Goal: Check status: Check status

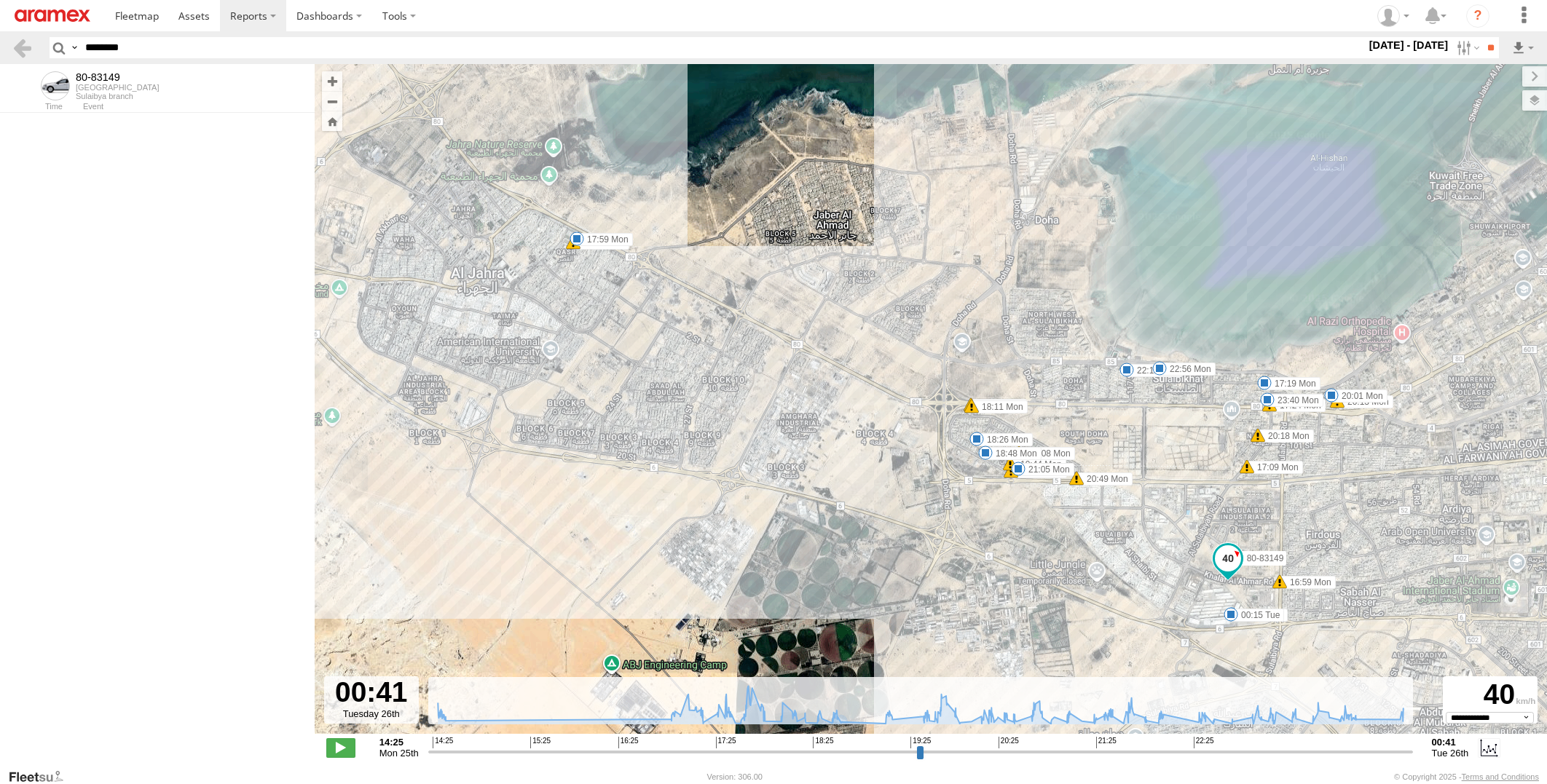
select select "**********"
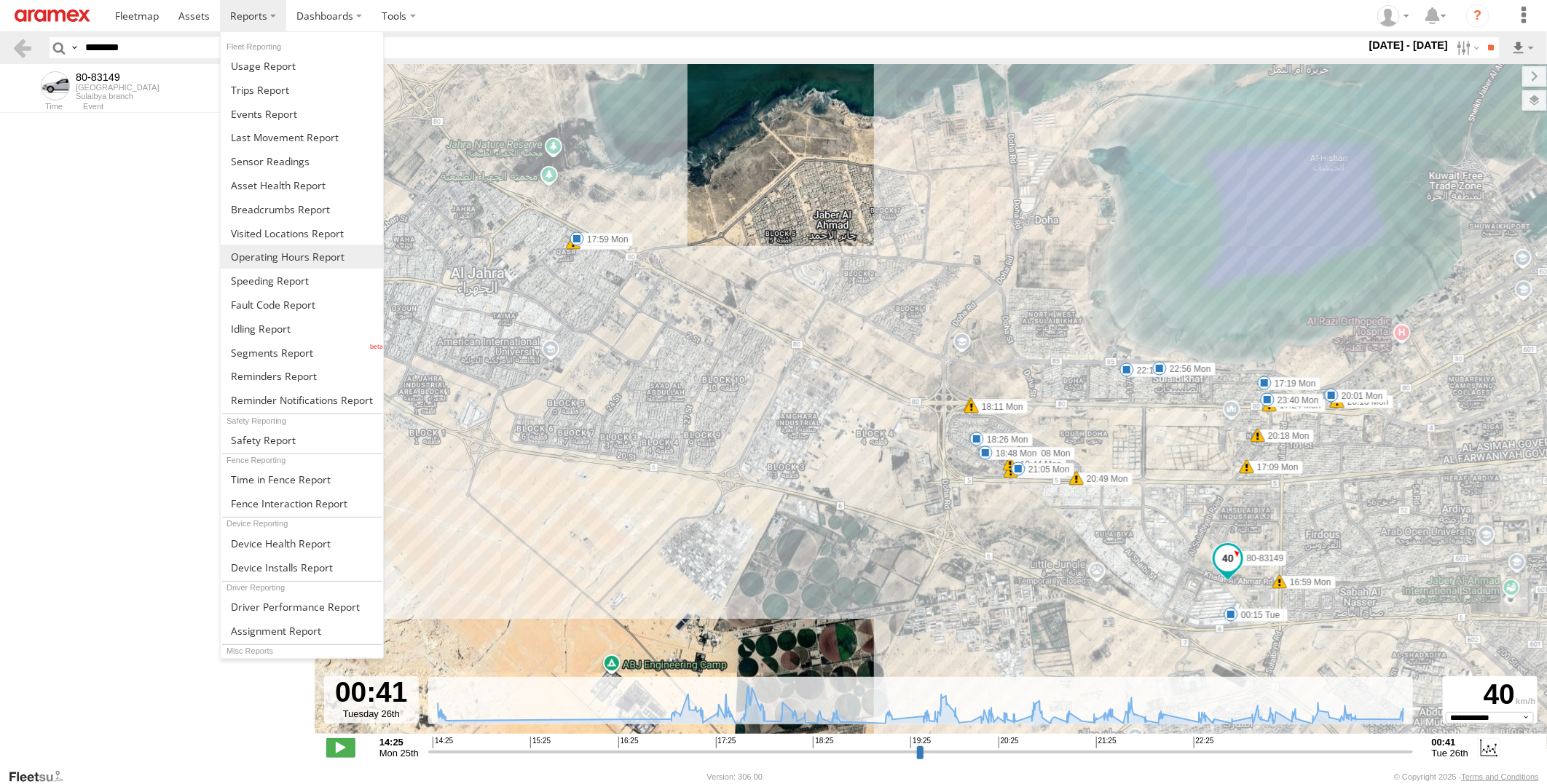
scroll to position [27260, 0]
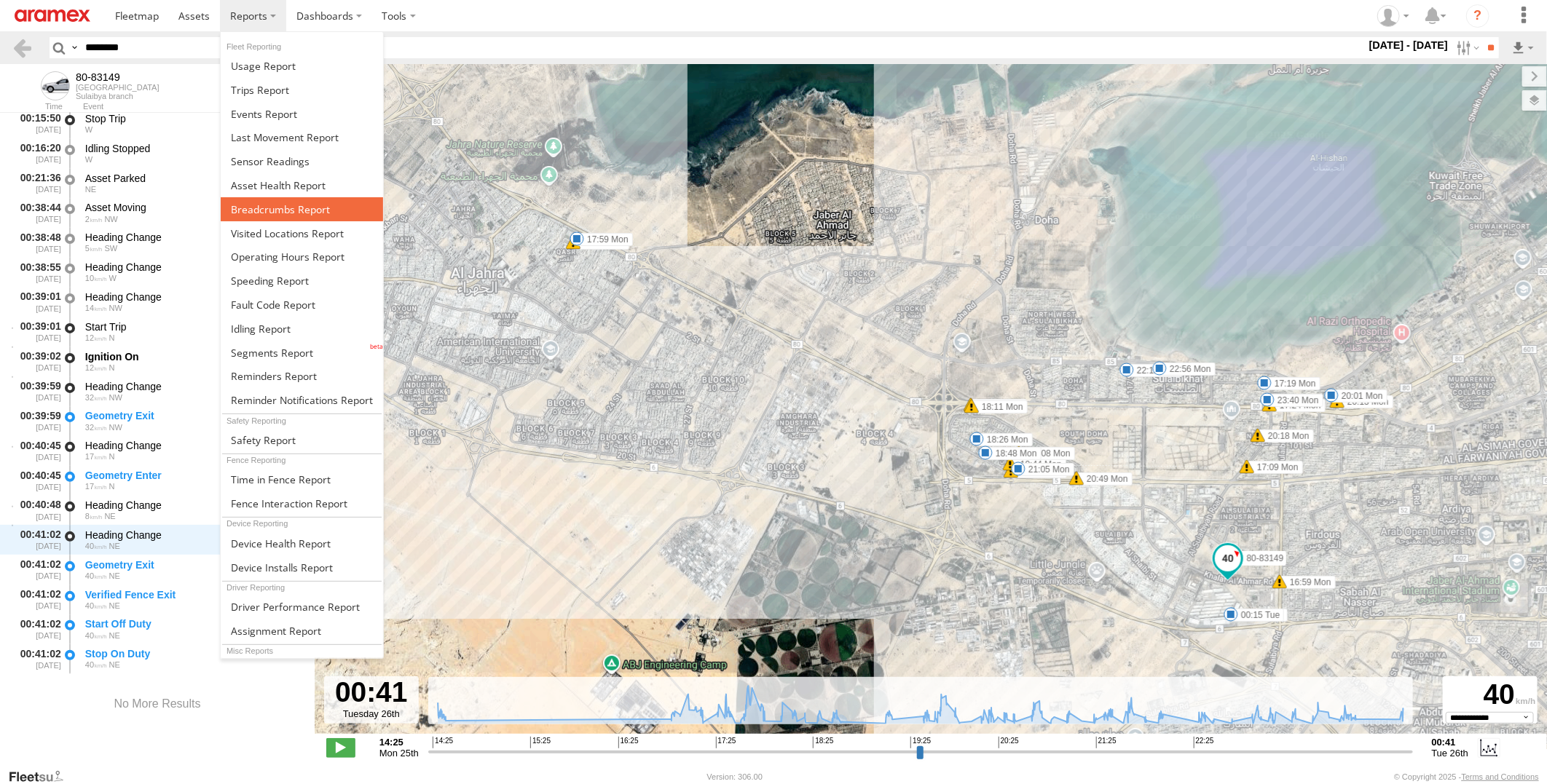
click at [308, 213] on span at bounding box center [280, 209] width 99 height 14
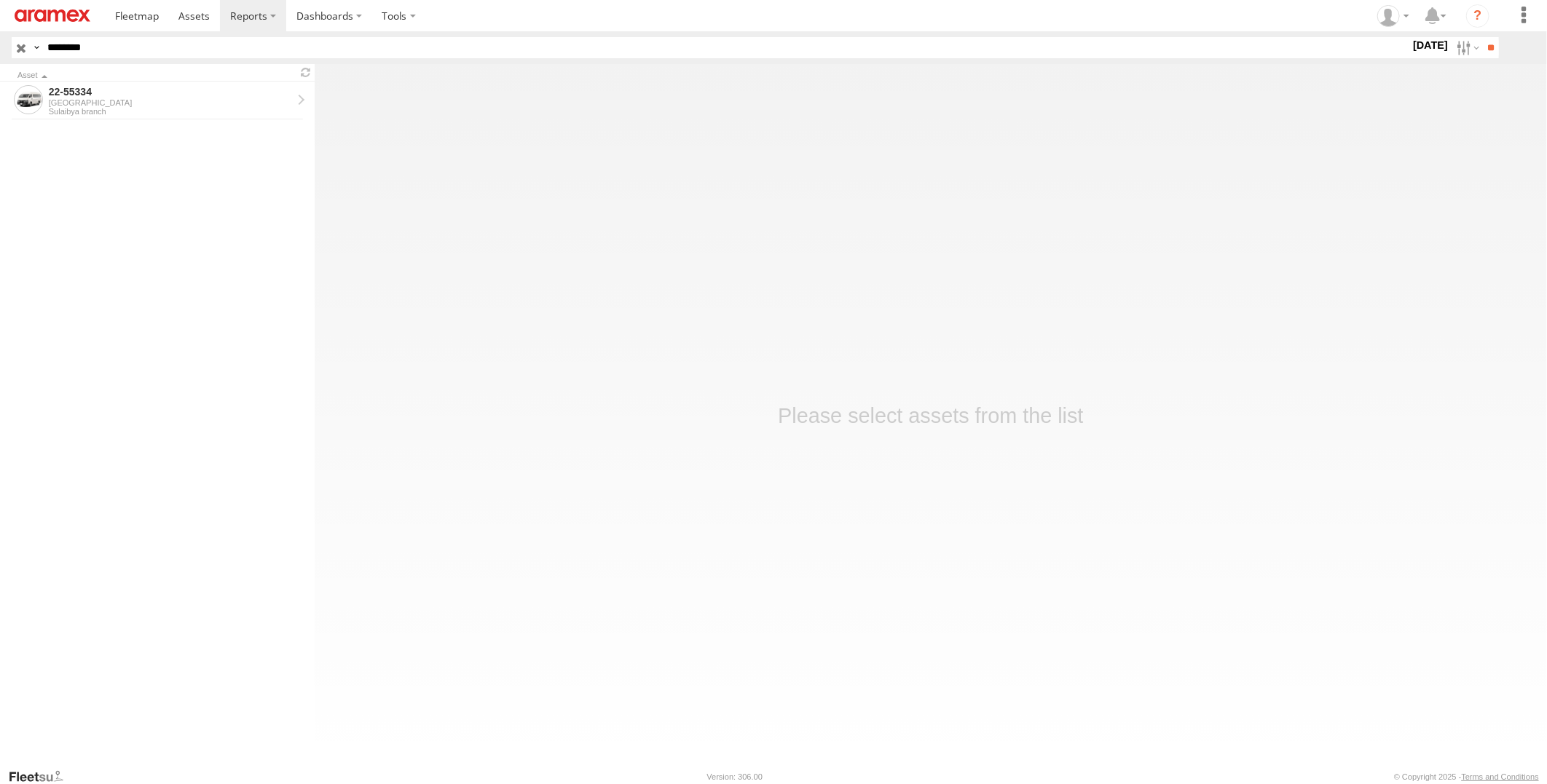
drag, startPoint x: 212, startPoint y: 48, endPoint x: -3, endPoint y: 48, distance: 215.0
click at [0, 48] on html at bounding box center [774, 392] width 1547 height 784
paste input "text"
type input "********"
click at [1483, 37] on input "**" at bounding box center [1491, 48] width 16 height 21
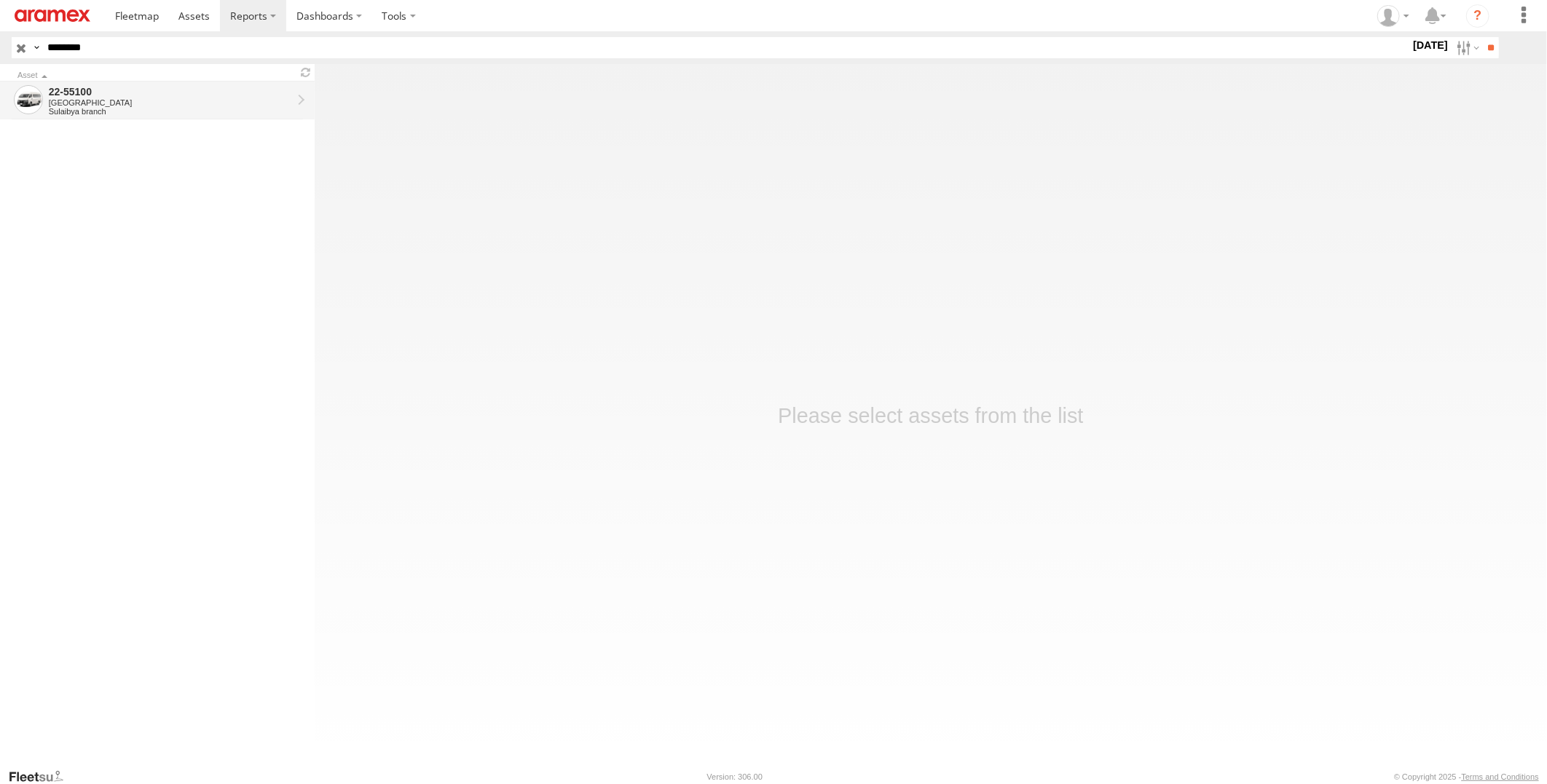
click at [186, 106] on div "[GEOGRAPHIC_DATA]" at bounding box center [170, 102] width 243 height 9
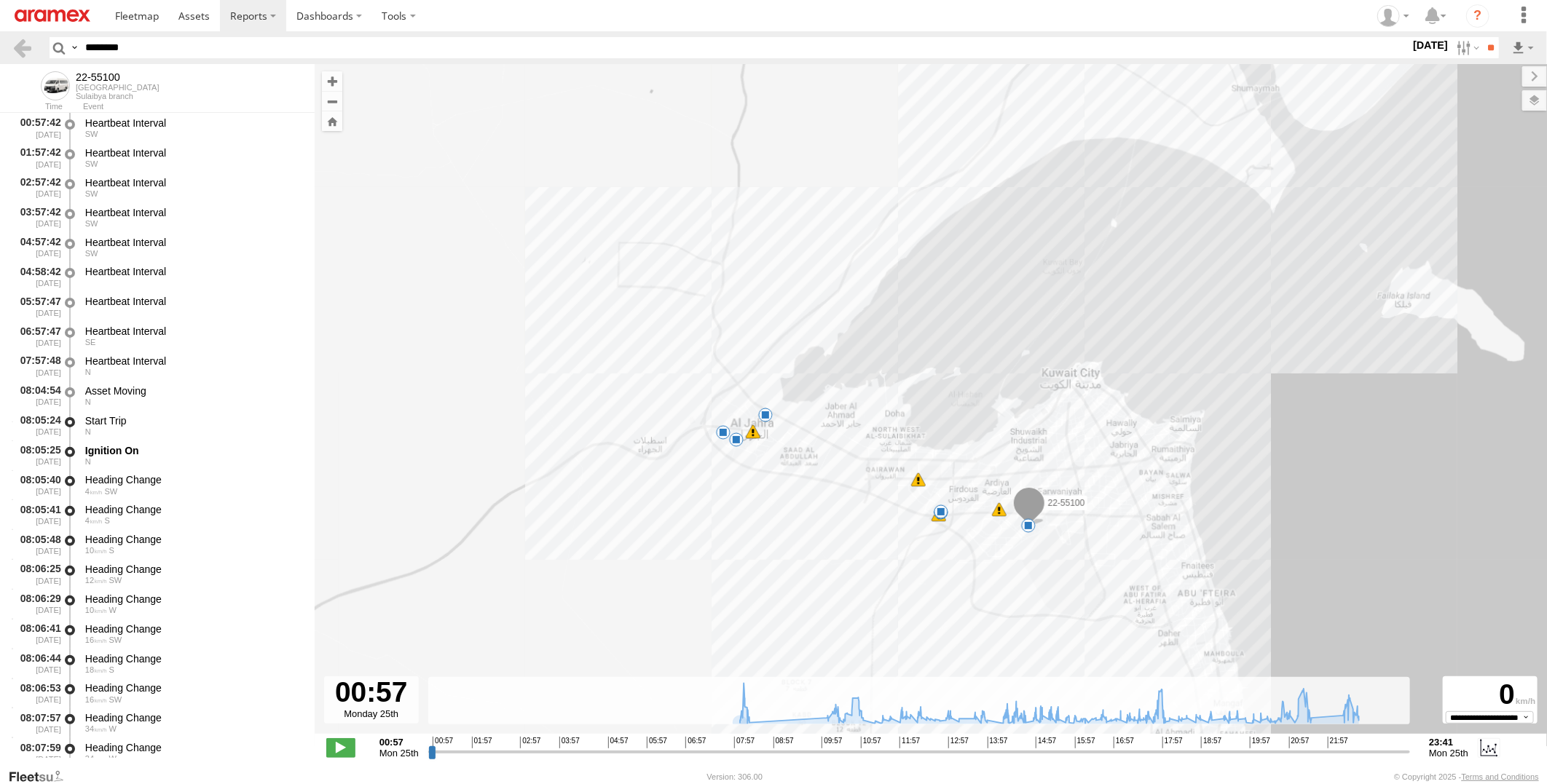
drag, startPoint x: 938, startPoint y: 584, endPoint x: 931, endPoint y: 525, distance: 59.4
click at [931, 525] on div "22-55100 08:12 Mon 08:16 Mon 08:23 Mon 09:59 Mon 13:18 Mon 15:15 Mon 21:02 Mon …" at bounding box center [931, 406] width 1233 height 685
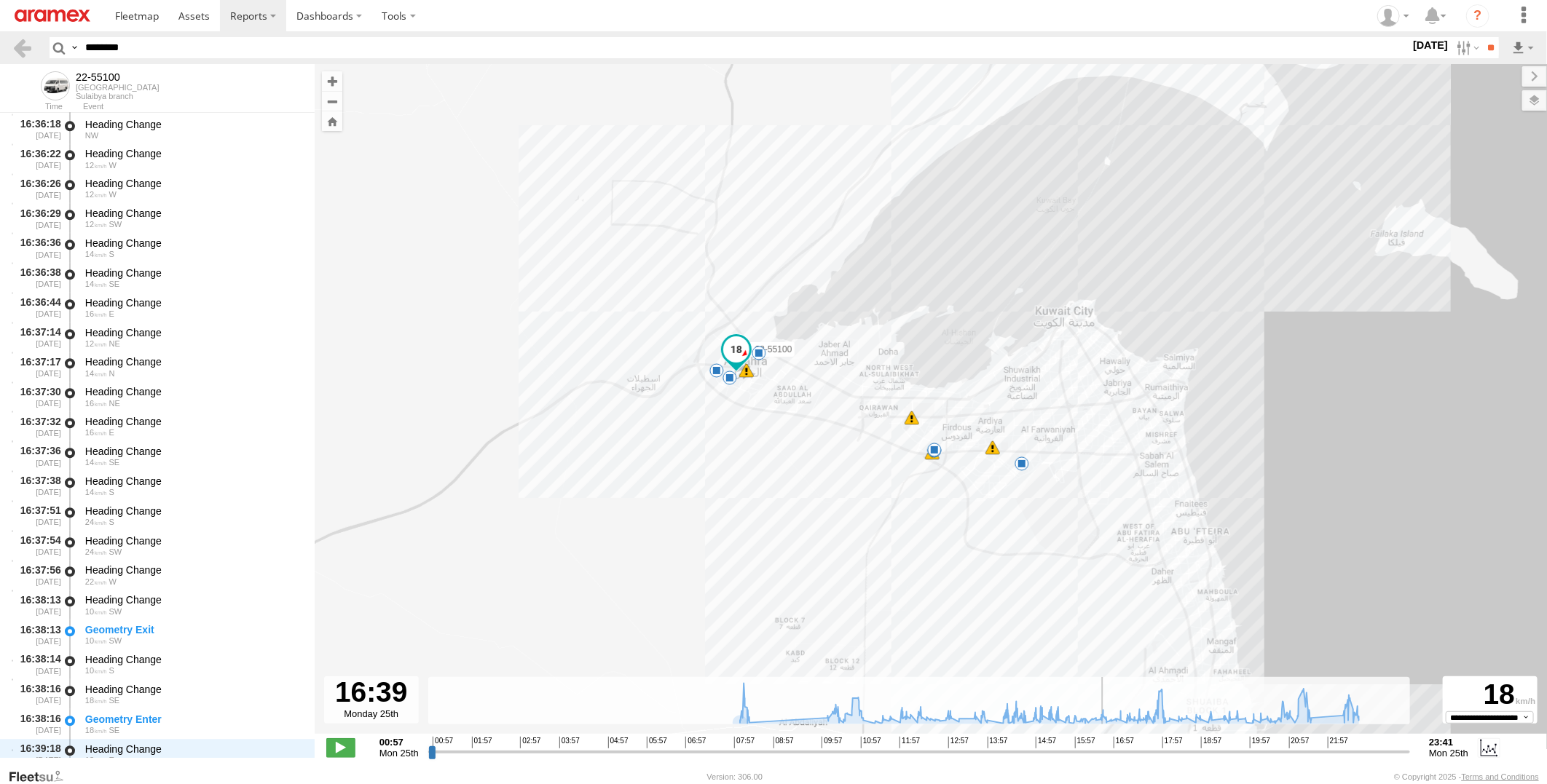
scroll to position [24071, 0]
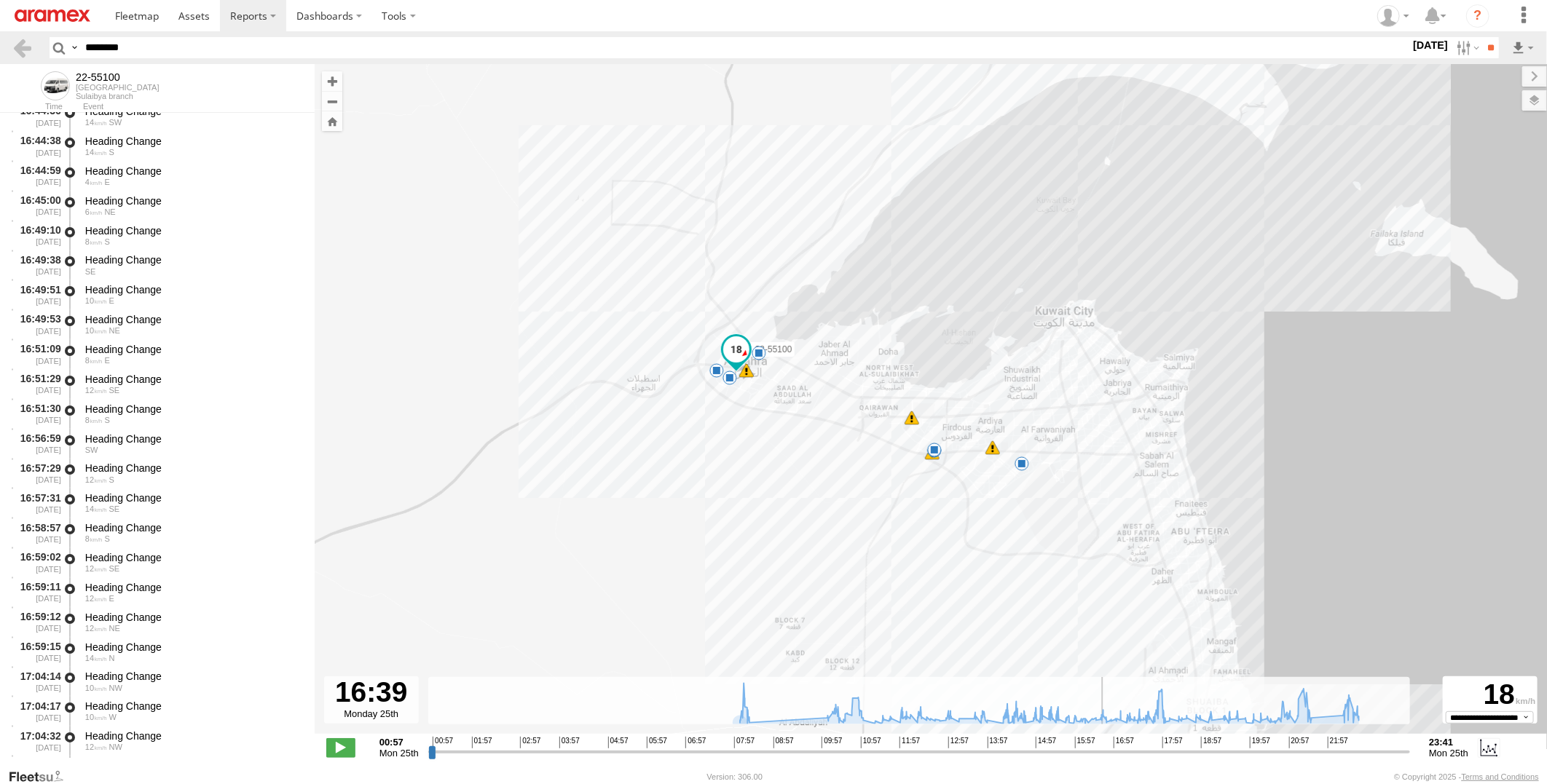
drag, startPoint x: 428, startPoint y: 752, endPoint x: 1108, endPoint y: 759, distance: 680.0
type input "**********"
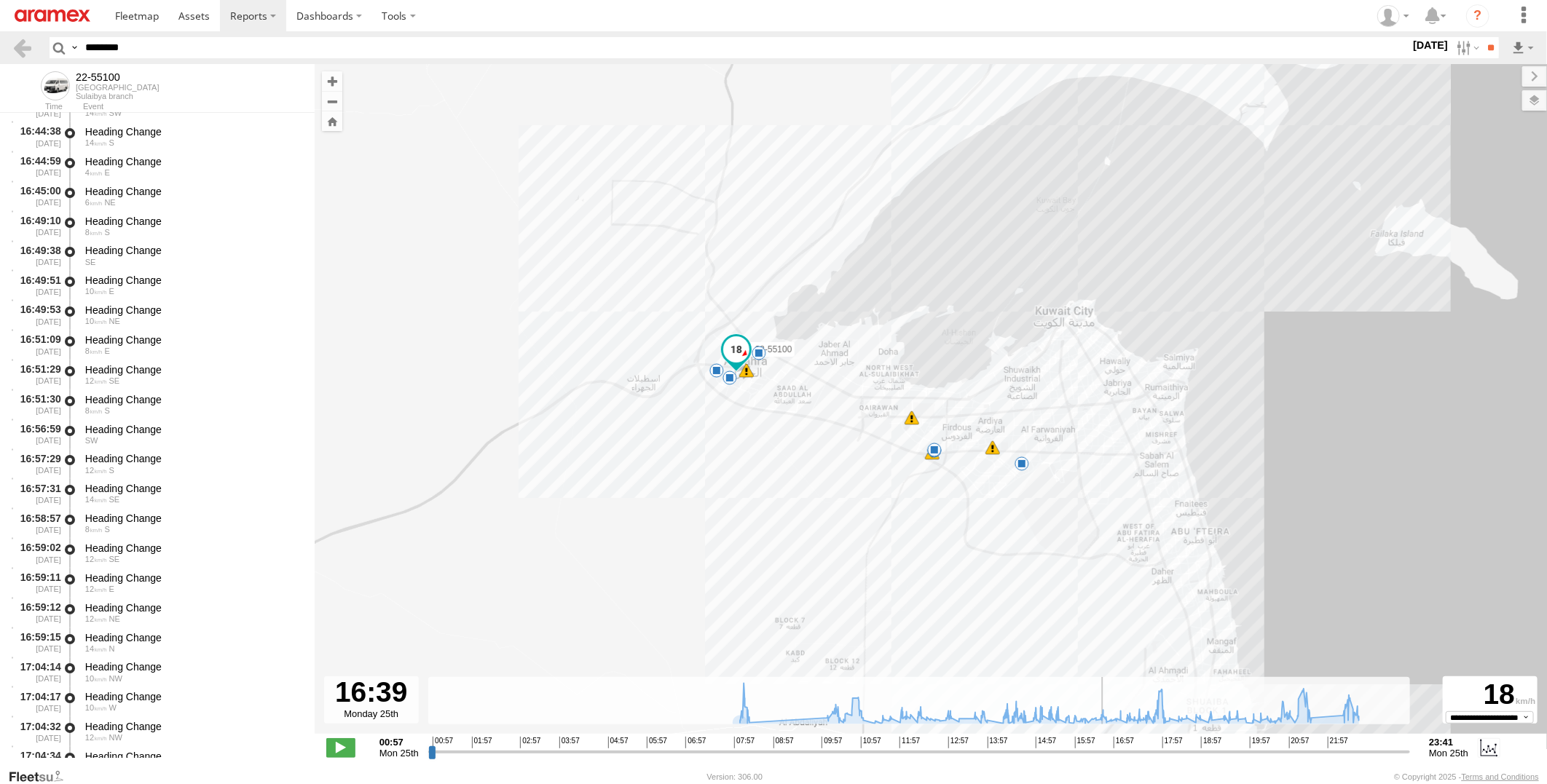
click at [1108, 758] on input "range" at bounding box center [919, 752] width 983 height 14
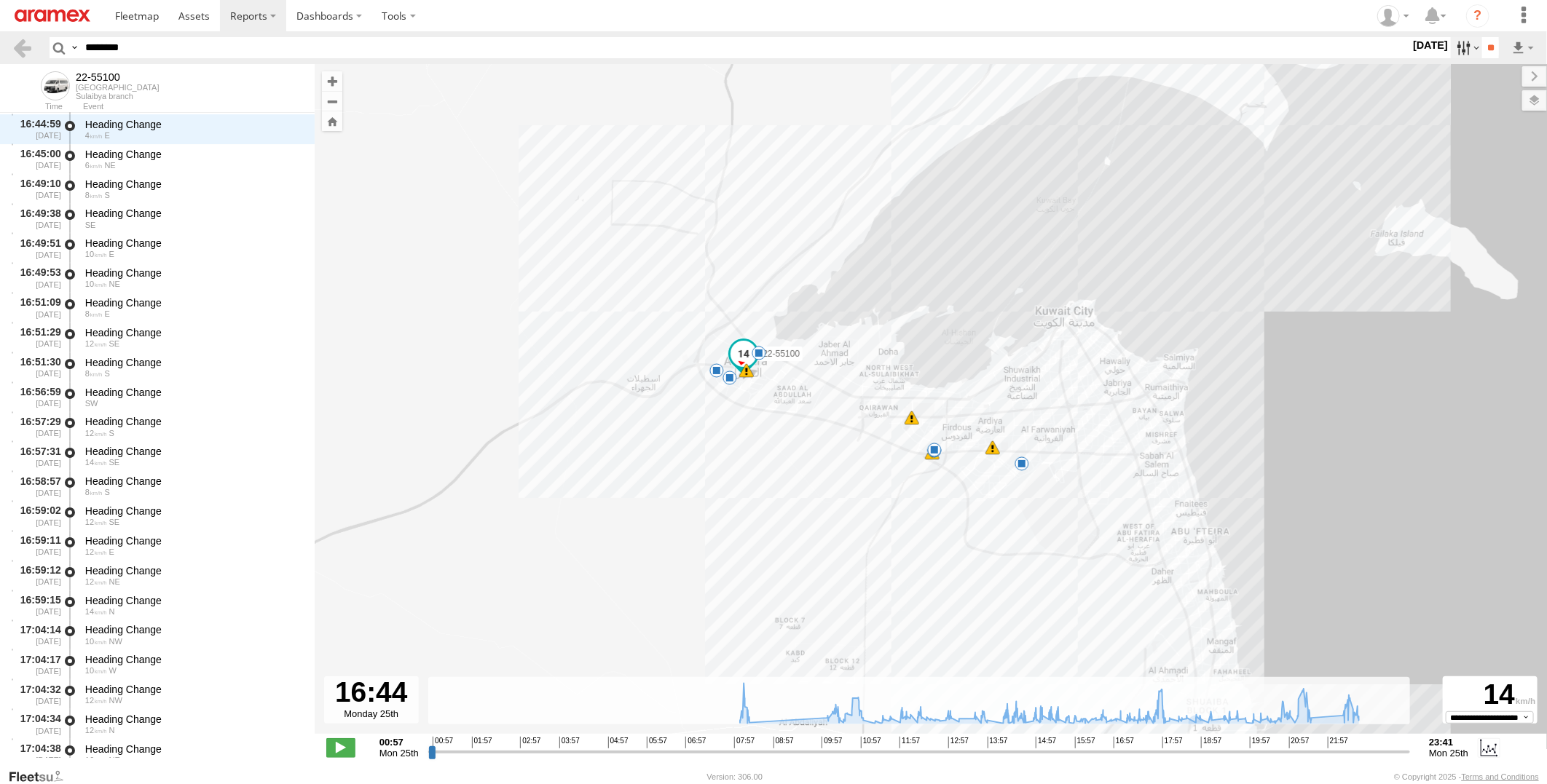
click at [1453, 48] on label at bounding box center [1467, 48] width 31 height 21
click at [0, 0] on label at bounding box center [0, 0] width 0 height 0
click at [1490, 49] on input "**" at bounding box center [1491, 48] width 16 height 21
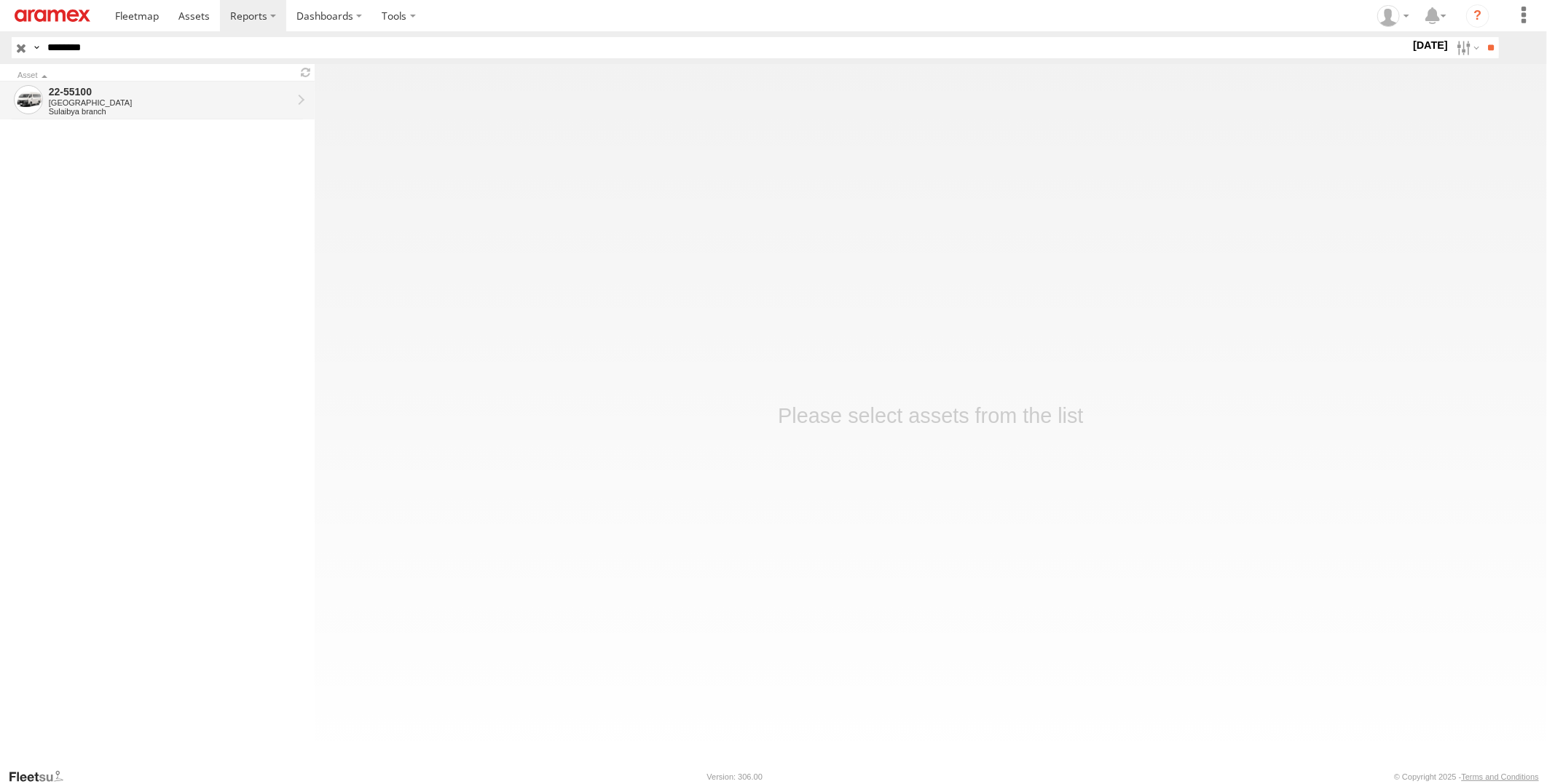
click at [85, 85] on div "22-55100" at bounding box center [170, 92] width 243 height 13
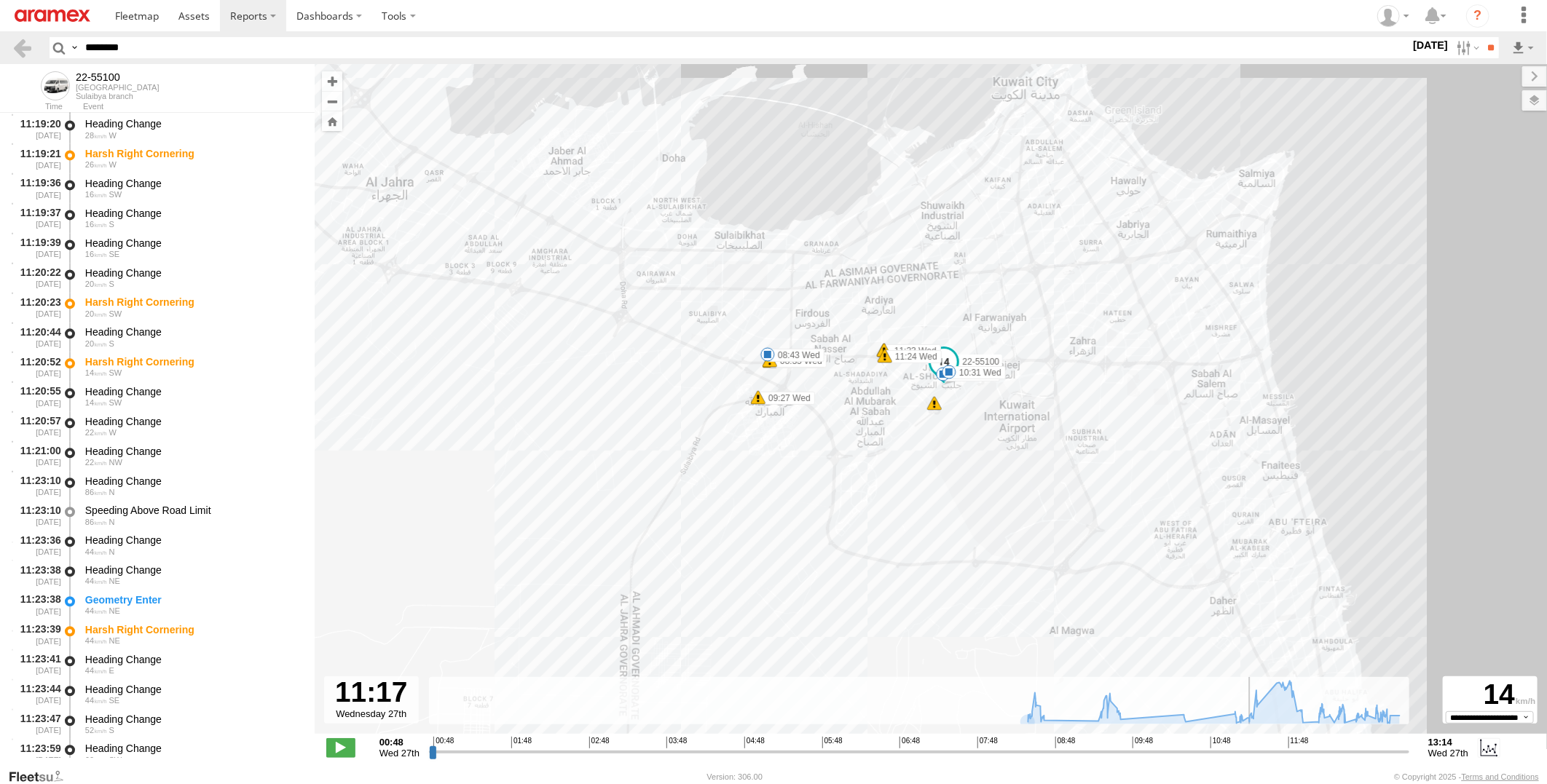
scroll to position [5355, 0]
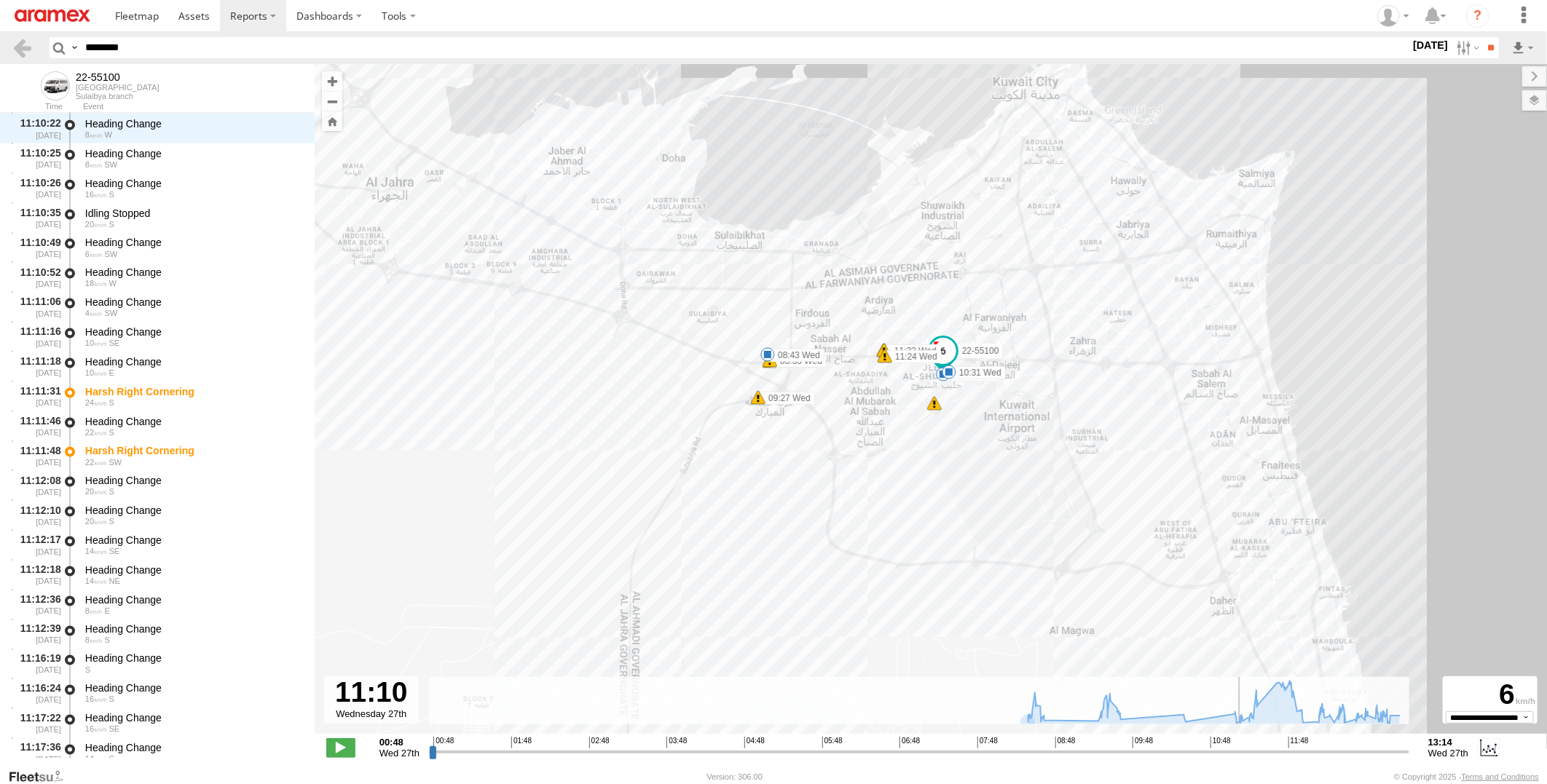
drag, startPoint x: 431, startPoint y: 756, endPoint x: 1243, endPoint y: 758, distance: 812.0
click at [1243, 758] on input "range" at bounding box center [919, 752] width 980 height 14
click at [1021, 528] on div "22-55100 08:31 Wed 08:35 Wed 08:35 Wed 08:43 Wed 09:27 Wed 09:44 Wed 10:31 Wed …" at bounding box center [931, 406] width 1233 height 685
click at [1453, 397] on div "22-55100 08:31 Wed 08:35 Wed 08:35 Wed 08:43 Wed 09:27 Wed 09:44 Wed 10:31 Wed …" at bounding box center [931, 406] width 1233 height 685
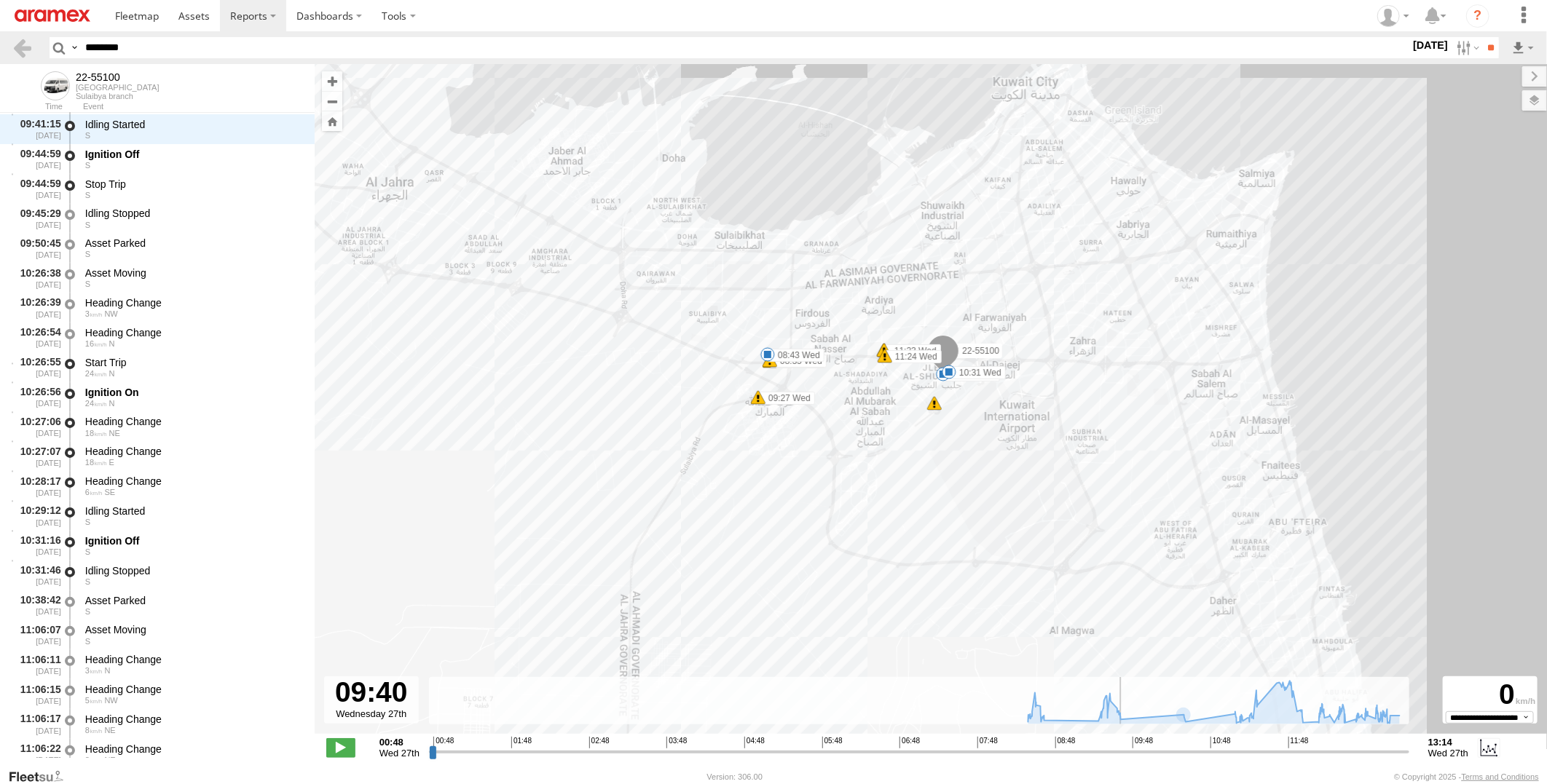
drag, startPoint x: 1244, startPoint y: 751, endPoint x: 1126, endPoint y: 762, distance: 118.5
click at [1126, 758] on input "range" at bounding box center [919, 752] width 980 height 14
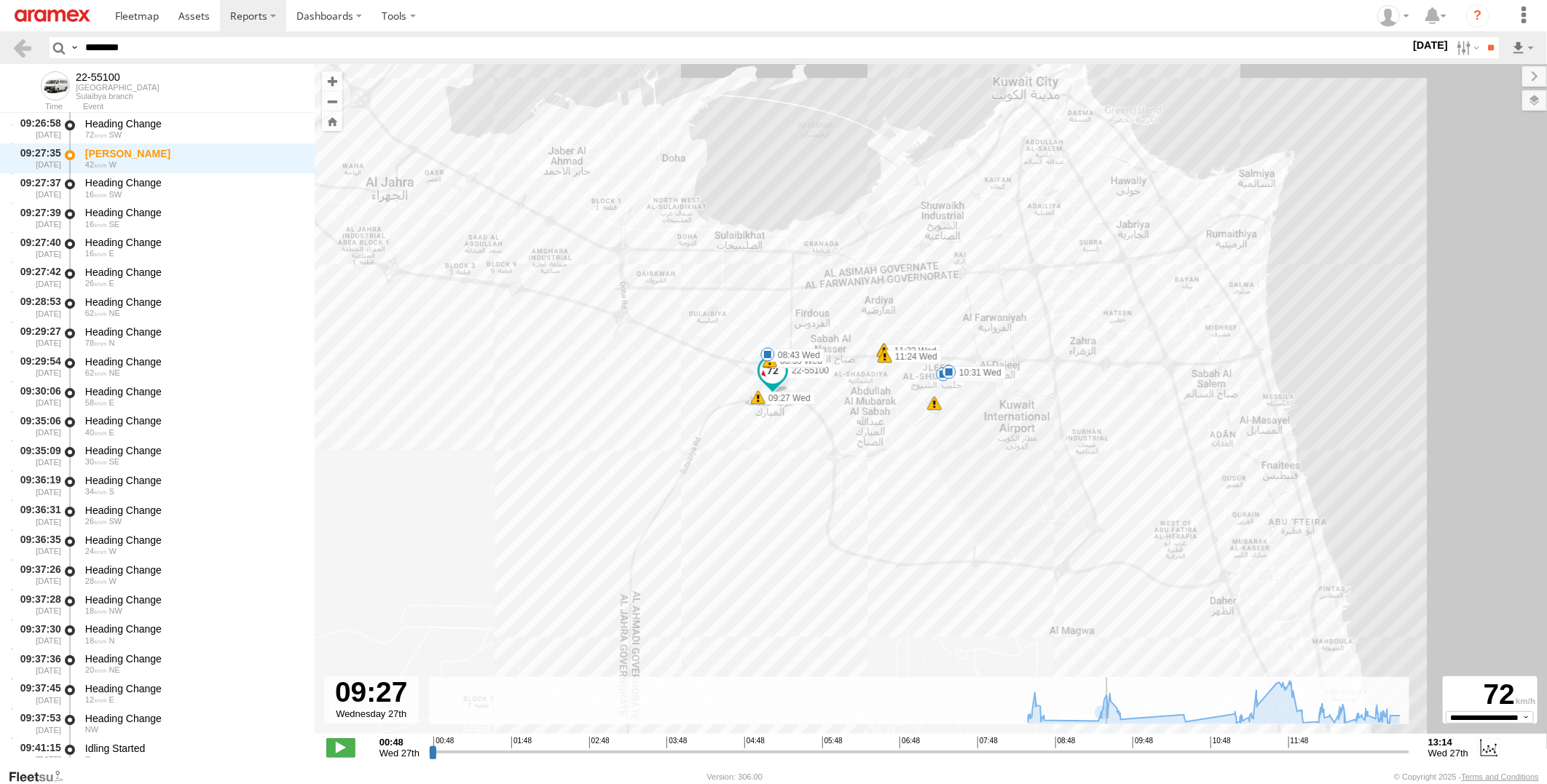
scroll to position [2856, 0]
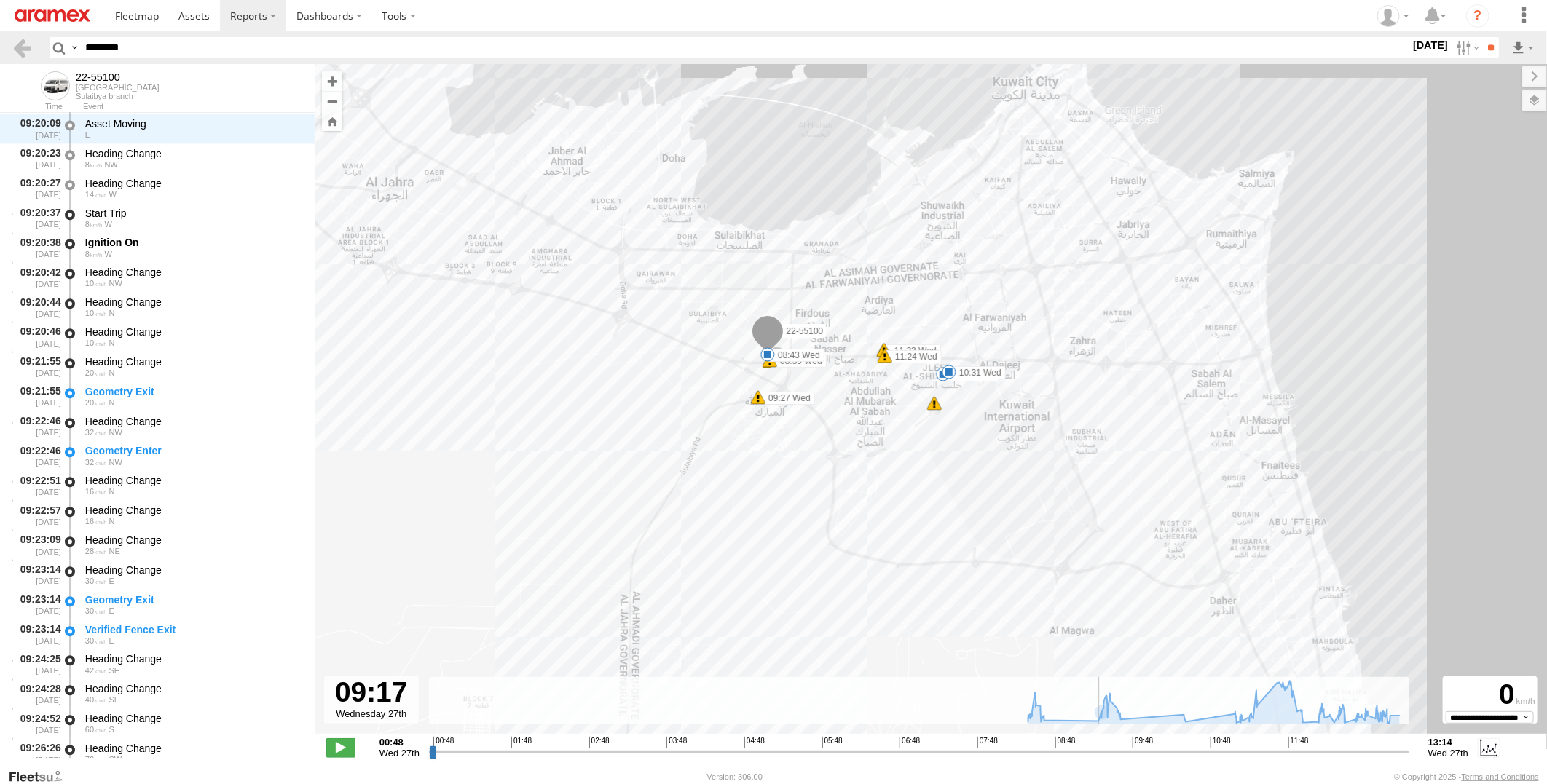
drag, startPoint x: 1127, startPoint y: 758, endPoint x: 1096, endPoint y: 758, distance: 31.0
click at [1096, 758] on input "range" at bounding box center [919, 752] width 980 height 14
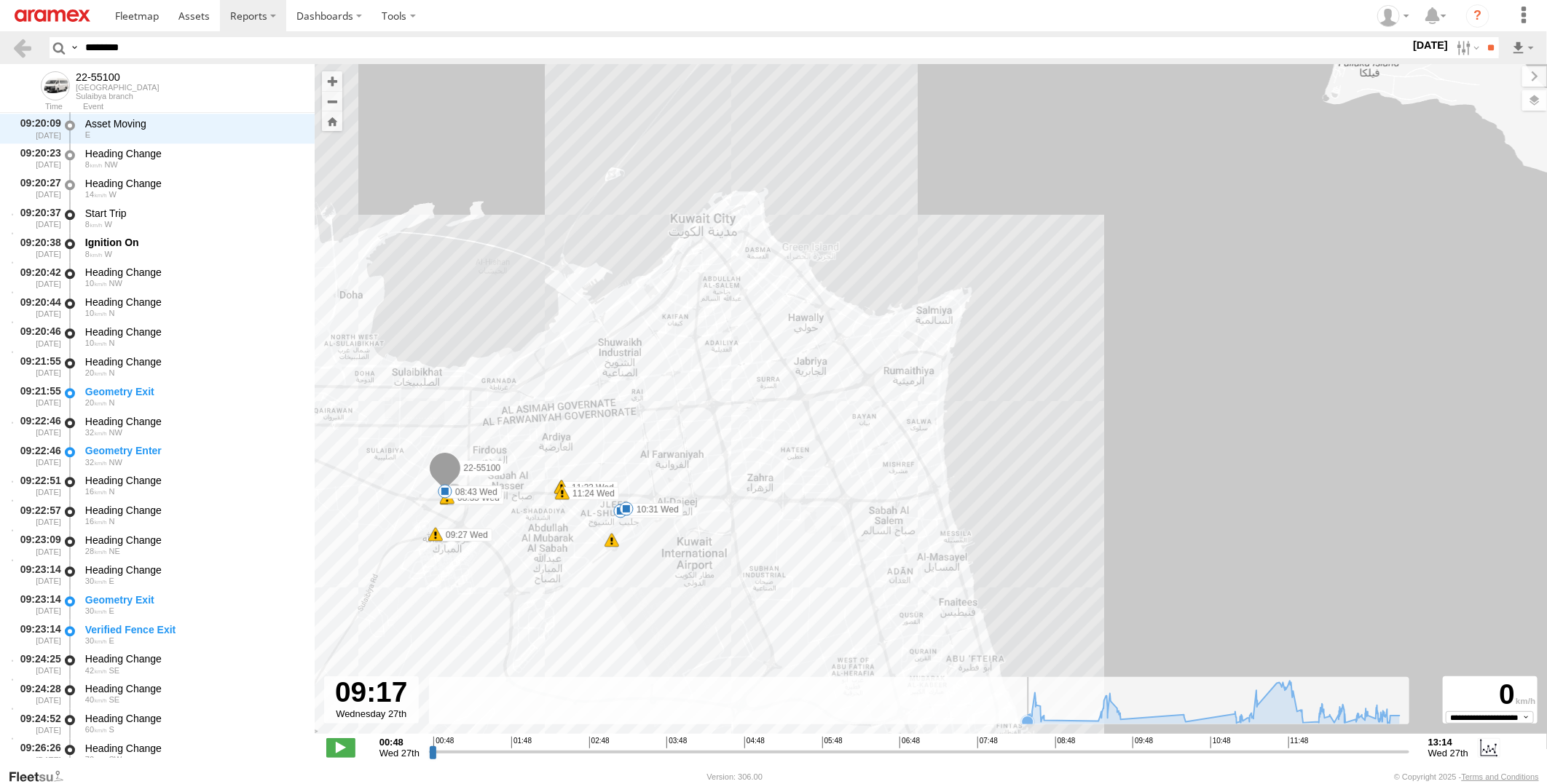
drag, startPoint x: 884, startPoint y: 542, endPoint x: 557, endPoint y: 678, distance: 354.2
click at [557, 678] on div "← Move left → Move right ↑ Move up ↓ Move down + Zoom in - Zoom out Home Jump l…" at bounding box center [931, 416] width 1233 height 704
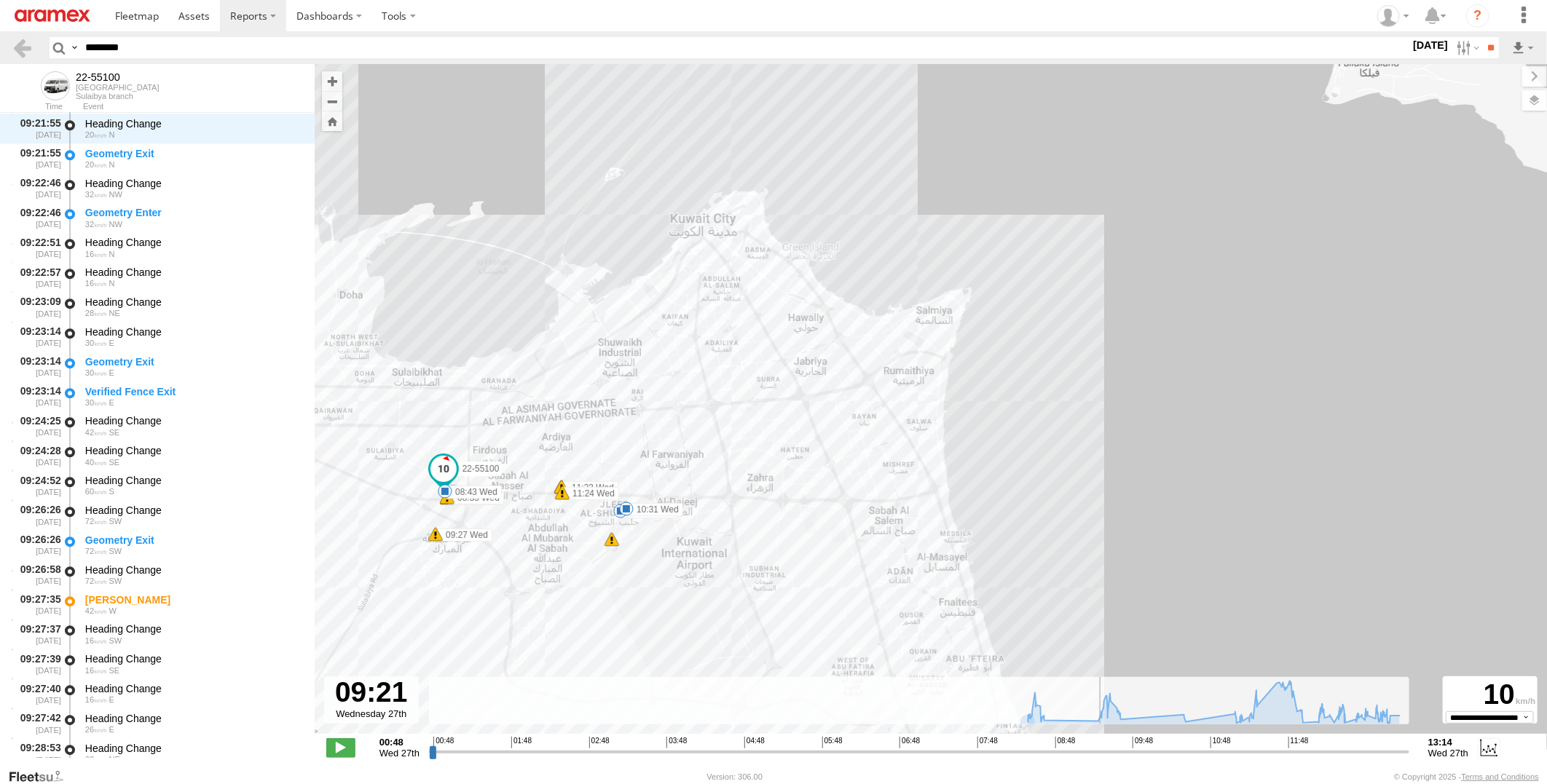
click at [1102, 753] on input "range" at bounding box center [919, 752] width 980 height 14
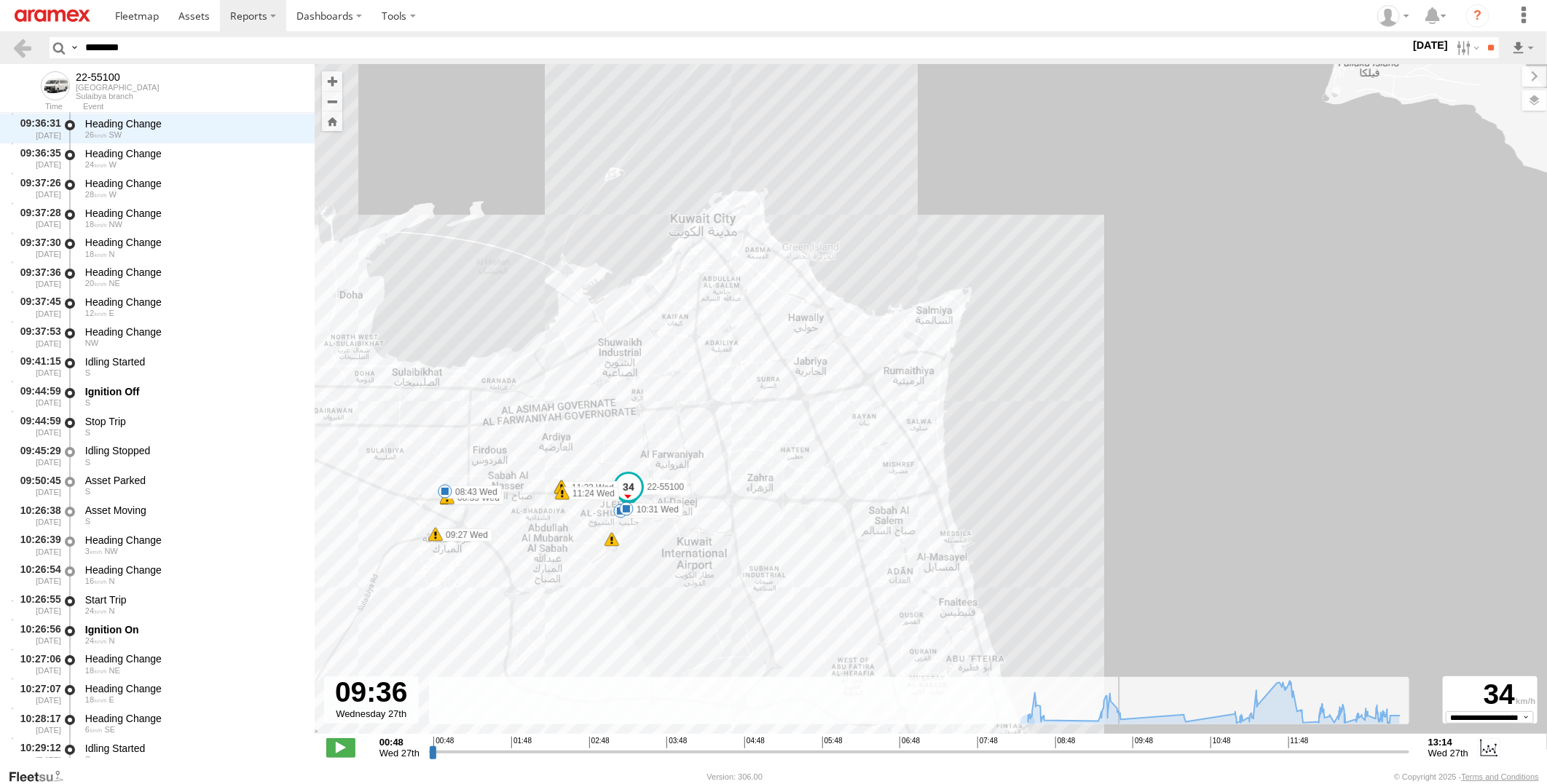
scroll to position [3273, 0]
drag, startPoint x: 1102, startPoint y: 753, endPoint x: 1121, endPoint y: 753, distance: 19.0
click at [1121, 753] on input "range" at bounding box center [919, 752] width 980 height 14
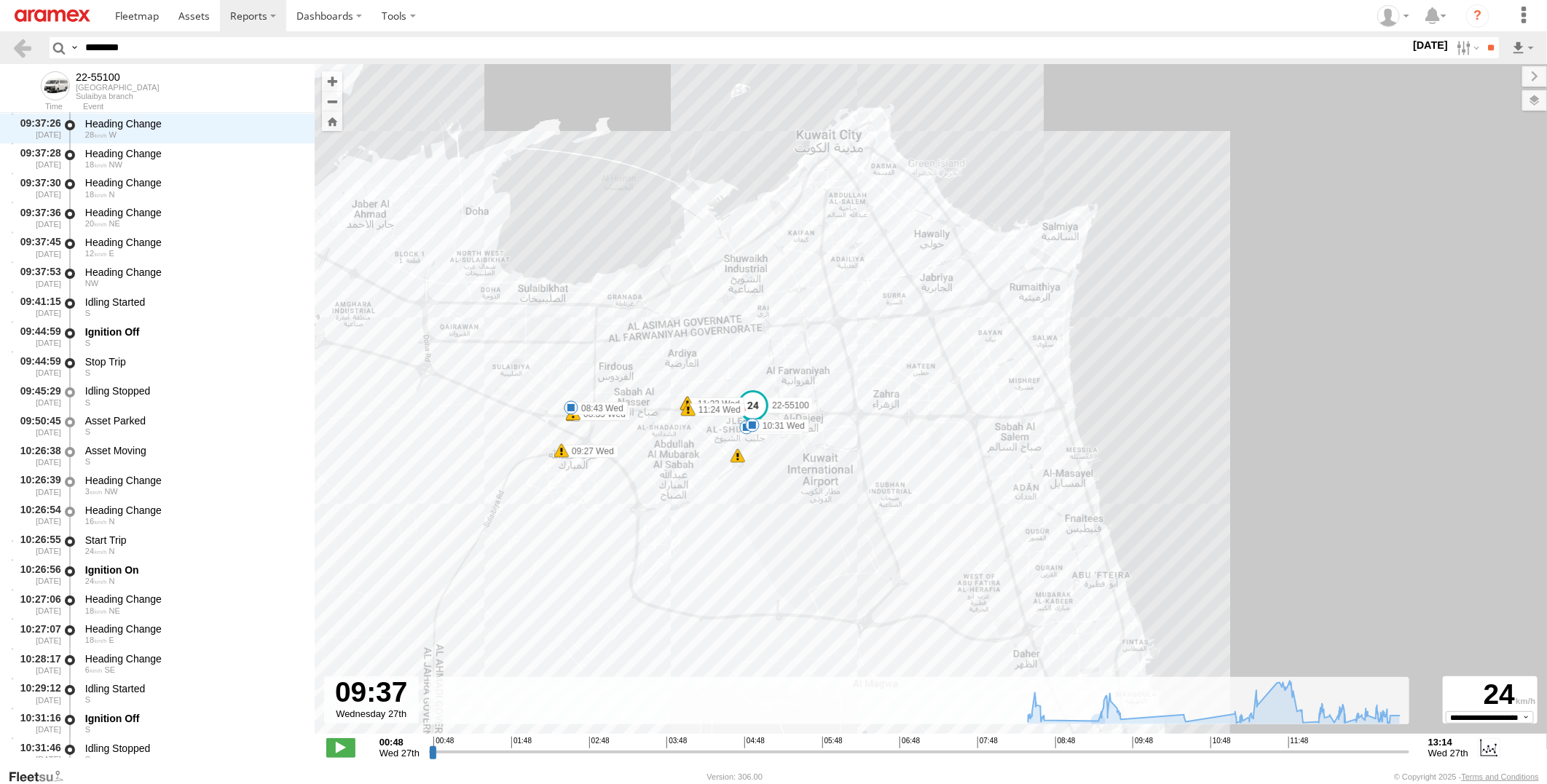
drag, startPoint x: 886, startPoint y: 570, endPoint x: 1089, endPoint y: 458, distance: 231.8
click at [1089, 458] on div "22-55100 08:31 Wed 08:35 Wed 08:35 Wed 08:43 Wed 09:27 Wed 09:44 Wed 10:31 Wed …" at bounding box center [931, 406] width 1233 height 685
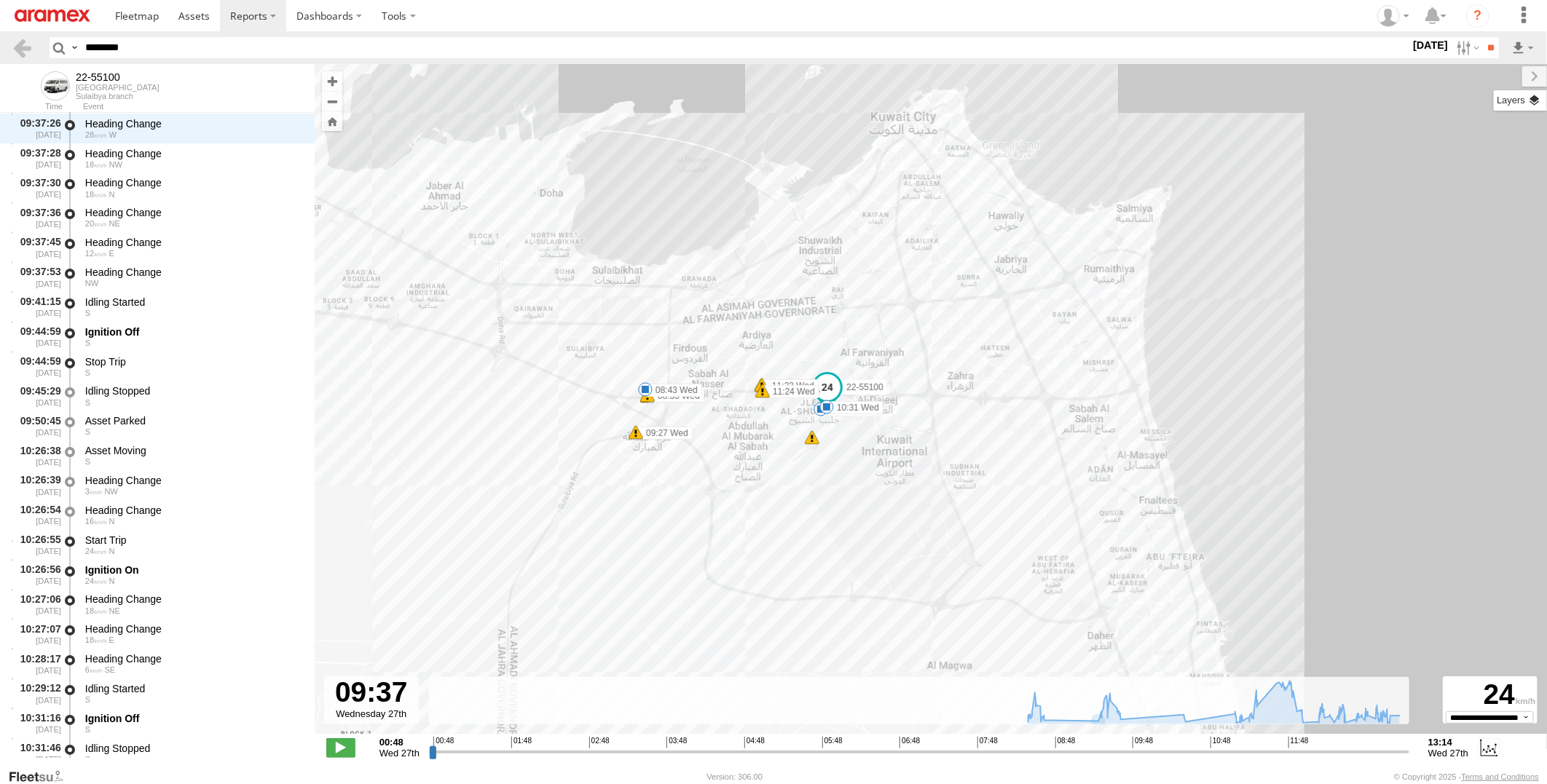
click at [1539, 106] on label at bounding box center [1521, 101] width 53 height 21
click at [0, 0] on div "Basemaps" at bounding box center [0, 0] width 0 height 0
click at [0, 0] on label at bounding box center [0, 0] width 0 height 0
click at [0, 0] on span "Satellite + Roadmap" at bounding box center [0, 0] width 0 height 0
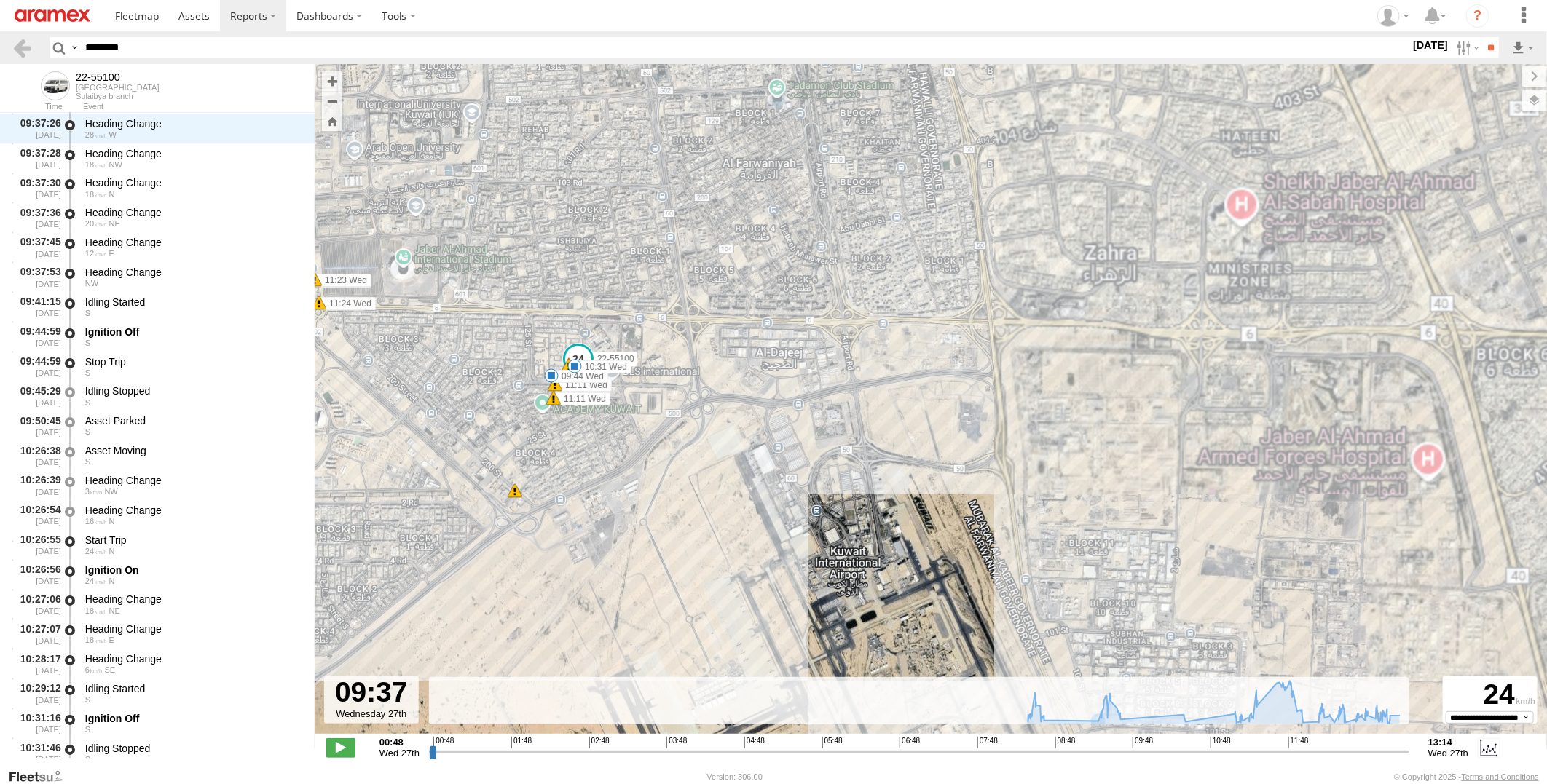
drag, startPoint x: 752, startPoint y: 425, endPoint x: 1112, endPoint y: 427, distance: 360.0
click at [1112, 427] on div "22-55100 08:31 Wed 08:35 Wed 08:35 Wed 08:43 Wed 09:27 Wed 09:44 Wed 10:31 Wed …" at bounding box center [931, 406] width 1233 height 685
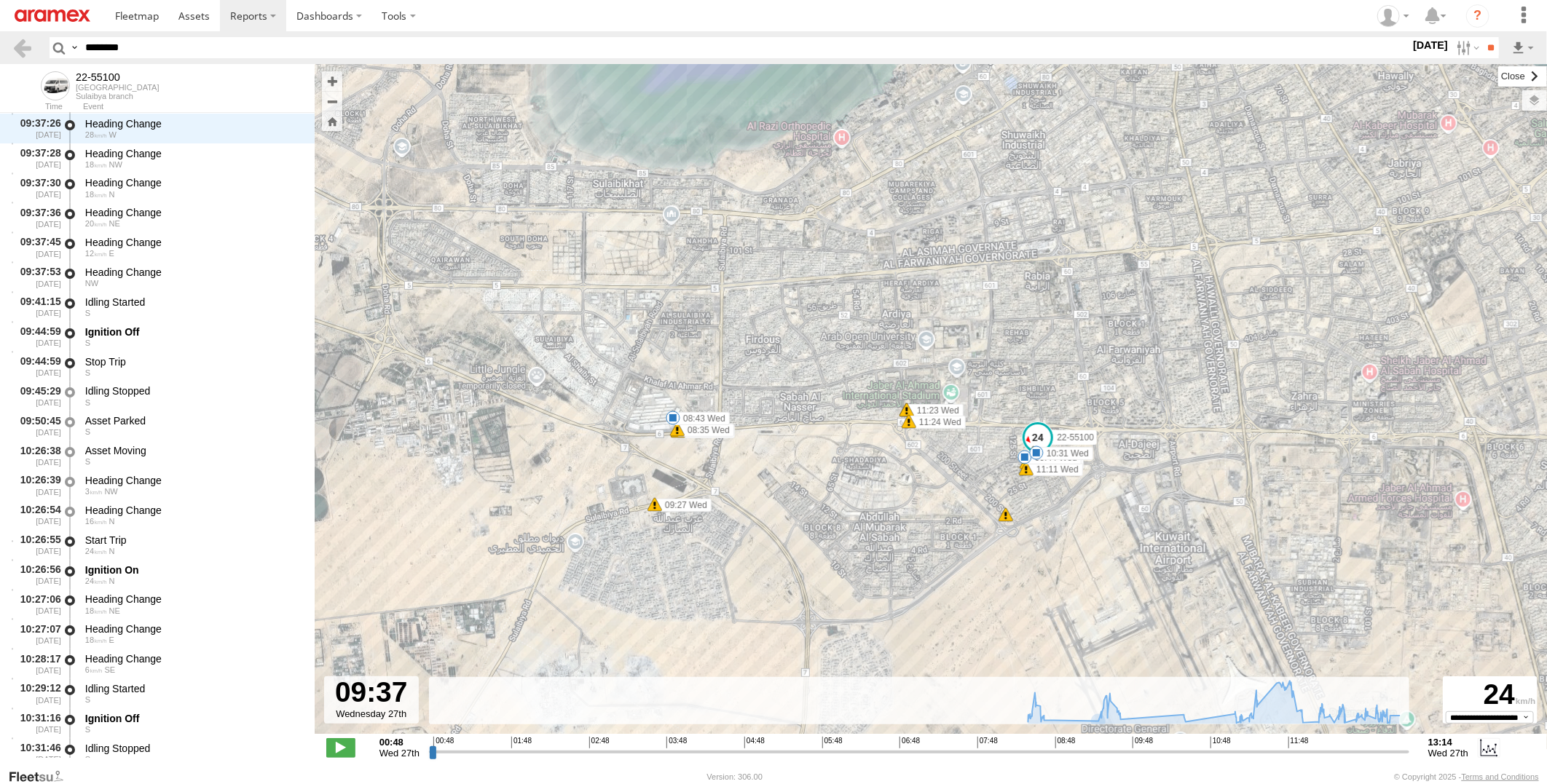
click at [1498, 77] on label at bounding box center [1522, 76] width 49 height 21
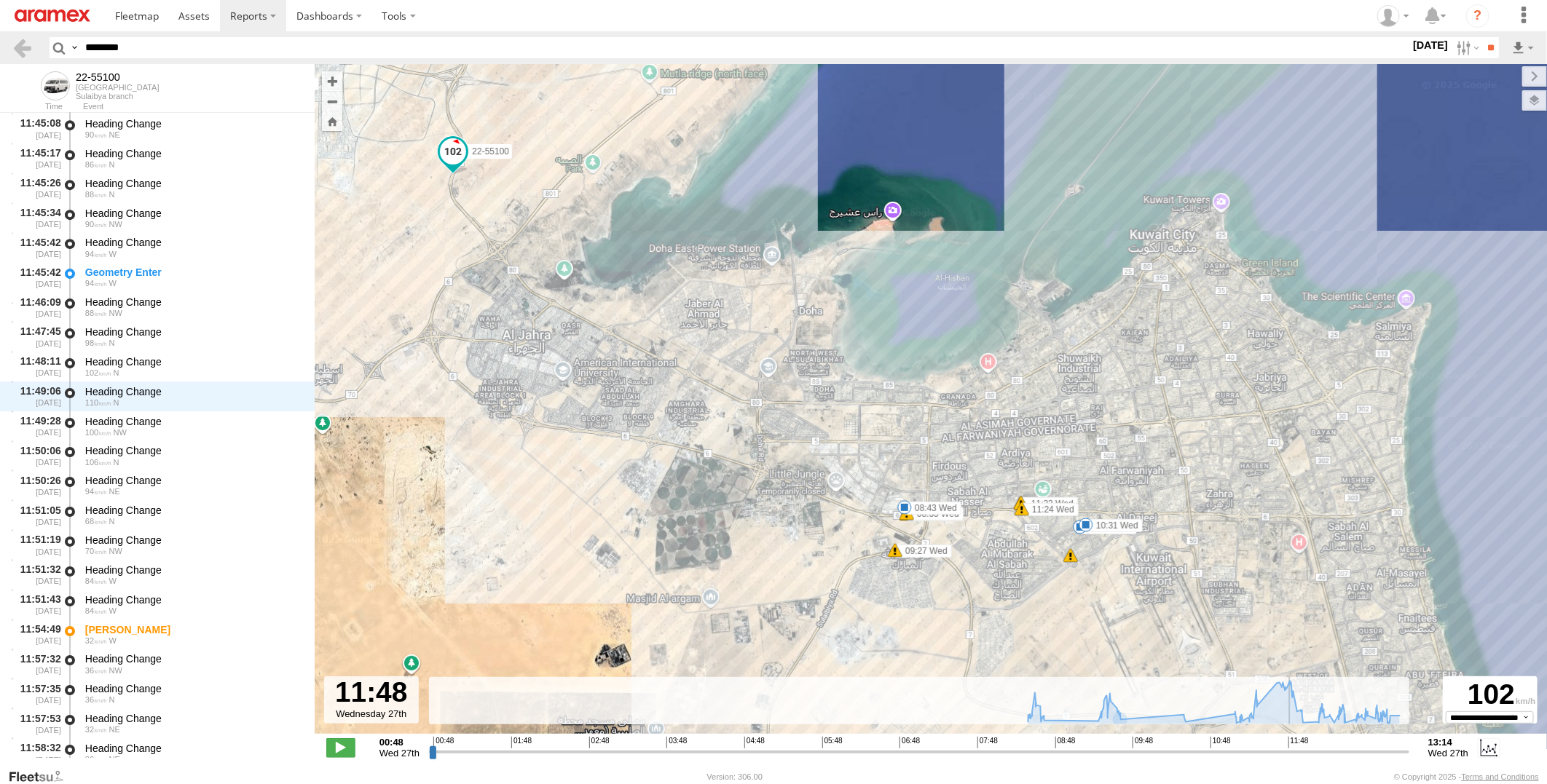
scroll to position [6694, 0]
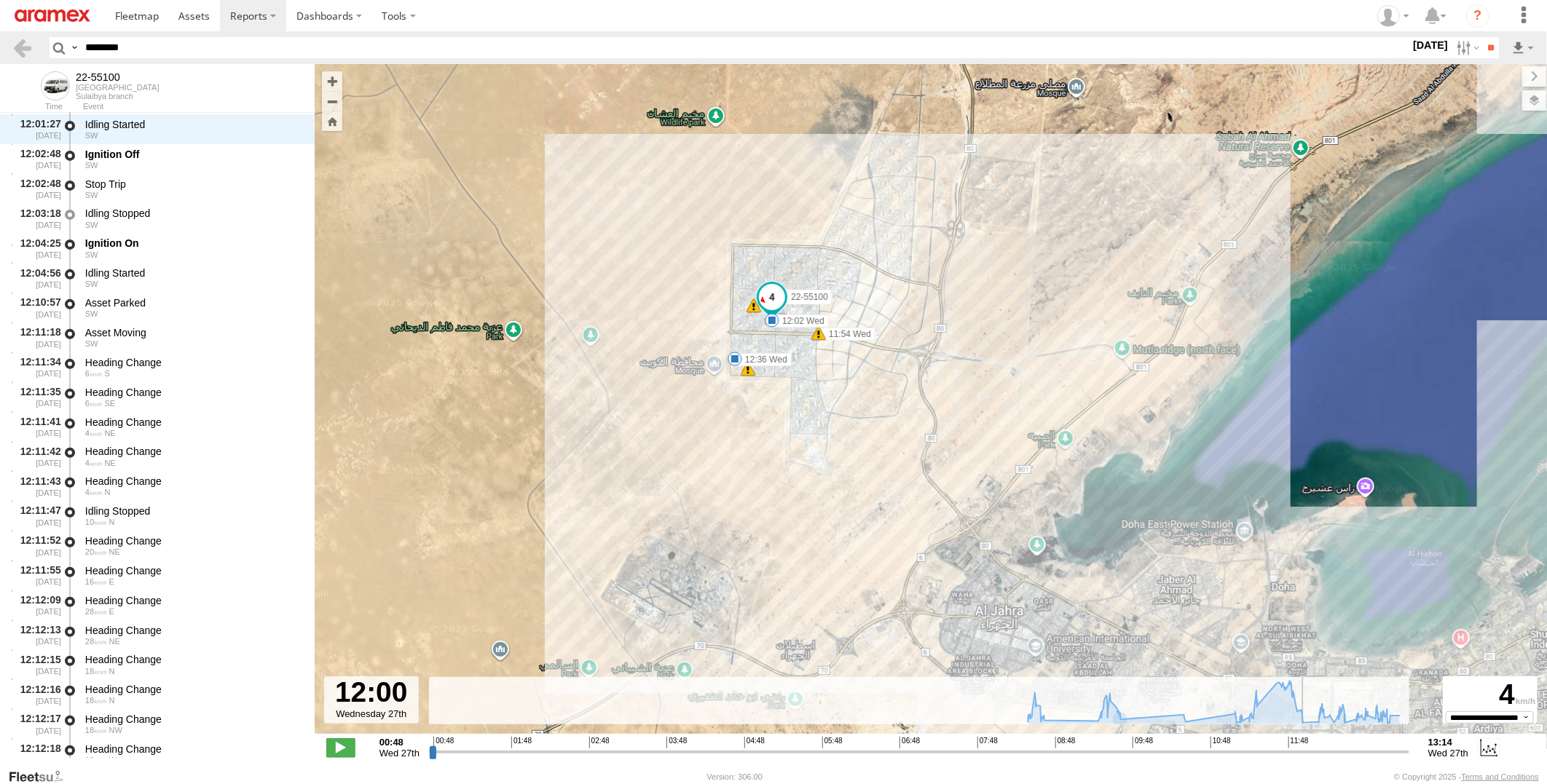
drag, startPoint x: 1122, startPoint y: 756, endPoint x: 1308, endPoint y: 752, distance: 186.0
click at [1308, 752] on input "range" at bounding box center [919, 752] width 980 height 14
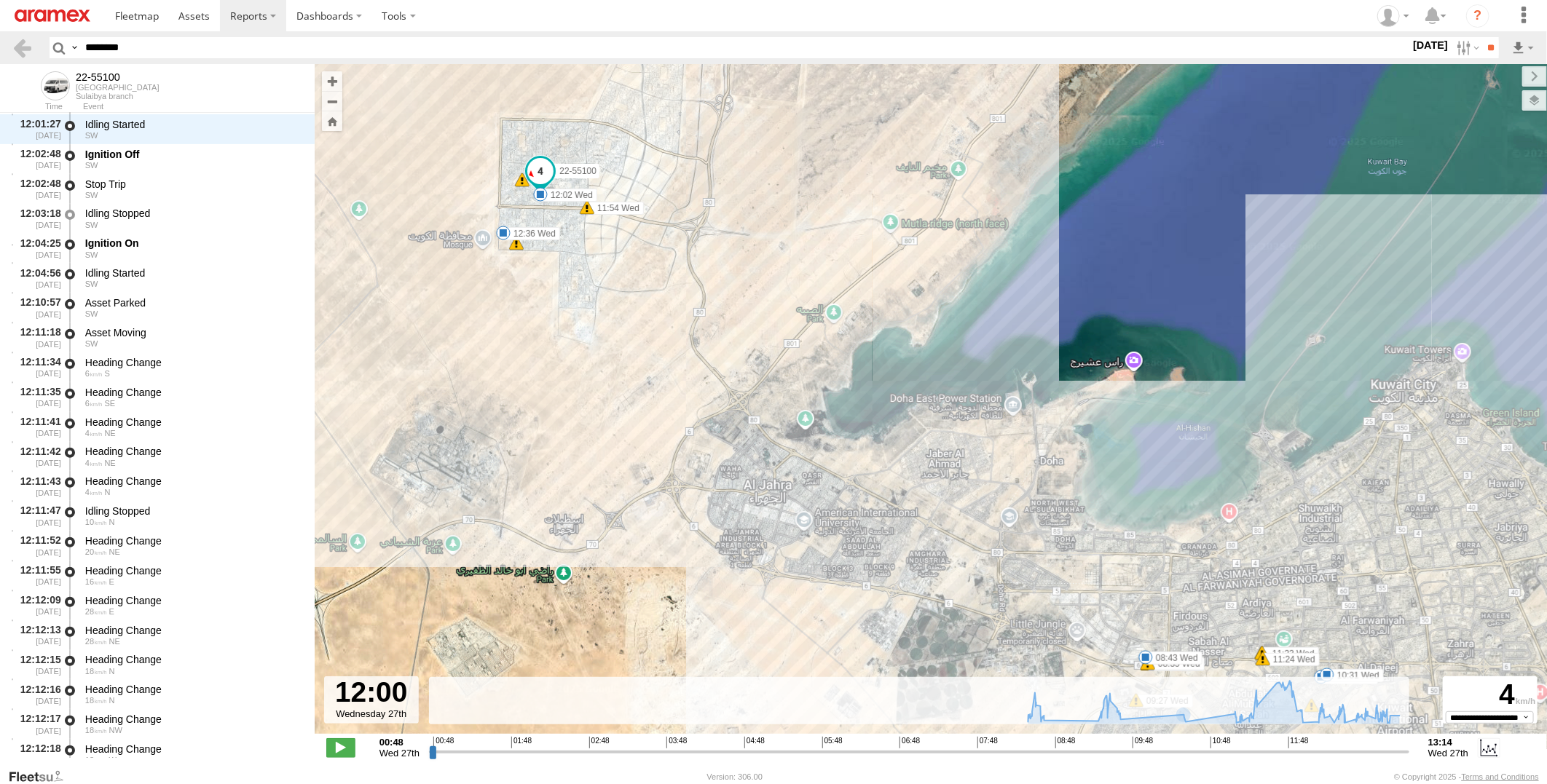
drag, startPoint x: 1177, startPoint y: 578, endPoint x: 944, endPoint y: 453, distance: 264.4
click at [944, 453] on div "22-55100 08:31 Wed 08:35 Wed 08:35 Wed 08:43 Wed 09:27 Wed 09:44 Wed 10:31 Wed …" at bounding box center [931, 406] width 1233 height 685
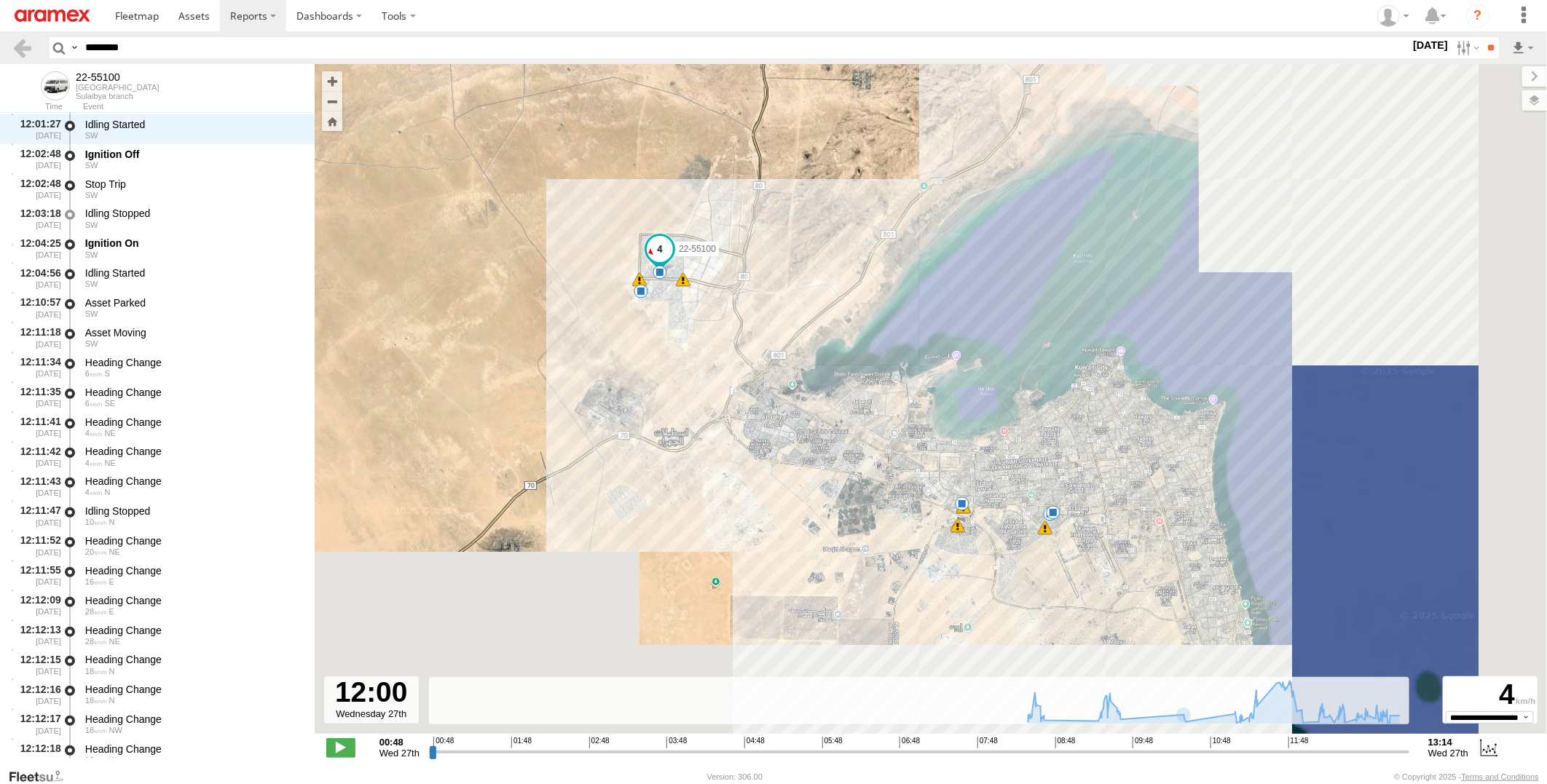
drag, startPoint x: 1188, startPoint y: 543, endPoint x: 1002, endPoint y: 463, distance: 202.5
click at [1002, 463] on div "22-55100 08:35 Wed 08:35 Wed 08:43 Wed 09:27 Wed 09:44 Wed 10:31 Wed 12:02 Wed …" at bounding box center [931, 406] width 1233 height 685
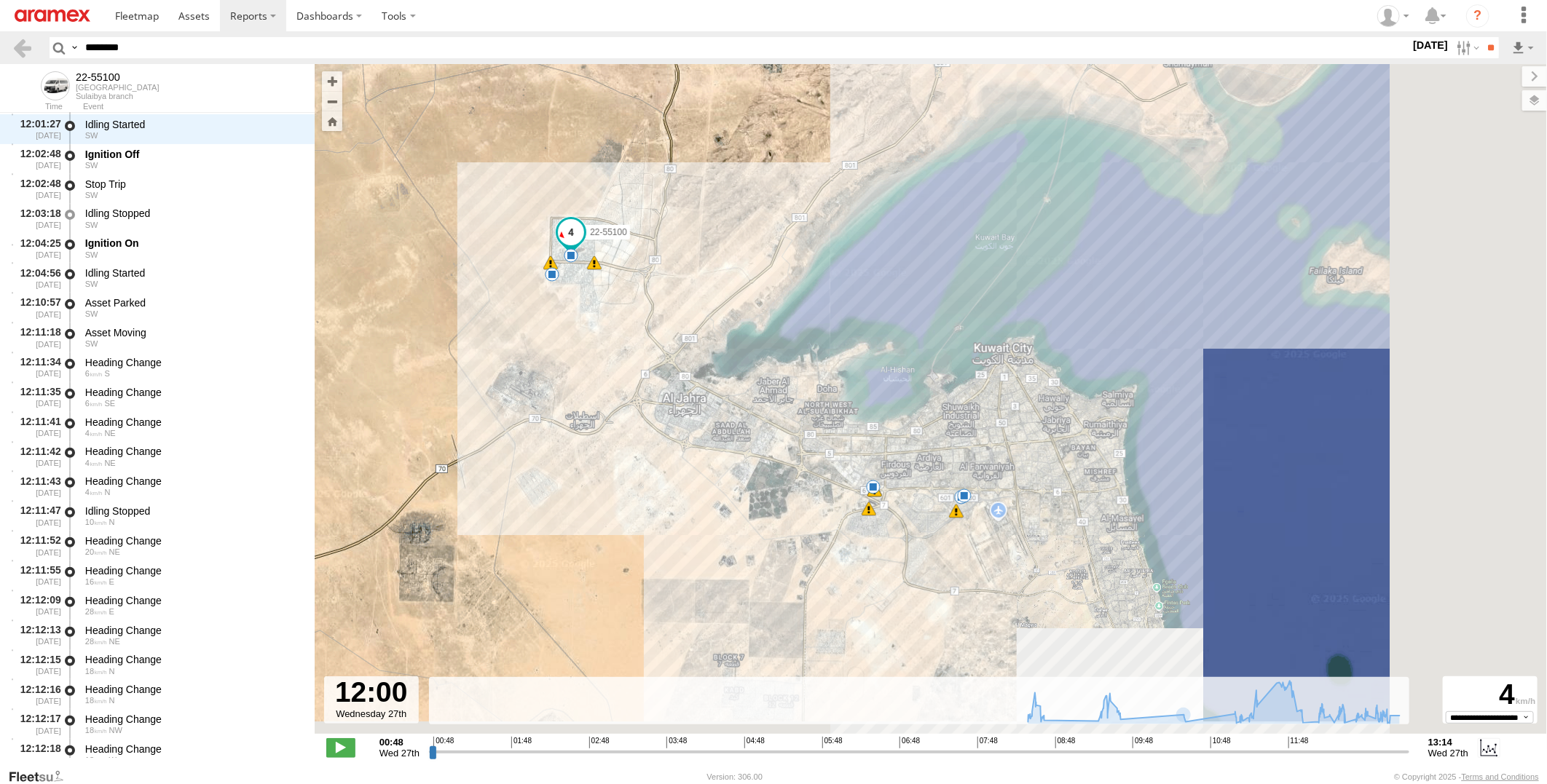
drag, startPoint x: 1086, startPoint y: 588, endPoint x: 1002, endPoint y: 573, distance: 85.3
click at [1002, 573] on div "22-55100 08:35 Wed 08:35 Wed 08:43 Wed 09:27 Wed 09:44 Wed 10:31 Wed 12:02 Wed …" at bounding box center [931, 406] width 1233 height 685
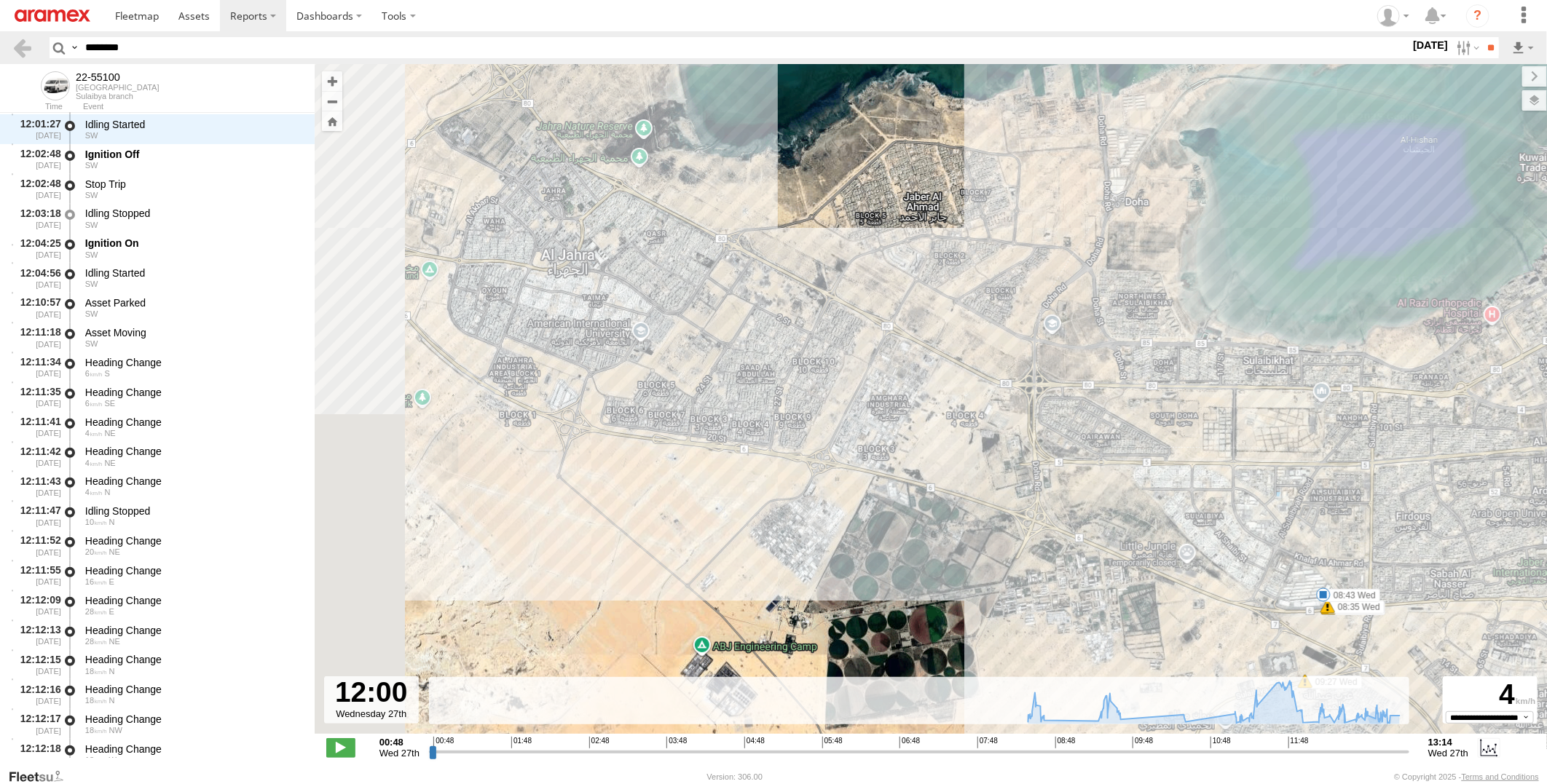
drag, startPoint x: 719, startPoint y: 467, endPoint x: 1358, endPoint y: 678, distance: 672.9
click at [1453, 715] on div "← Move left → Move right ↑ Move up ↓ Move down + Zoom in - Zoom out Home Jump l…" at bounding box center [931, 416] width 1233 height 704
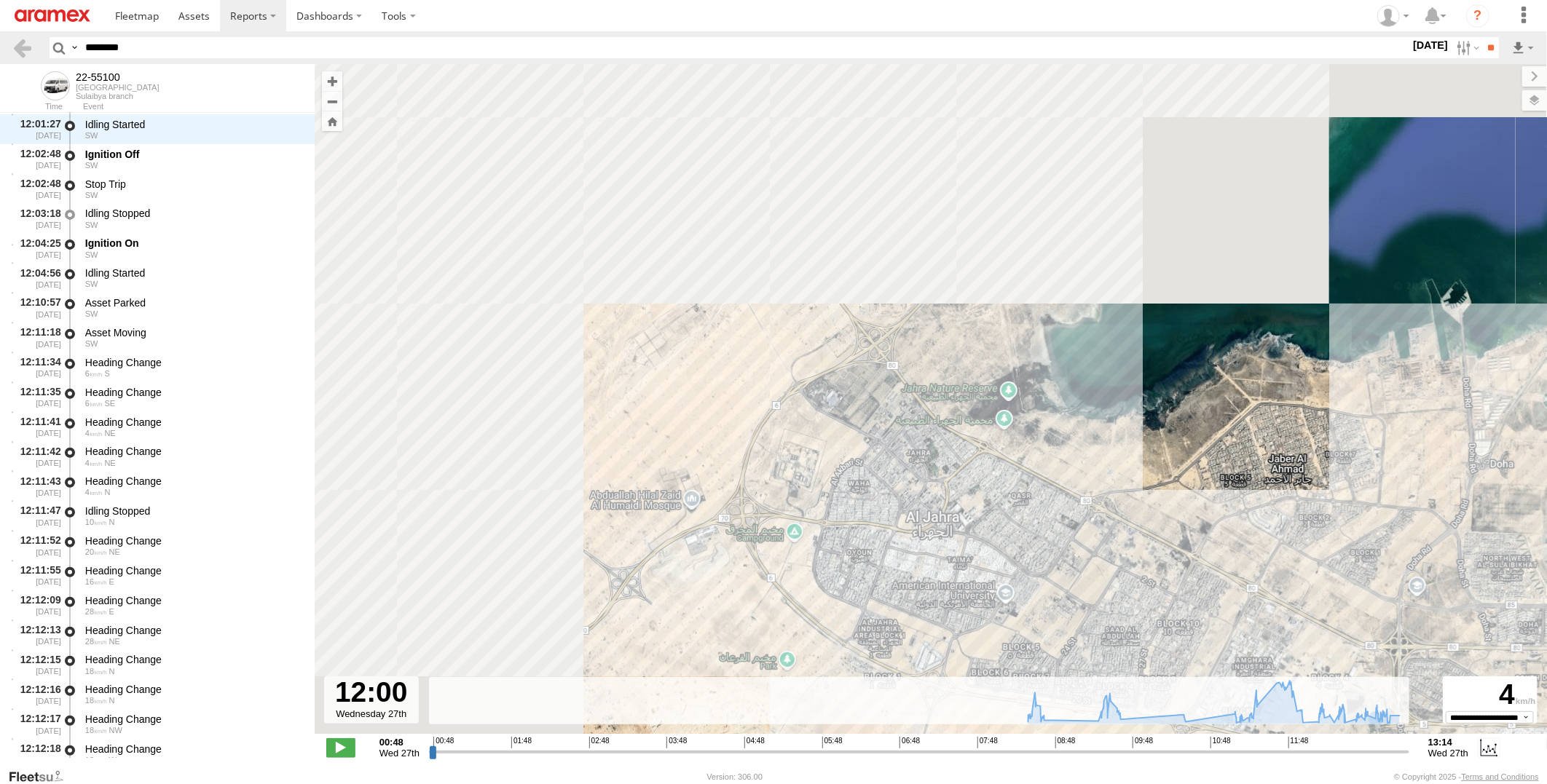
drag, startPoint x: 745, startPoint y: 379, endPoint x: 1074, endPoint y: 639, distance: 419.3
click at [1074, 639] on div "22-55100 08:35 Wed 08:35 Wed 08:43 Wed 09:27 Wed 09:44 Wed 10:31 Wed 12:02 Wed …" at bounding box center [931, 406] width 1233 height 685
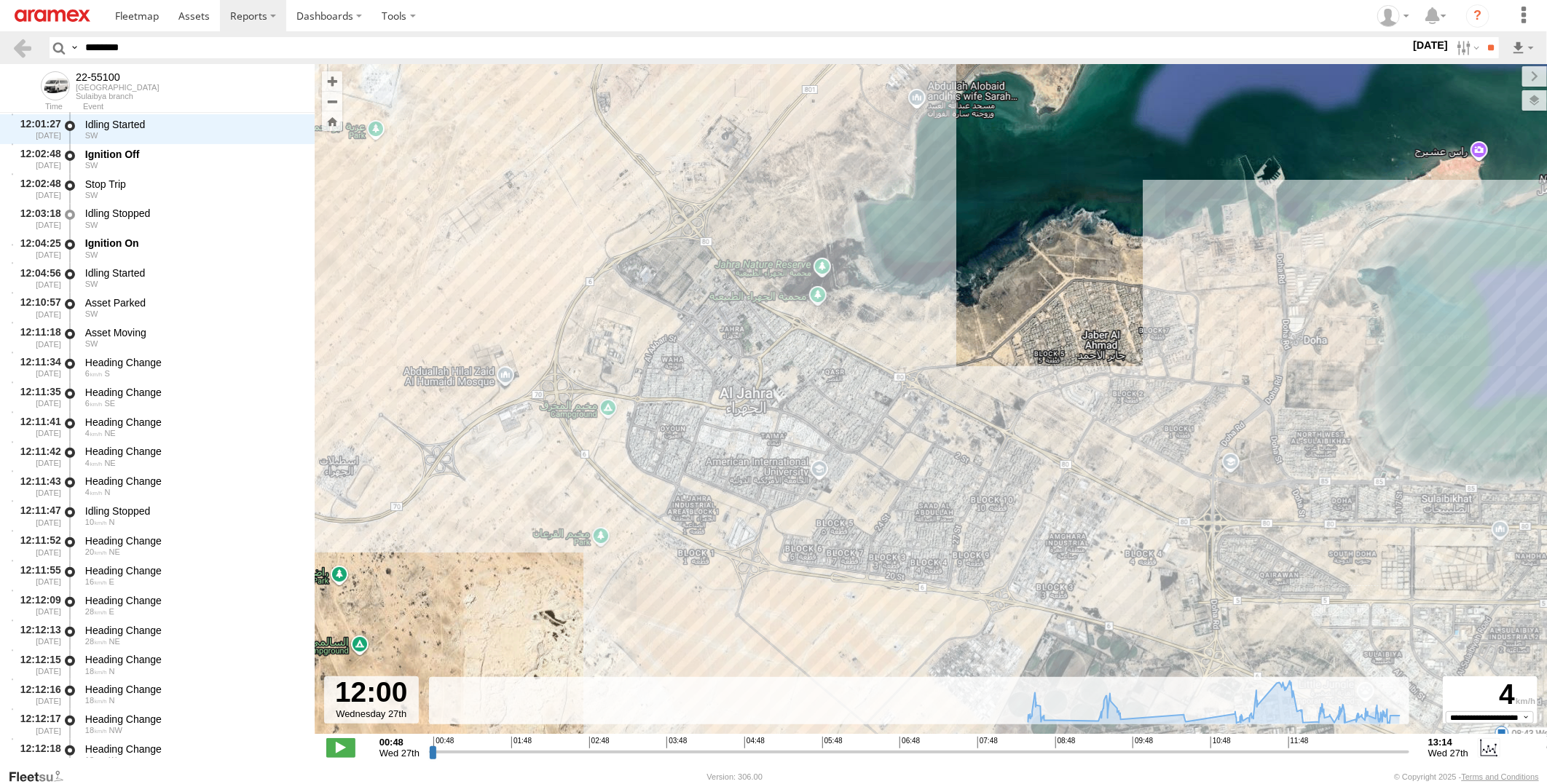
drag, startPoint x: 1139, startPoint y: 625, endPoint x: 314, endPoint y: 173, distance: 940.7
click at [314, 173] on main "← Move left → Move right ↑ Move up ↓ Move down + Zoom in - Zoom out Home Jump l…" at bounding box center [774, 416] width 1547 height 704
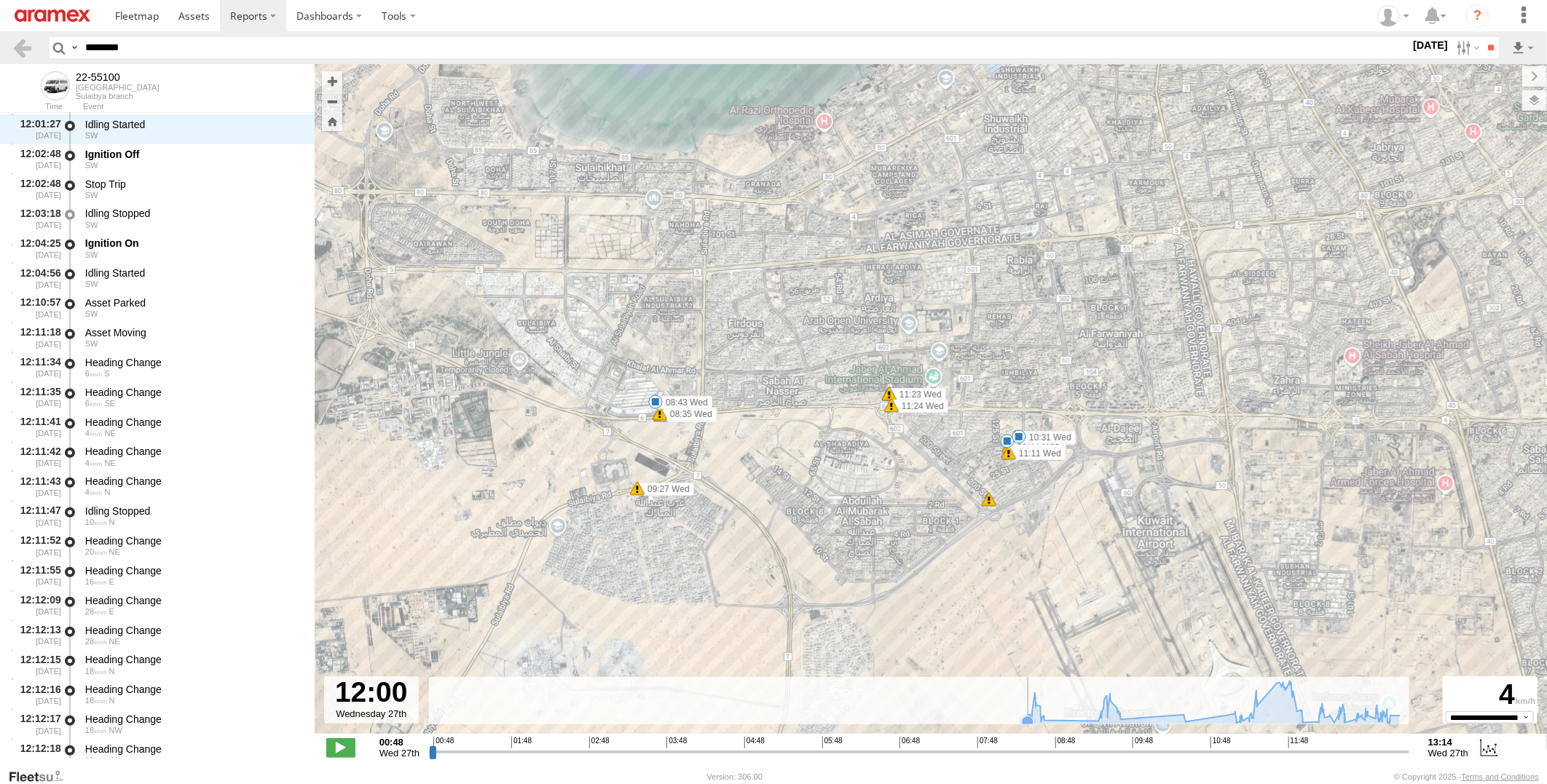
drag, startPoint x: 449, startPoint y: 241, endPoint x: 1043, endPoint y: 696, distance: 748.2
click at [1033, 708] on div "← Move left → Move right ↑ Move up ↓ Move down + Zoom in - Zoom out Home Jump l…" at bounding box center [931, 416] width 1233 height 704
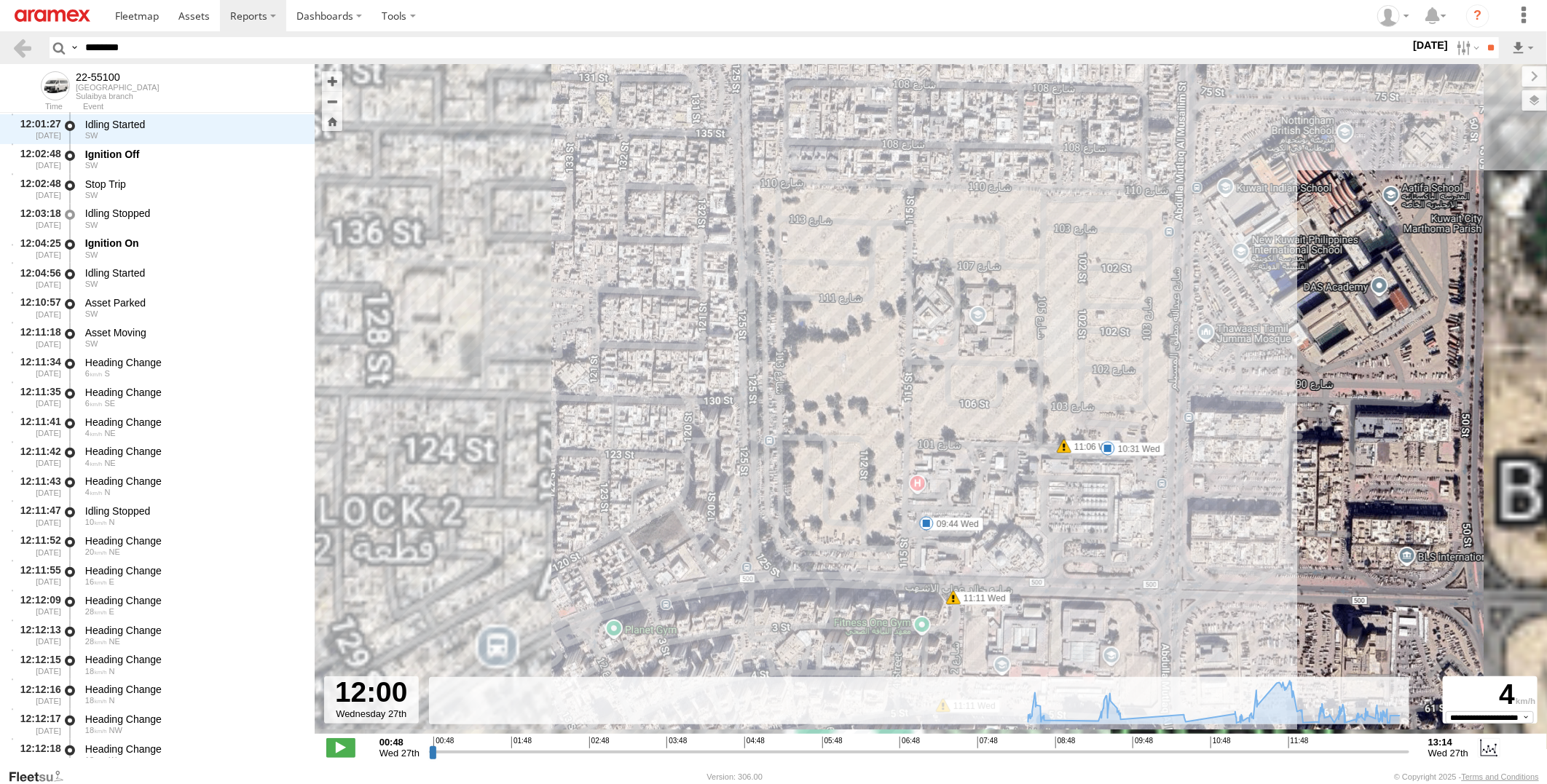
drag, startPoint x: 1094, startPoint y: 588, endPoint x: 1131, endPoint y: 490, distance: 104.8
click at [1131, 491] on div "22-55100 08:35 Wed 08:35 Wed 08:43 Wed 09:27 Wed 09:44 Wed 10:31 Wed 12:02 Wed …" at bounding box center [931, 406] width 1233 height 685
click at [1131, 490] on div "22-55100 08:35 Wed 08:35 Wed 08:43 Wed 09:27 Wed 09:44 Wed 10:31 Wed 12:02 Wed …" at bounding box center [931, 406] width 1233 height 685
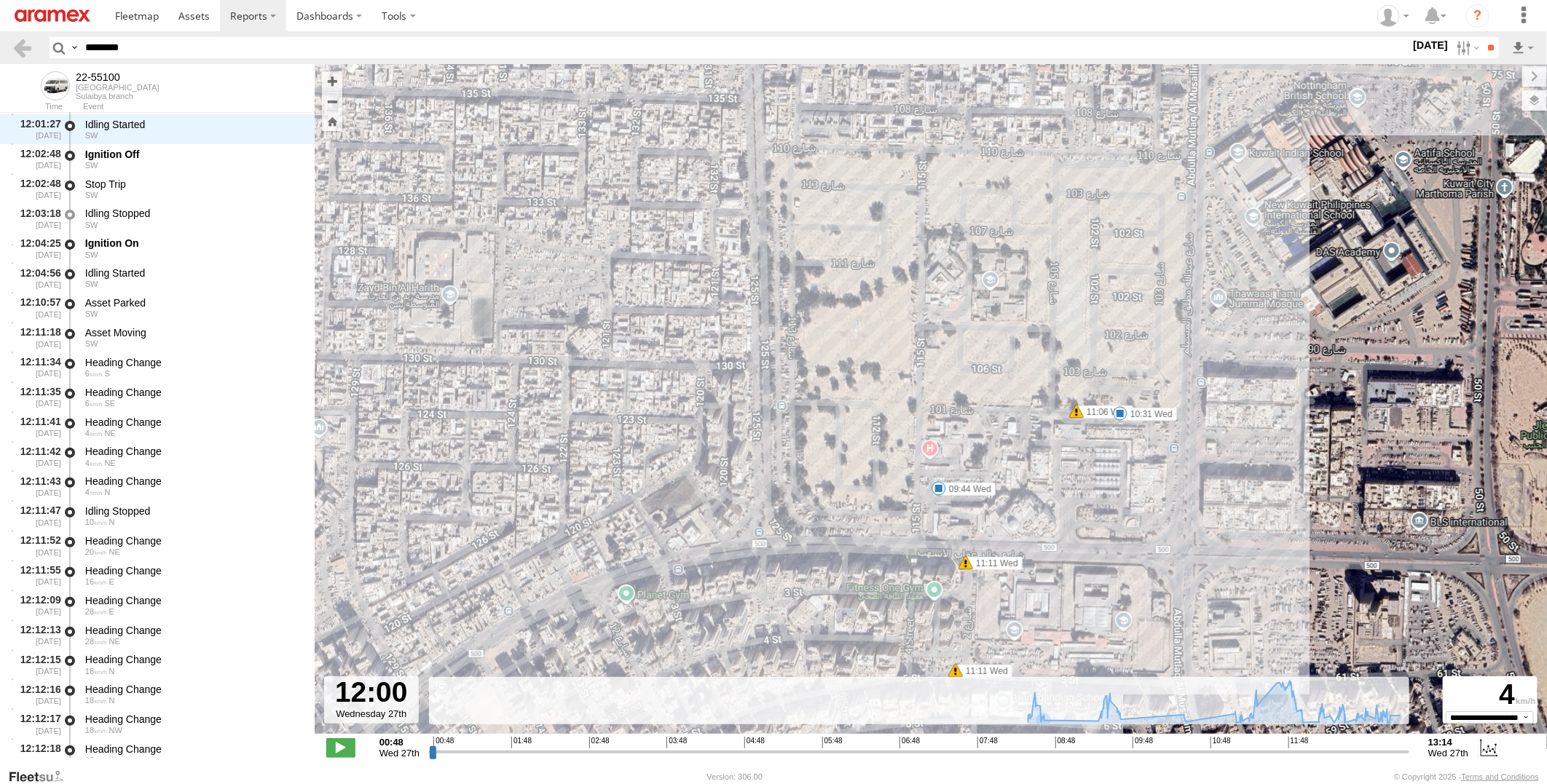
click at [940, 492] on span at bounding box center [939, 489] width 15 height 15
click at [1127, 552] on div "22-55100 08:35 Wed 08:35 Wed 08:43 Wed 09:27 Wed 09:44 Wed 10:31 Wed 12:02 Wed …" at bounding box center [931, 406] width 1233 height 685
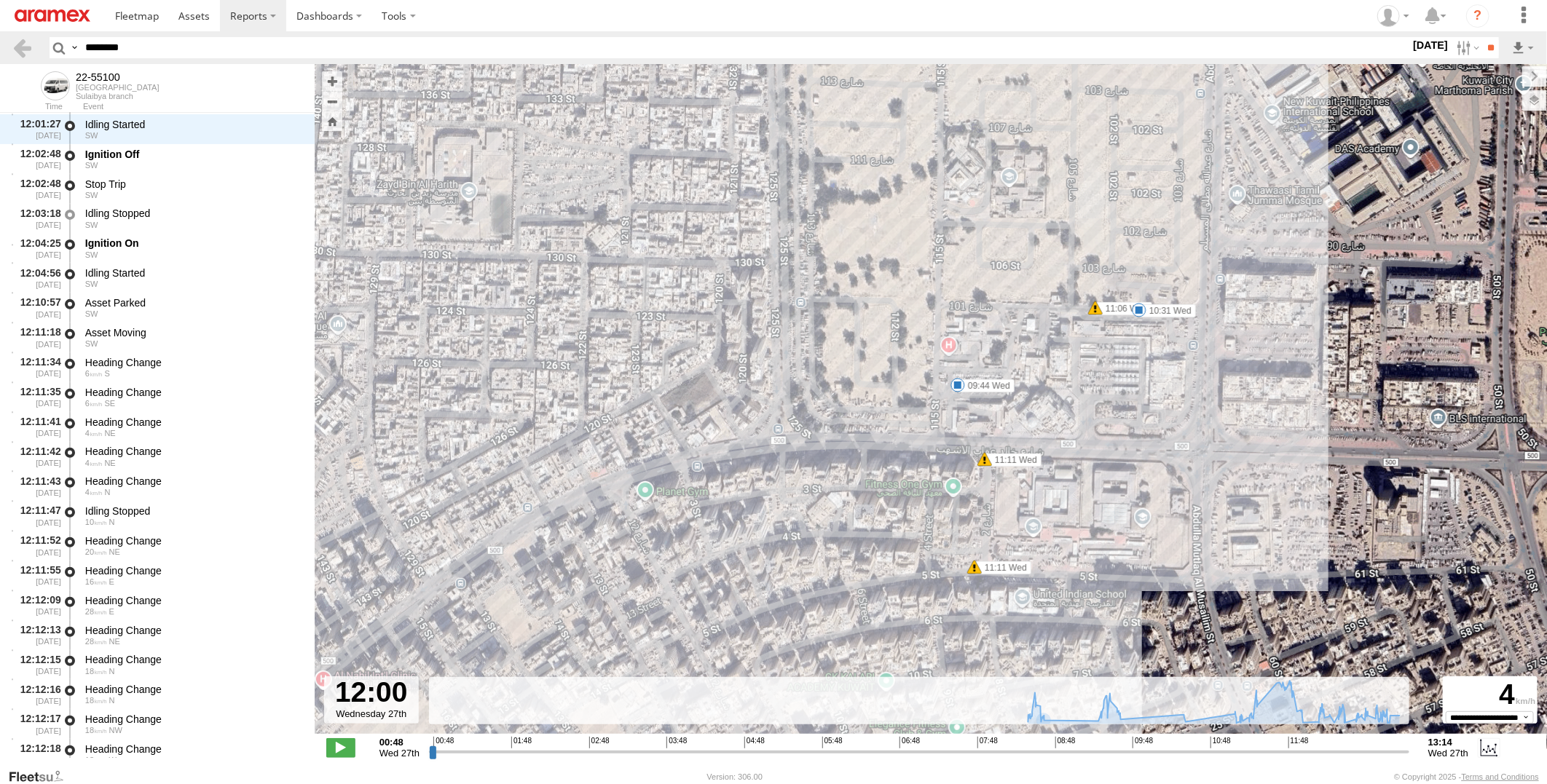
drag, startPoint x: 1073, startPoint y: 565, endPoint x: 1091, endPoint y: 459, distance: 107.5
click at [1091, 459] on div "22-55100 08:35 Wed 08:35 Wed 08:43 Wed 09:27 Wed 09:44 Wed 10:31 Wed 12:02 Wed …" at bounding box center [931, 406] width 1233 height 685
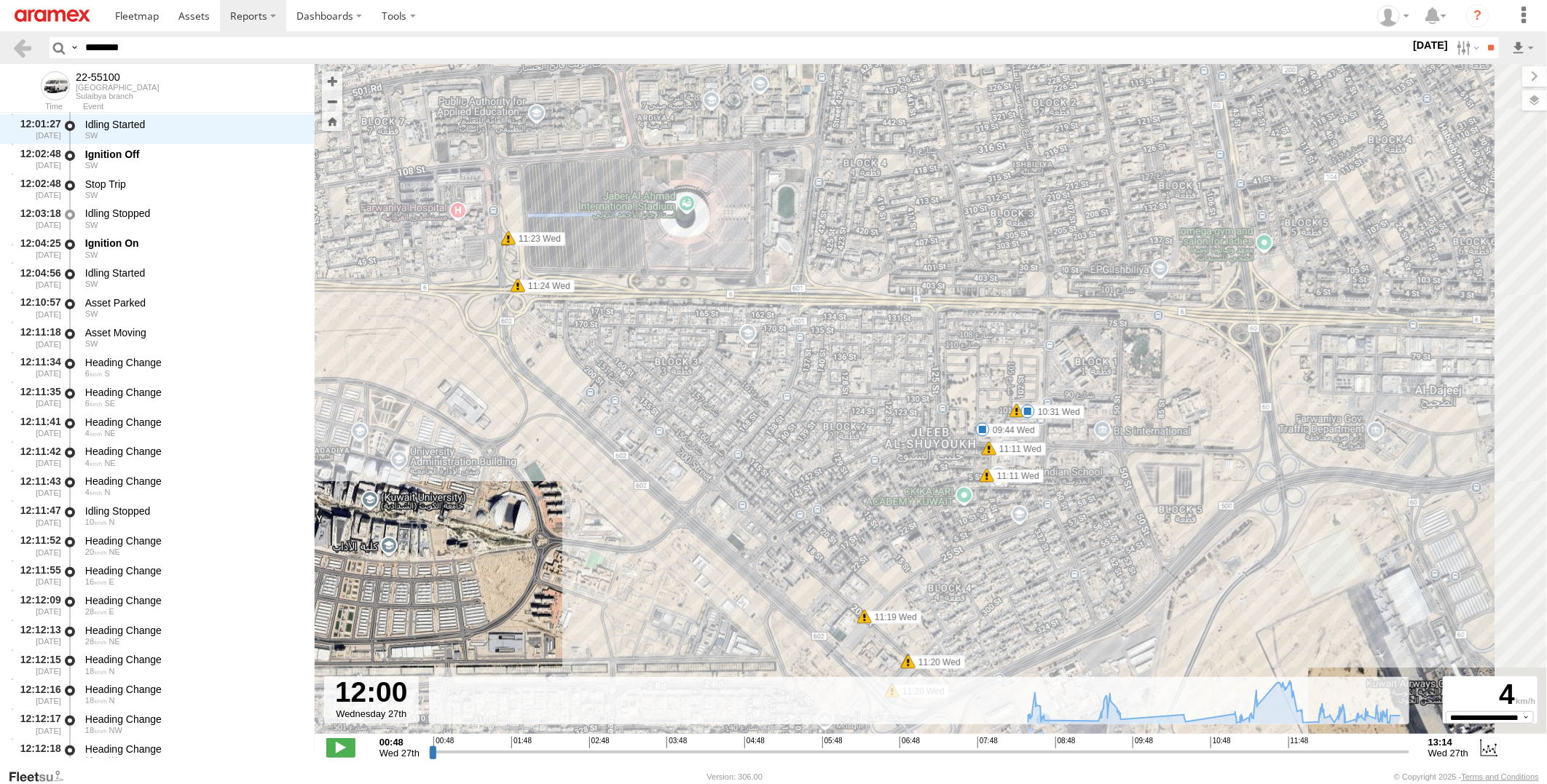
drag, startPoint x: 1185, startPoint y: 477, endPoint x: 1095, endPoint y: 484, distance: 90.3
click at [1095, 484] on div "22-55100 08:35 Wed 08:35 Wed 08:43 Wed 09:27 Wed 09:44 Wed 10:31 Wed 12:02 Wed …" at bounding box center [931, 406] width 1233 height 685
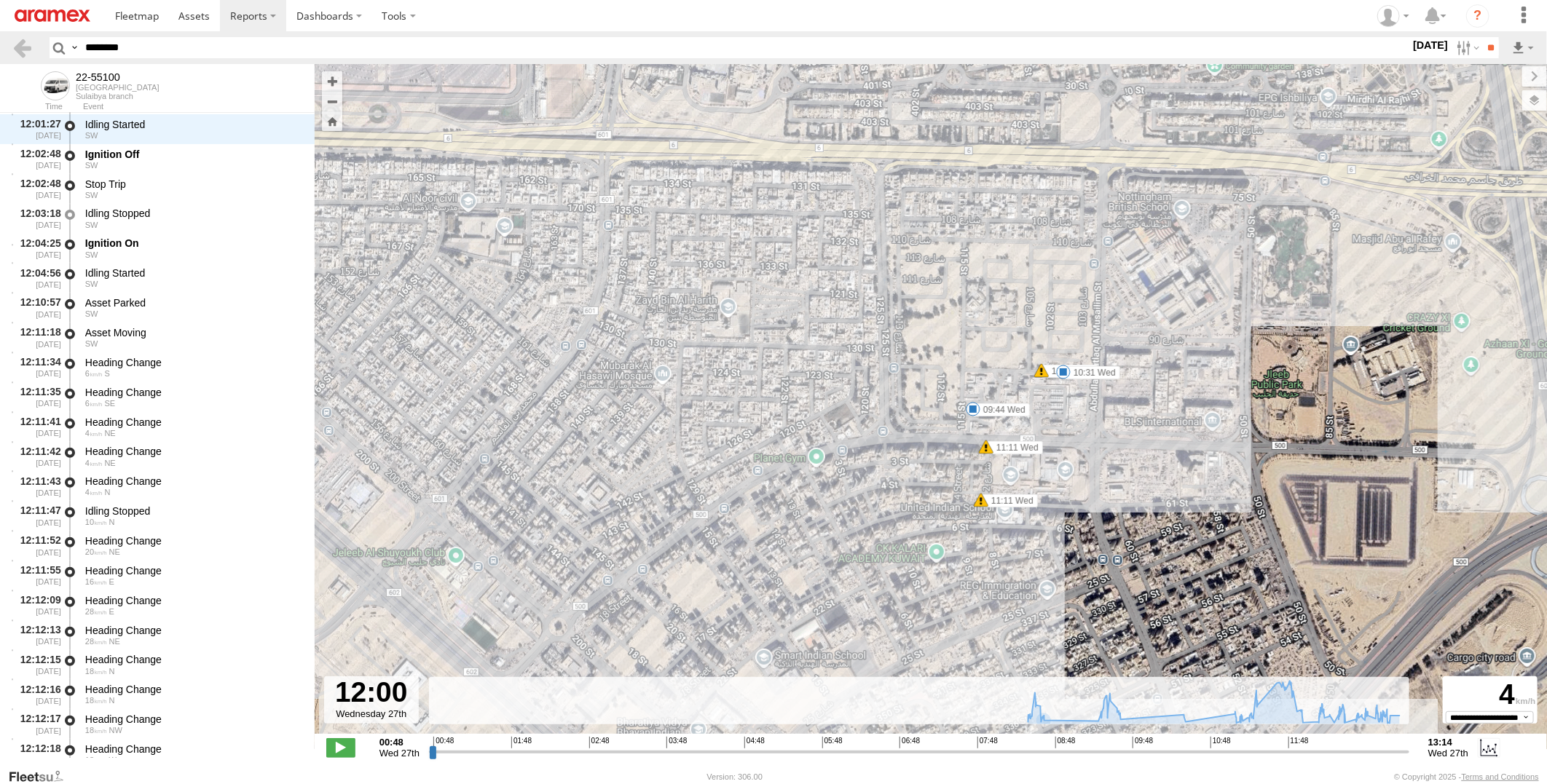
drag, startPoint x: 1032, startPoint y: 484, endPoint x: 1146, endPoint y: 431, distance: 125.7
click at [1146, 431] on div "22-55100 08:35 Wed 08:35 Wed 08:43 Wed 09:27 Wed 09:44 Wed 10:31 Wed 12:02 Wed …" at bounding box center [931, 406] width 1233 height 685
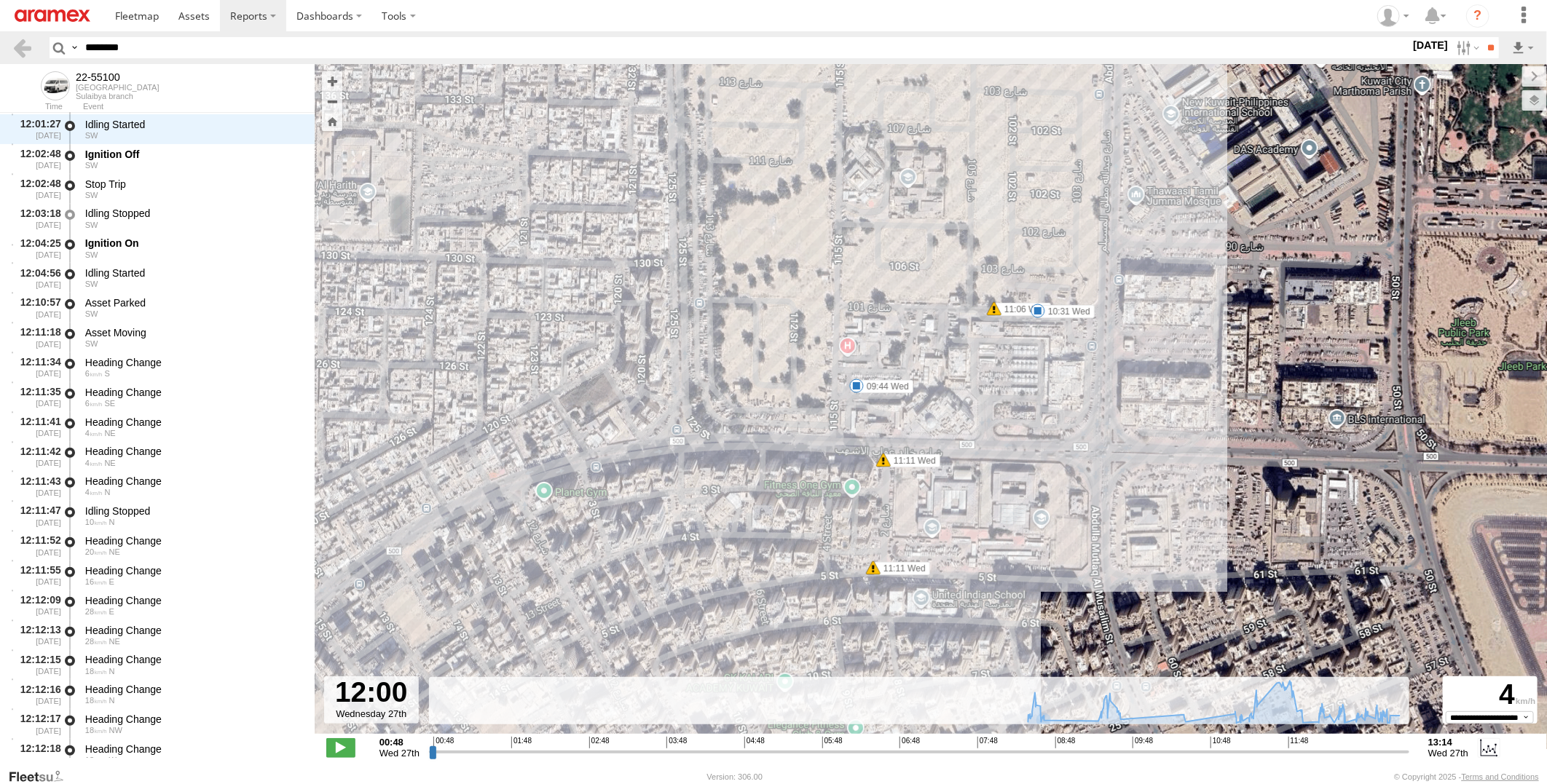
drag, startPoint x: 1064, startPoint y: 445, endPoint x: 1188, endPoint y: 438, distance: 124.2
click at [1188, 438] on div "22-55100 08:35 Wed 08:35 Wed 08:43 Wed 09:27 Wed 09:44 Wed 10:31 Wed 12:02 Wed …" at bounding box center [931, 406] width 1233 height 685
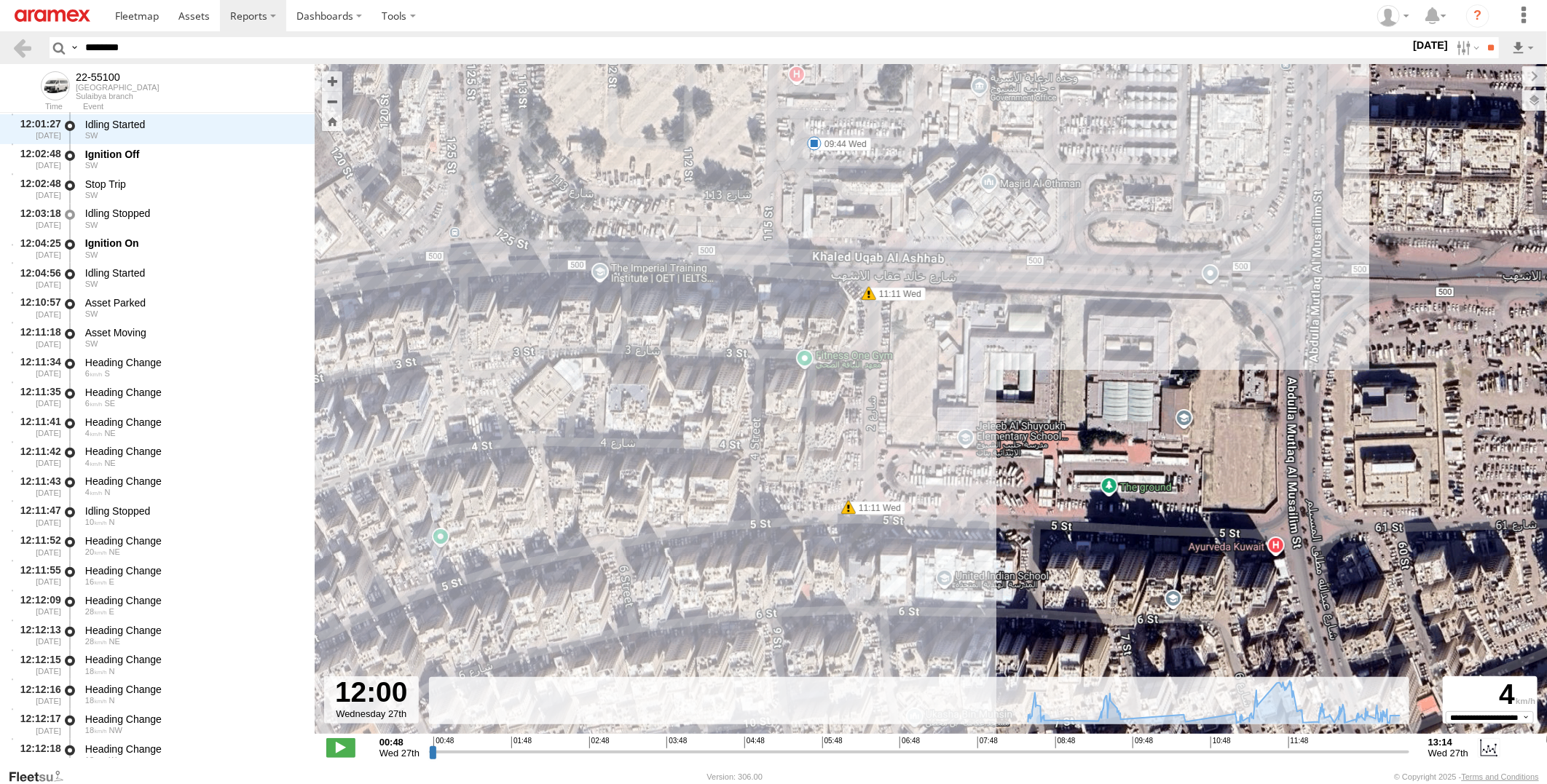
drag, startPoint x: 1126, startPoint y: 533, endPoint x: 1088, endPoint y: 331, distance: 205.5
click at [1088, 331] on div "22-55100 08:35 Wed 08:35 Wed 08:43 Wed 09:27 Wed 09:44 Wed 10:31 Wed 12:02 Wed …" at bounding box center [931, 406] width 1233 height 685
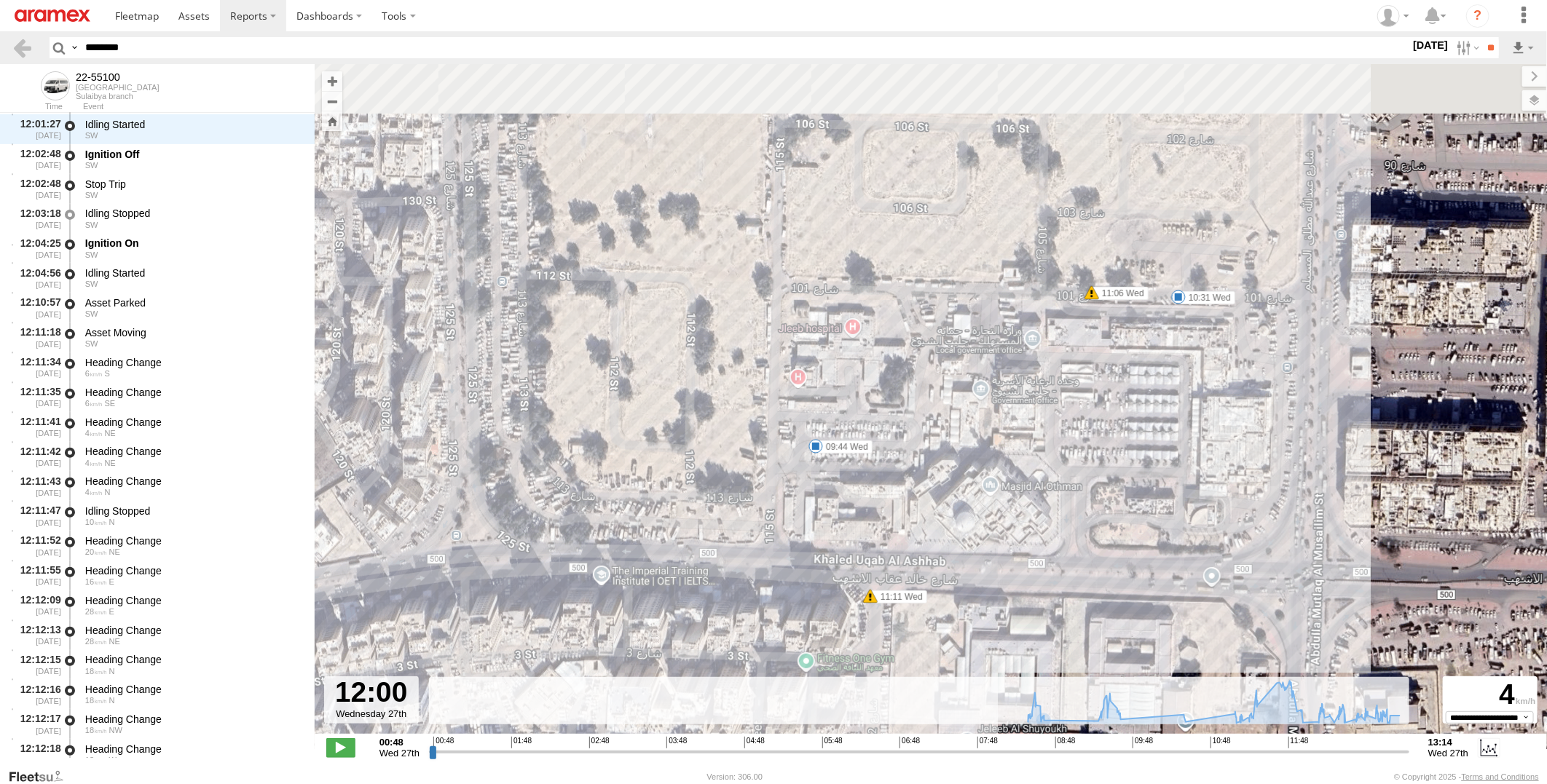
drag, startPoint x: 1026, startPoint y: 326, endPoint x: 1027, endPoint y: 639, distance: 313.0
click at [1027, 639] on div "22-55100 08:35 Wed 08:35 Wed 08:43 Wed 09:27 Wed 09:44 Wed 10:31 Wed 12:02 Wed …" at bounding box center [931, 406] width 1233 height 685
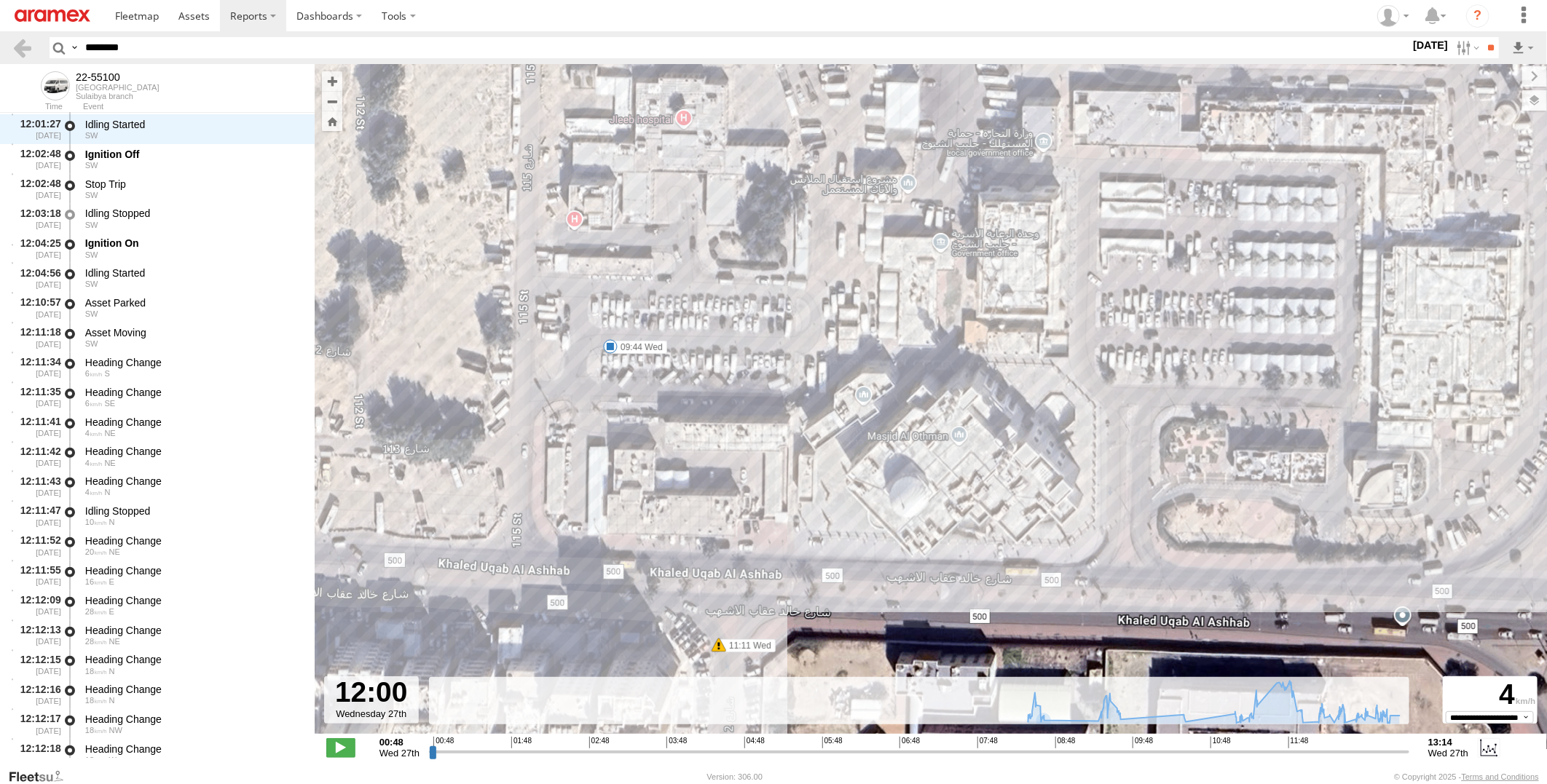
drag, startPoint x: 1058, startPoint y: 576, endPoint x: 1127, endPoint y: 411, distance: 178.8
click at [1127, 411] on div "22-55100 08:35 Wed 08:35 Wed 08:43 Wed 09:27 Wed 09:44 Wed 10:31 Wed 12:02 Wed …" at bounding box center [931, 406] width 1233 height 685
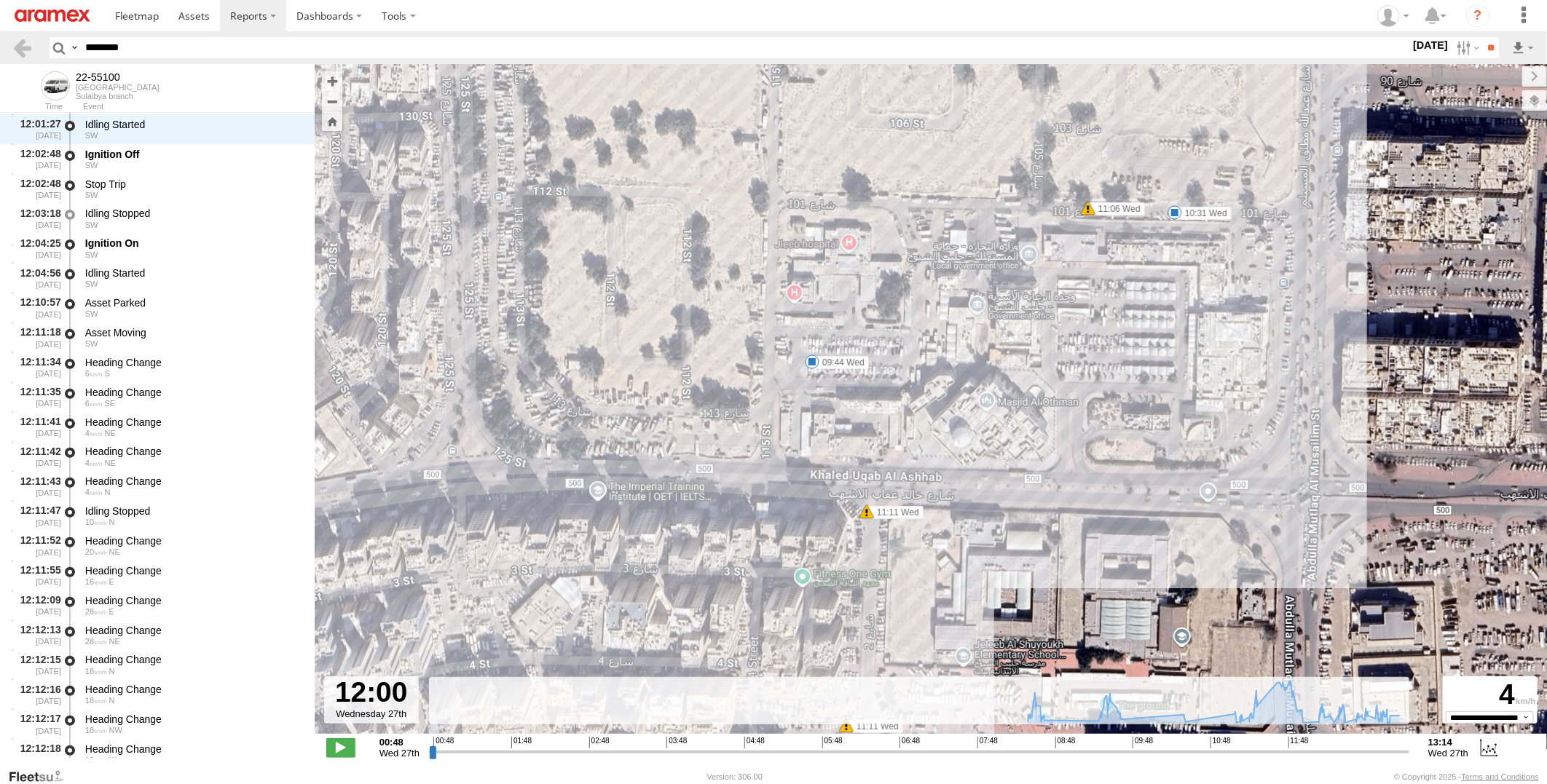
drag, startPoint x: 1305, startPoint y: 528, endPoint x: 1201, endPoint y: 518, distance: 104.5
click at [1201, 518] on div "22-55100 08:35 Wed 08:35 Wed 08:43 Wed 09:27 Wed 09:44 Wed 10:31 Wed 12:02 Wed …" at bounding box center [931, 406] width 1233 height 685
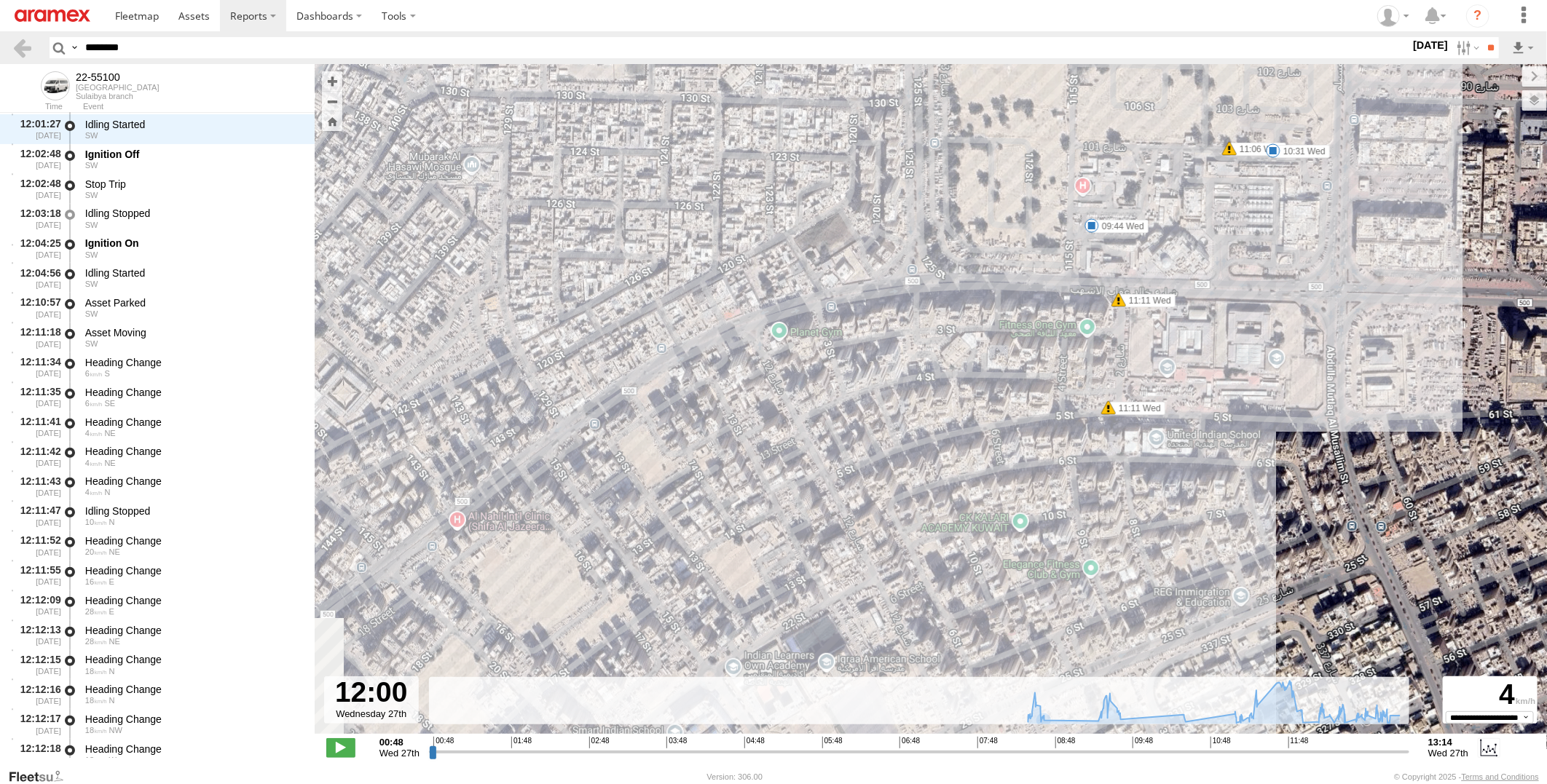
drag, startPoint x: 1067, startPoint y: 496, endPoint x: 1192, endPoint y: 378, distance: 171.9
click at [1219, 426] on div "22-55100 08:35 Wed 08:35 Wed 08:43 Wed 09:27 Wed 09:44 Wed 10:31 Wed 12:02 Wed …" at bounding box center [931, 406] width 1233 height 685
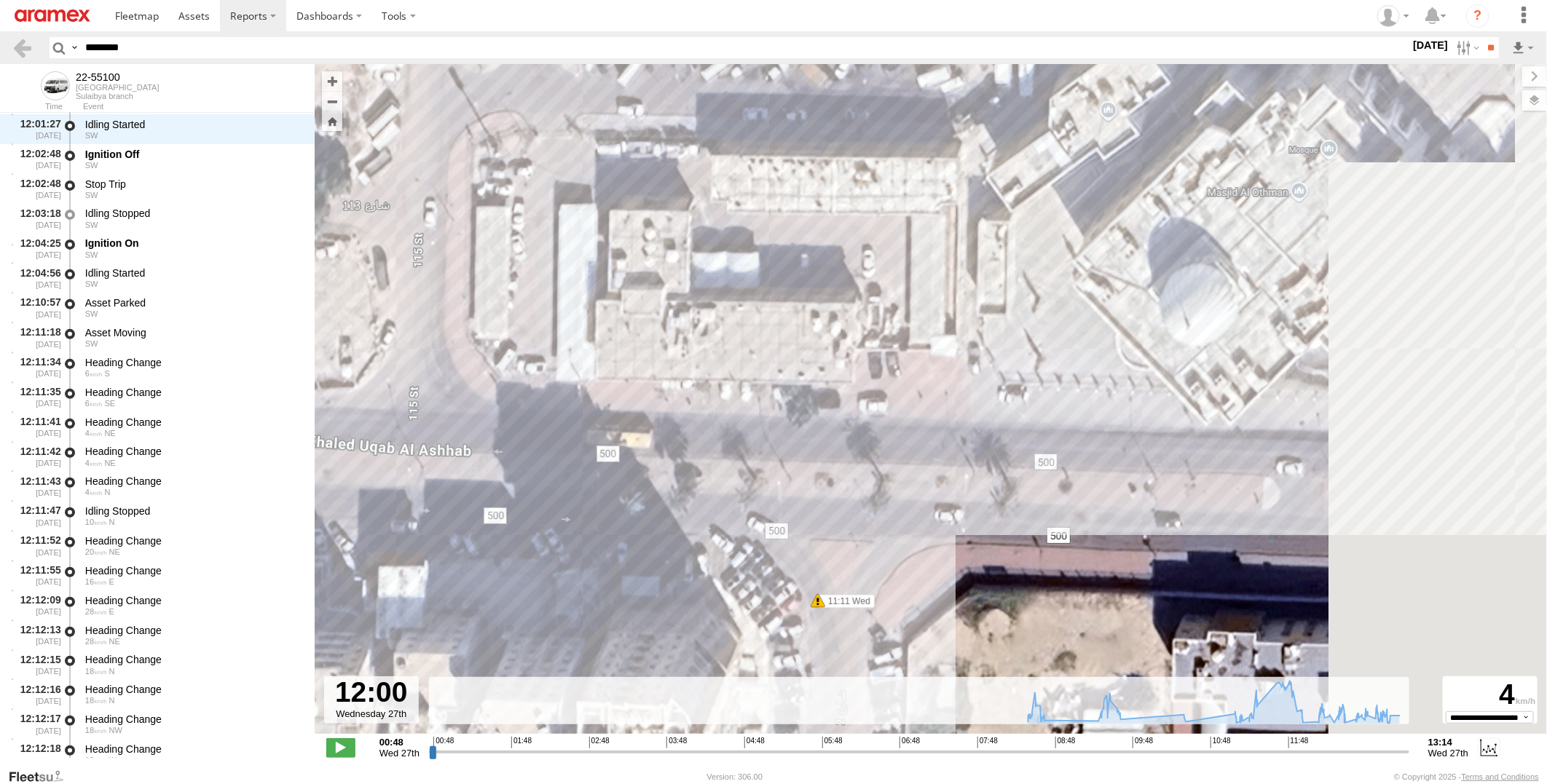
drag, startPoint x: 990, startPoint y: 539, endPoint x: 413, endPoint y: 397, distance: 594.2
click at [413, 397] on div "22-55100 08:35 Wed 08:35 Wed 08:43 Wed 09:27 Wed 09:44 Wed 10:31 Wed 12:02 Wed …" at bounding box center [931, 406] width 1233 height 685
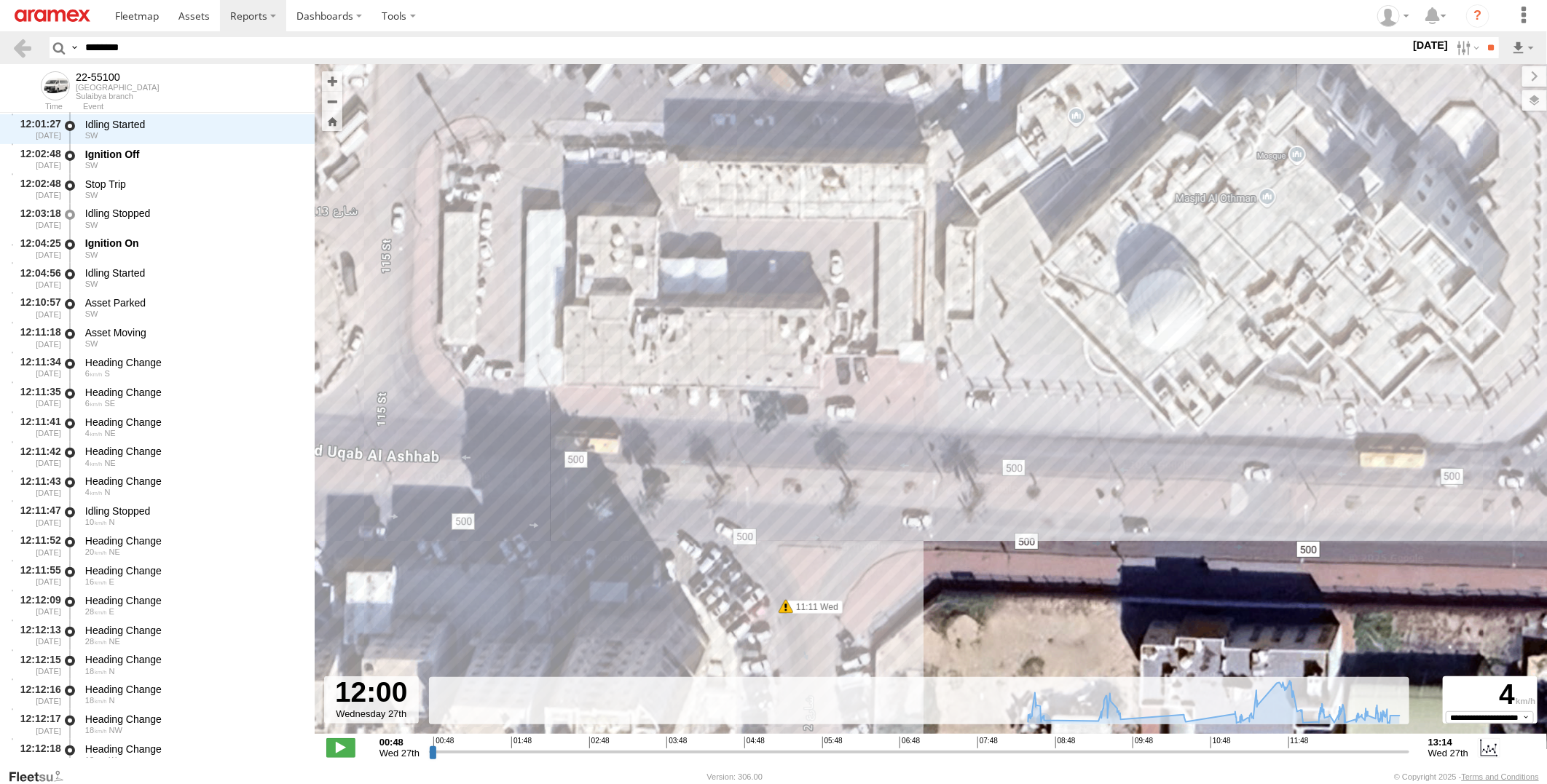
drag, startPoint x: 1065, startPoint y: 394, endPoint x: 1027, endPoint y: 401, distance: 38.6
click at [1027, 401] on div "22-55100 08:35 Wed 08:35 Wed 08:43 Wed 09:27 Wed 09:44 Wed 10:31 Wed 12:02 Wed …" at bounding box center [931, 406] width 1233 height 685
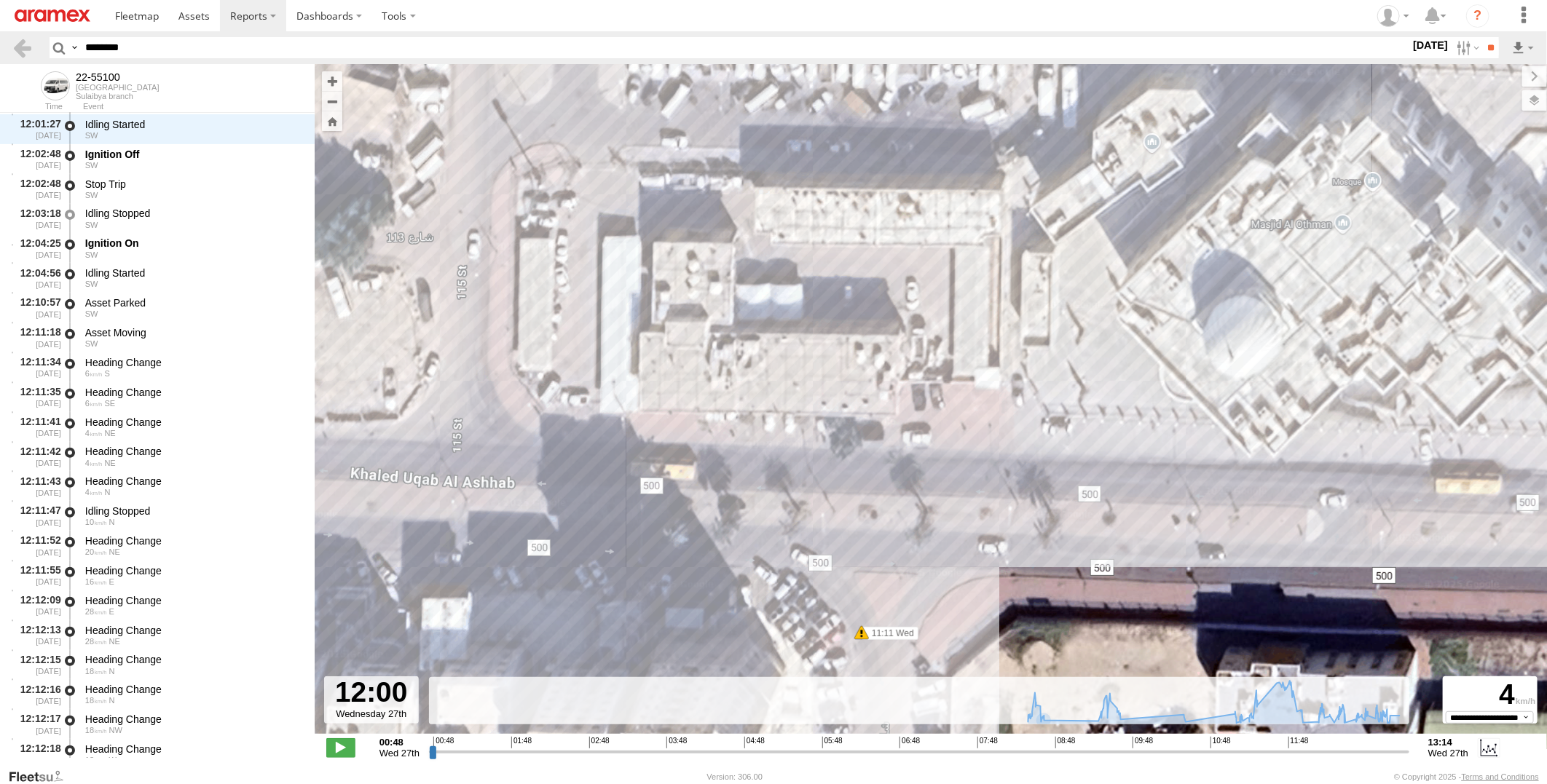
drag, startPoint x: 698, startPoint y: 284, endPoint x: 790, endPoint y: 321, distance: 99.2
click at [790, 321] on div "22-55100 08:35 Wed 08:35 Wed 08:43 Wed 09:27 Wed 09:44 Wed 10:31 Wed 12:02 Wed …" at bounding box center [931, 406] width 1233 height 685
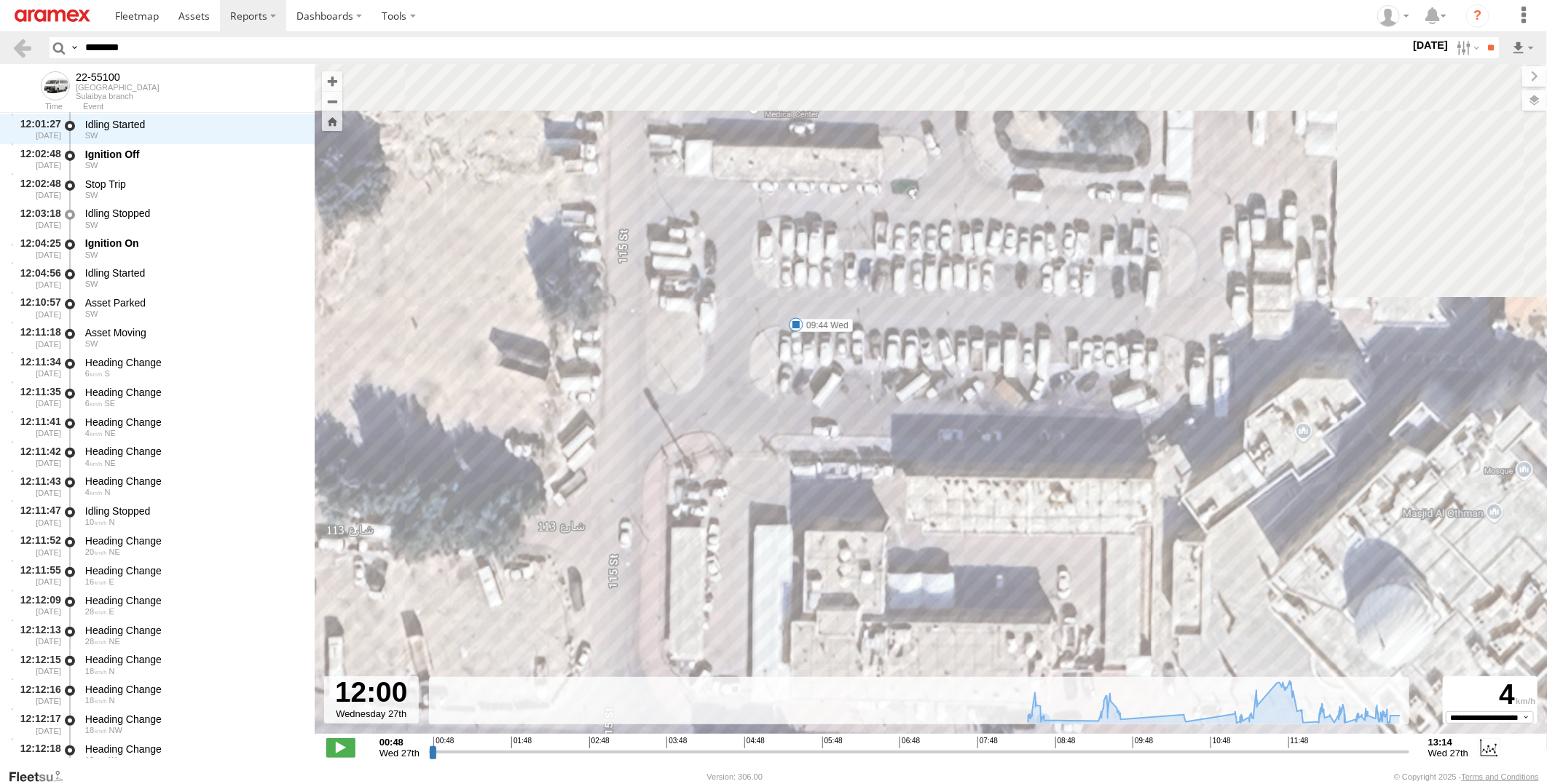
drag, startPoint x: 862, startPoint y: 390, endPoint x: 994, endPoint y: 672, distance: 311.4
click at [994, 672] on div "22-55100 08:35 Wed 08:35 Wed 08:43 Wed 09:27 Wed 09:44 Wed 10:31 Wed 12:02 Wed …" at bounding box center [931, 406] width 1233 height 685
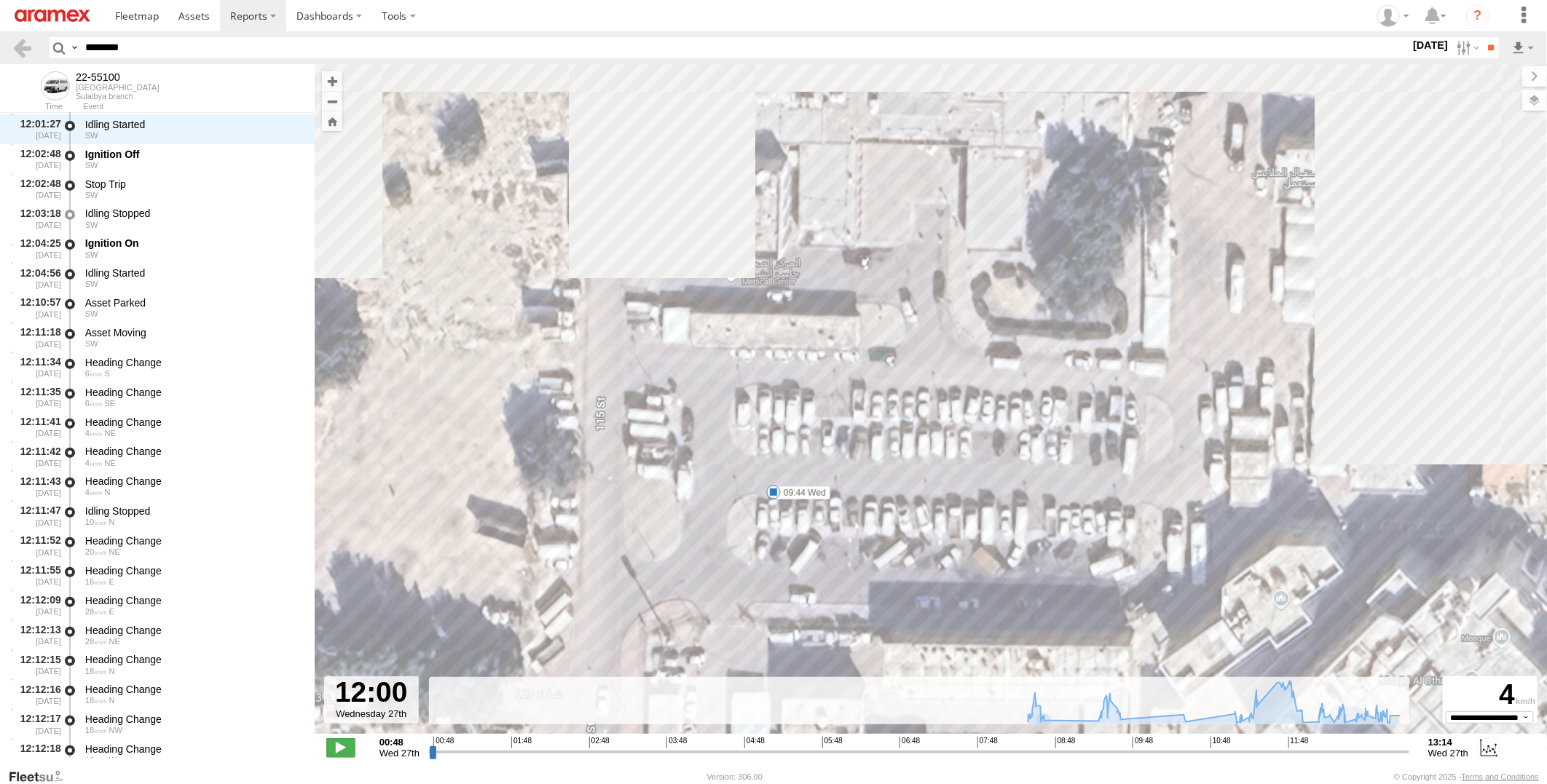
drag, startPoint x: 1023, startPoint y: 368, endPoint x: 1001, endPoint y: 540, distance: 173.4
click at [1001, 540] on div "22-55100 08:35 Wed 08:35 Wed 08:43 Wed 09:27 Wed 09:44 Wed 10:31 Wed 12:02 Wed …" at bounding box center [931, 406] width 1233 height 685
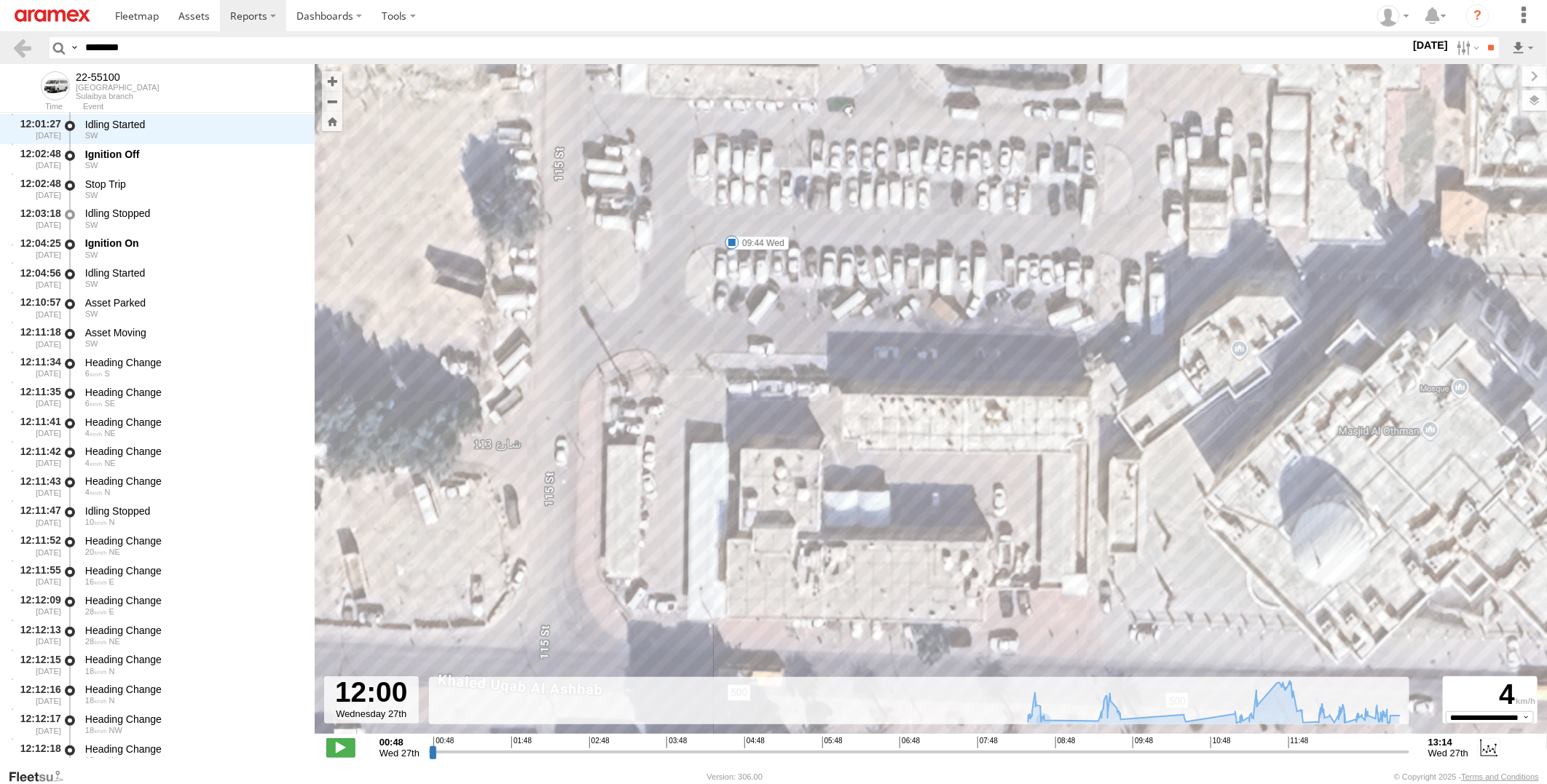
drag, startPoint x: 1024, startPoint y: 472, endPoint x: 960, endPoint y: 173, distance: 305.8
click at [960, 173] on div "22-55100 08:35 Wed 08:35 Wed 08:43 Wed 09:27 Wed 09:44 Wed 10:31 Wed 12:02 Wed …" at bounding box center [931, 406] width 1233 height 685
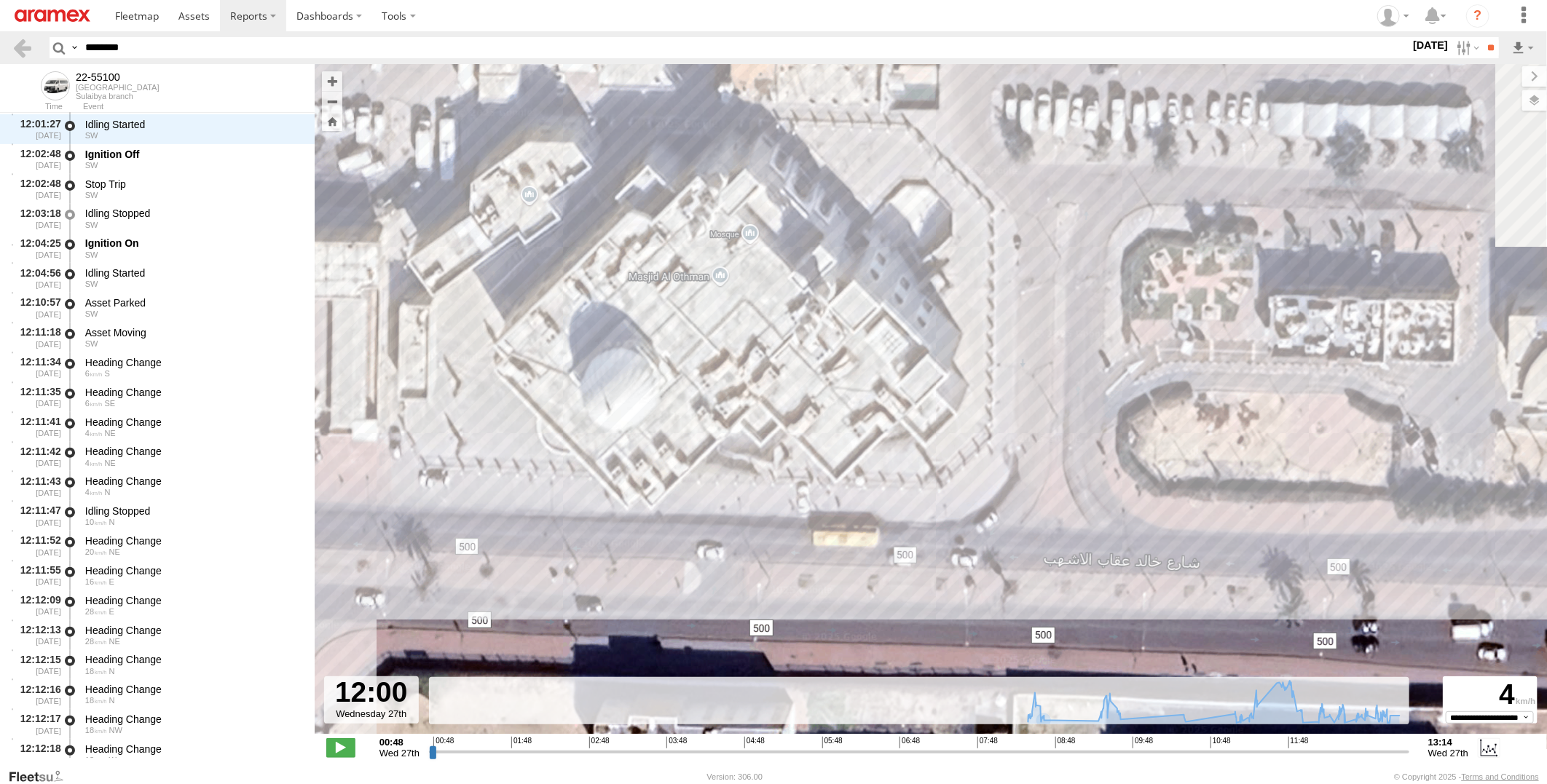
drag, startPoint x: 1381, startPoint y: 512, endPoint x: 717, endPoint y: 465, distance: 665.7
click at [717, 465] on div "22-55100 08:35 Wed 08:35 Wed 08:43 Wed 09:27 Wed 09:44 Wed 10:31 Wed 12:02 Wed …" at bounding box center [931, 406] width 1233 height 685
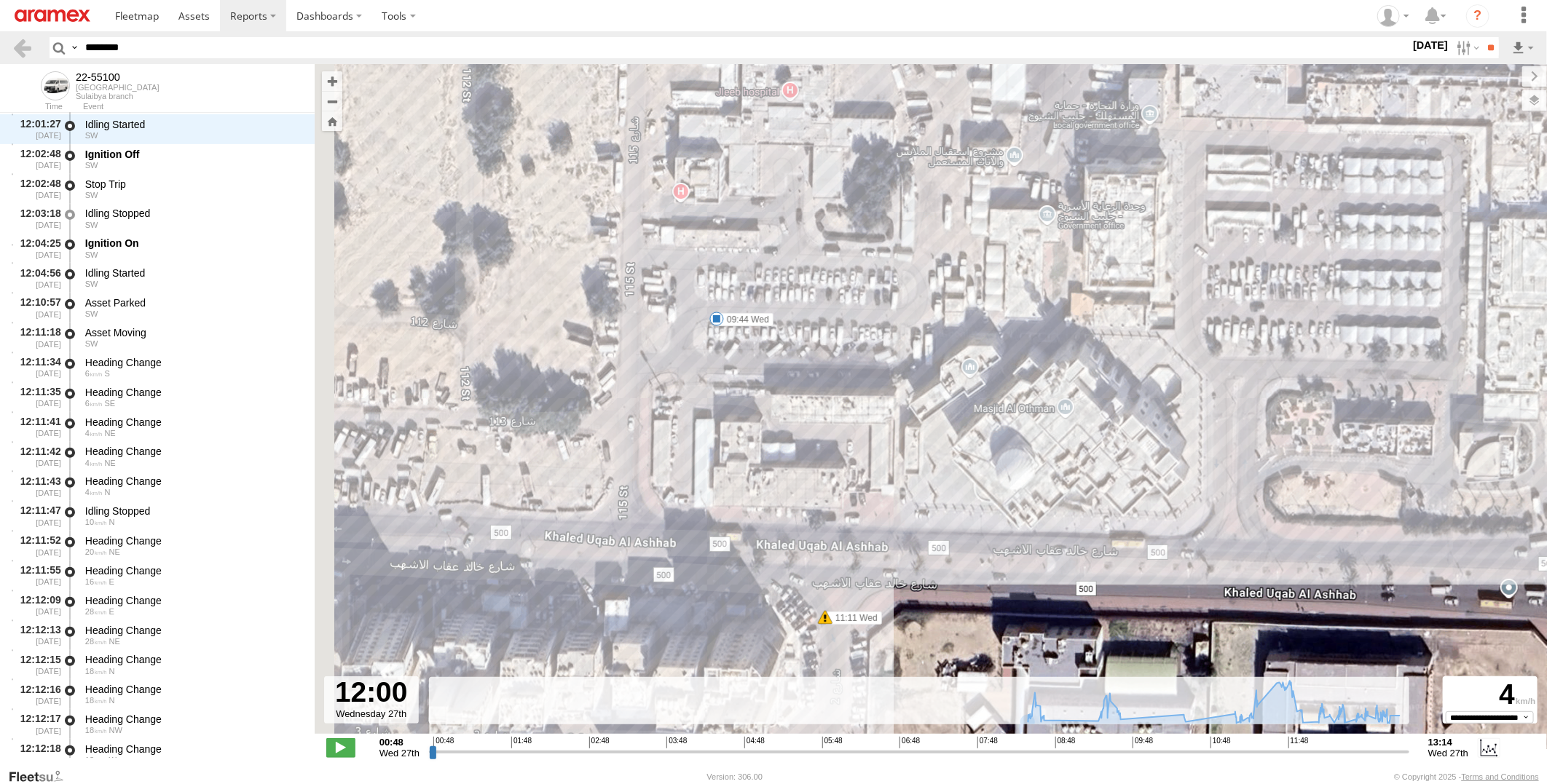
drag, startPoint x: 548, startPoint y: 214, endPoint x: 1023, endPoint y: 332, distance: 489.4
click at [1023, 332] on div "22-55100 08:35 Wed 08:35 Wed 08:43 Wed 09:27 Wed 09:44 Wed 10:31 Wed 12:02 Wed …" at bounding box center [931, 406] width 1233 height 685
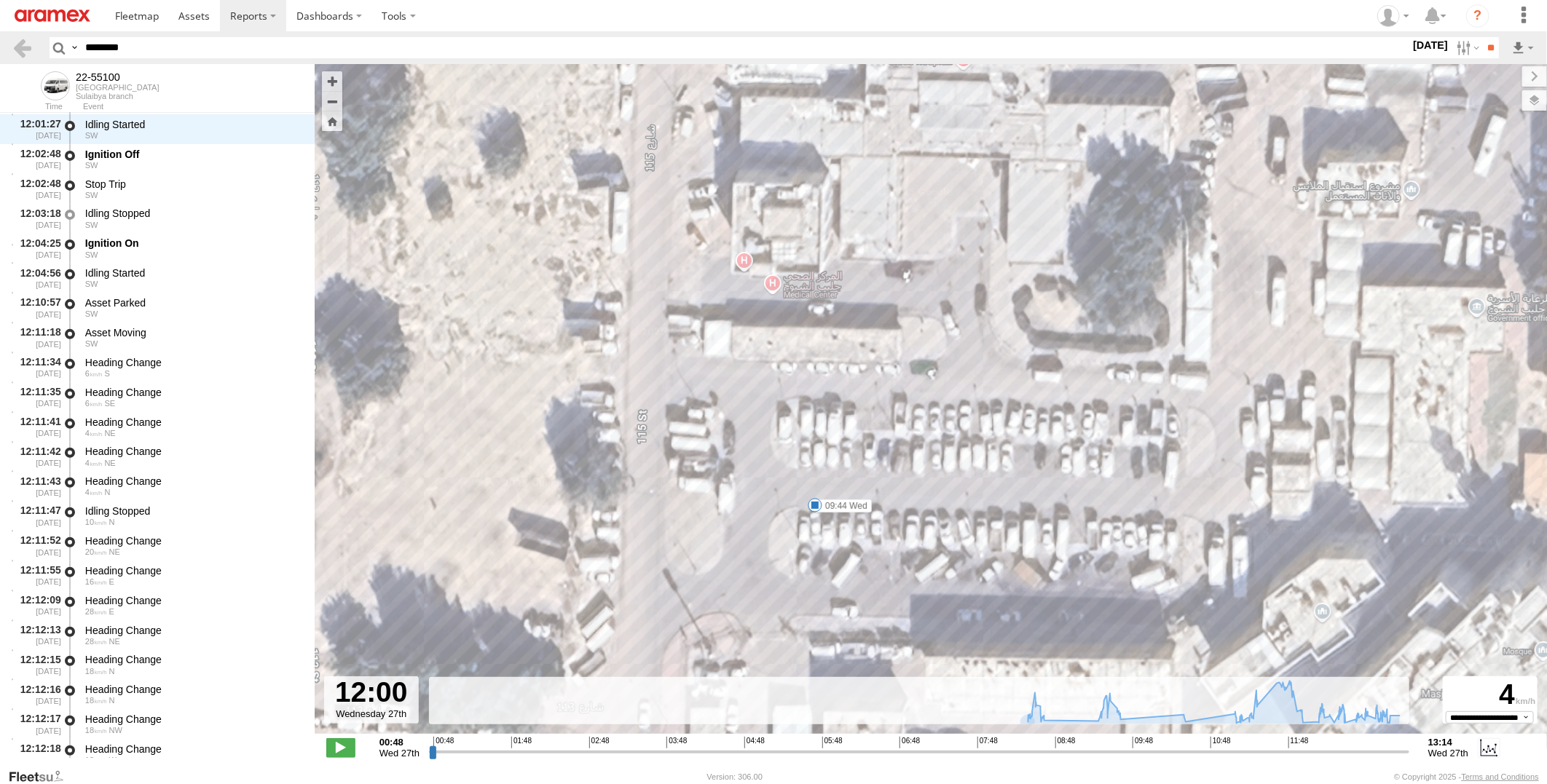
drag, startPoint x: 797, startPoint y: 103, endPoint x: 802, endPoint y: 338, distance: 235.1
click at [802, 338] on div "22-55100 08:35 Wed 08:35 Wed 08:43 Wed 09:27 Wed 09:44 Wed 10:31 Wed 12:02 Wed …" at bounding box center [931, 406] width 1233 height 685
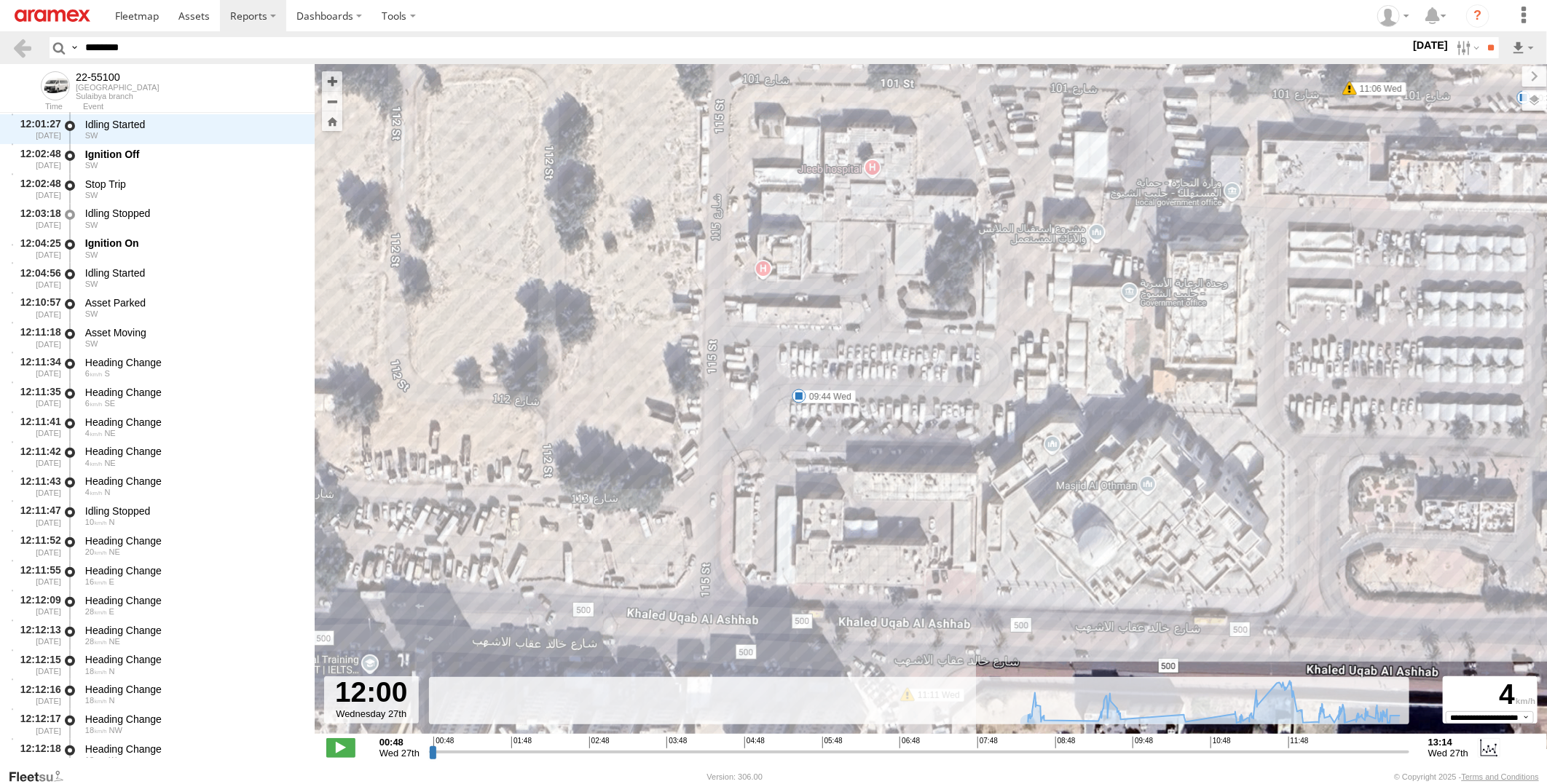
click at [804, 403] on div "22-55100 08:35 Wed 08:35 Wed 08:43 Wed 09:27 Wed 09:44 Wed 10:31 Wed 12:02 Wed …" at bounding box center [931, 406] width 1233 height 685
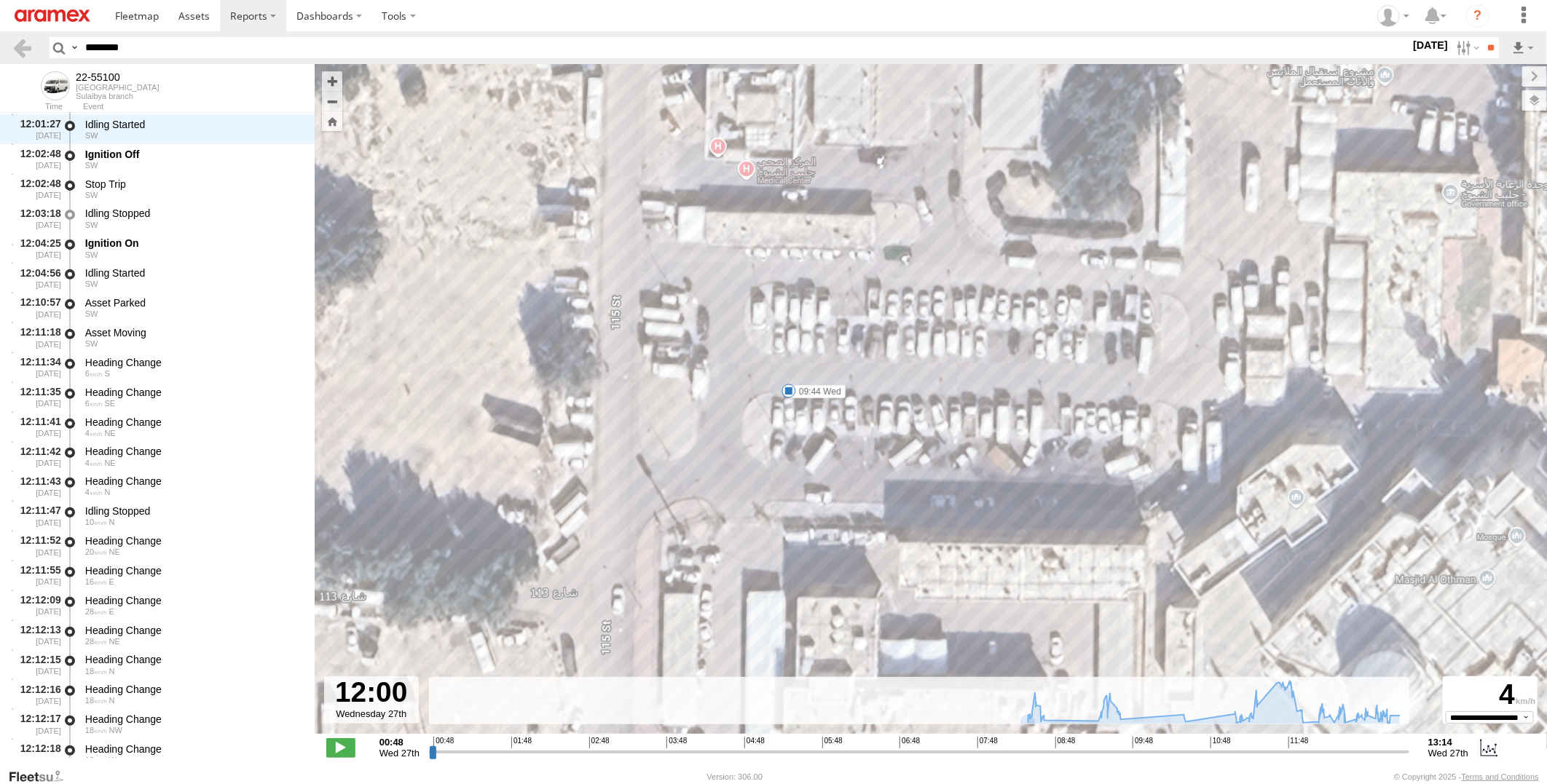
click at [788, 409] on div "22-55100 08:35 Wed 08:35 Wed 08:43 Wed 09:27 Wed 09:44 Wed 10:31 Wed 12:02 Wed …" at bounding box center [931, 406] width 1233 height 685
click at [794, 397] on span at bounding box center [789, 392] width 15 height 15
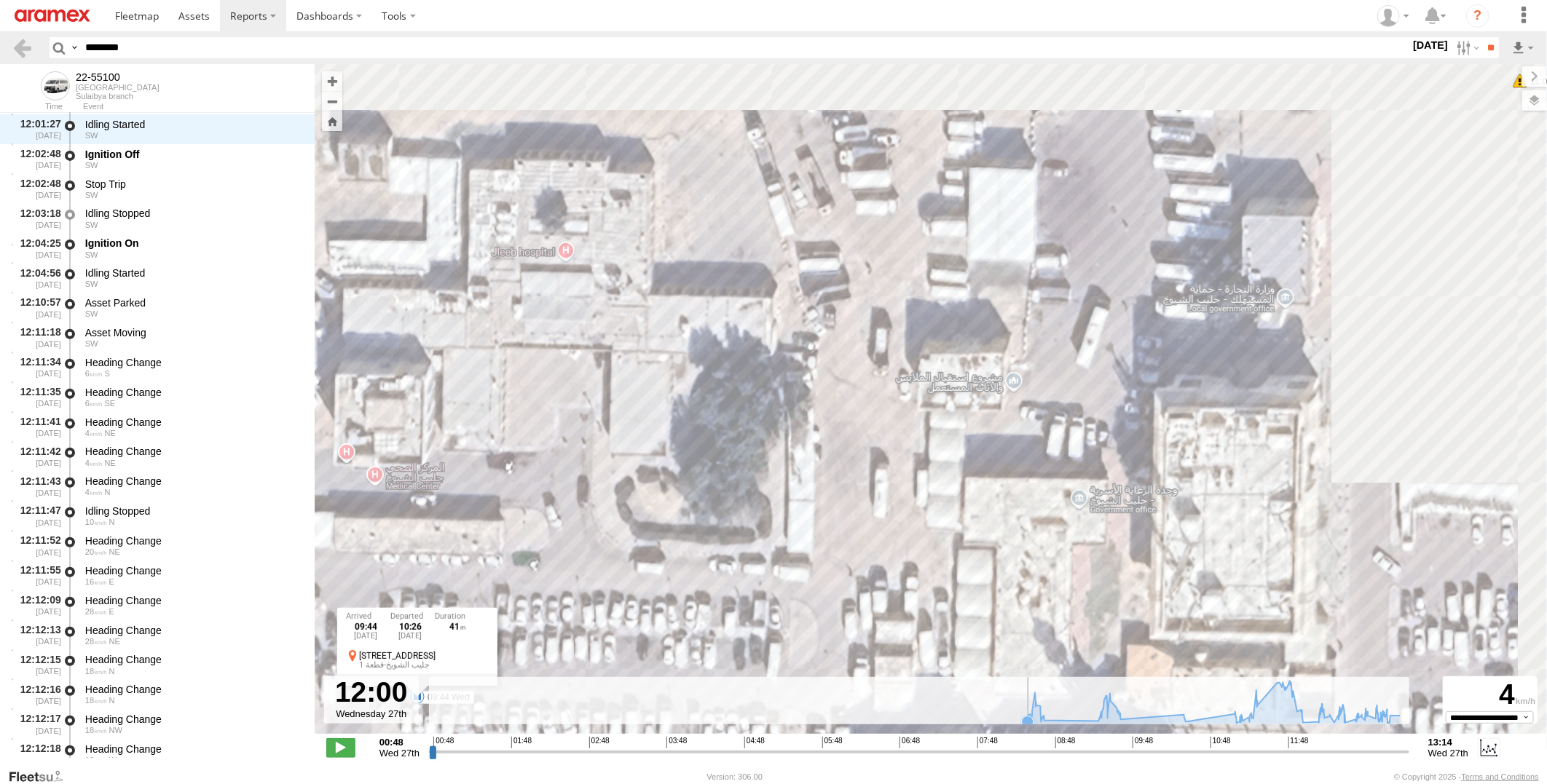
drag, startPoint x: 1286, startPoint y: 361, endPoint x: 868, endPoint y: 725, distance: 554.3
click at [868, 725] on div "22-55100 08:35 Wed 08:35 Wed 08:43 Wed 09:27 Wed 09:44 Wed 10:31 Wed 12:02 Wed …" at bounding box center [931, 406] width 1233 height 685
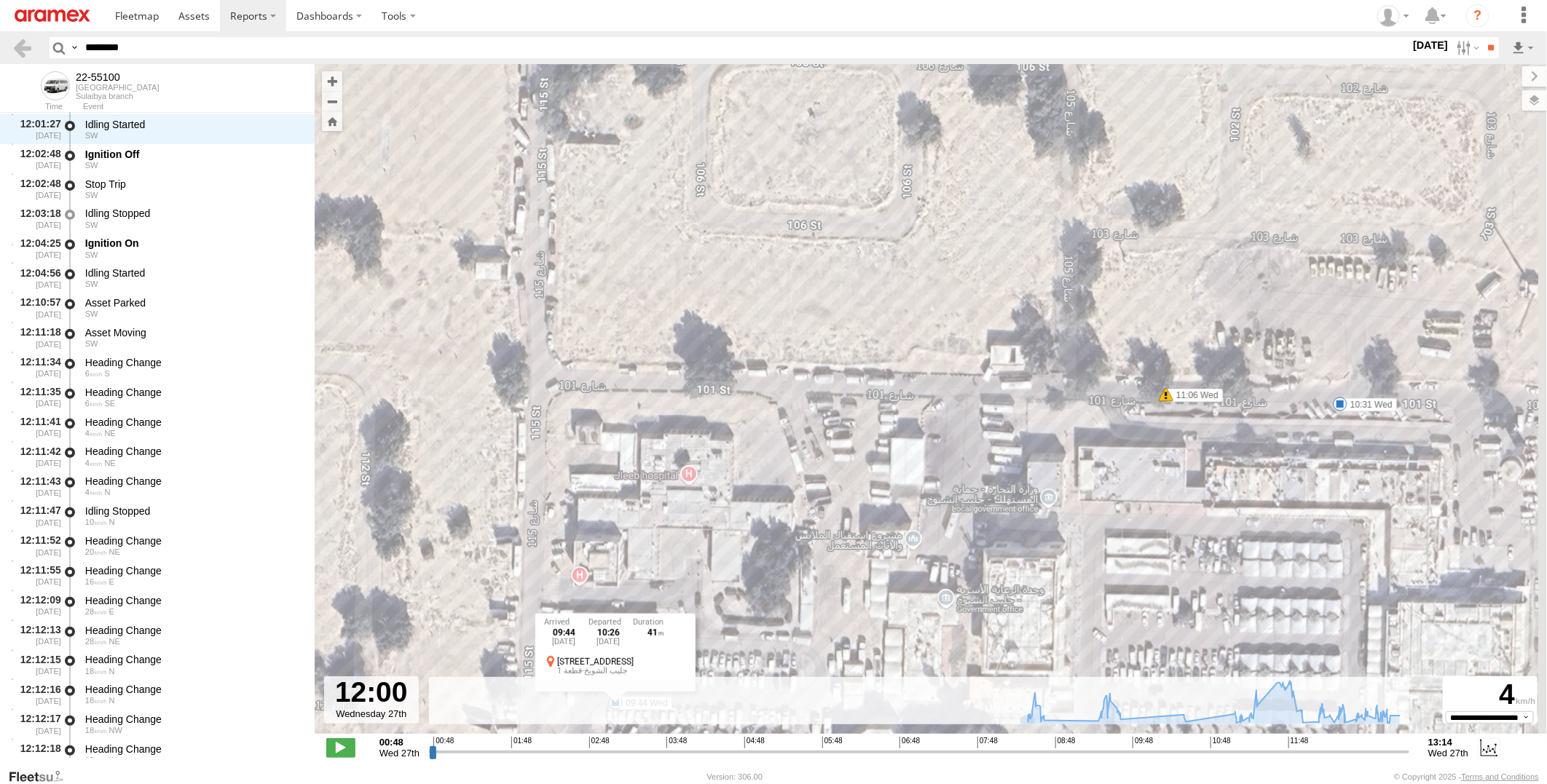
drag, startPoint x: 1458, startPoint y: 476, endPoint x: 1207, endPoint y: 548, distance: 261.1
click at [1207, 548] on div "22-55100 08:35 Wed 08:35 Wed 08:43 Wed 09:27 Wed 09:44 Wed 10:31 Wed 12:02 Wed …" at bounding box center [931, 406] width 1233 height 685
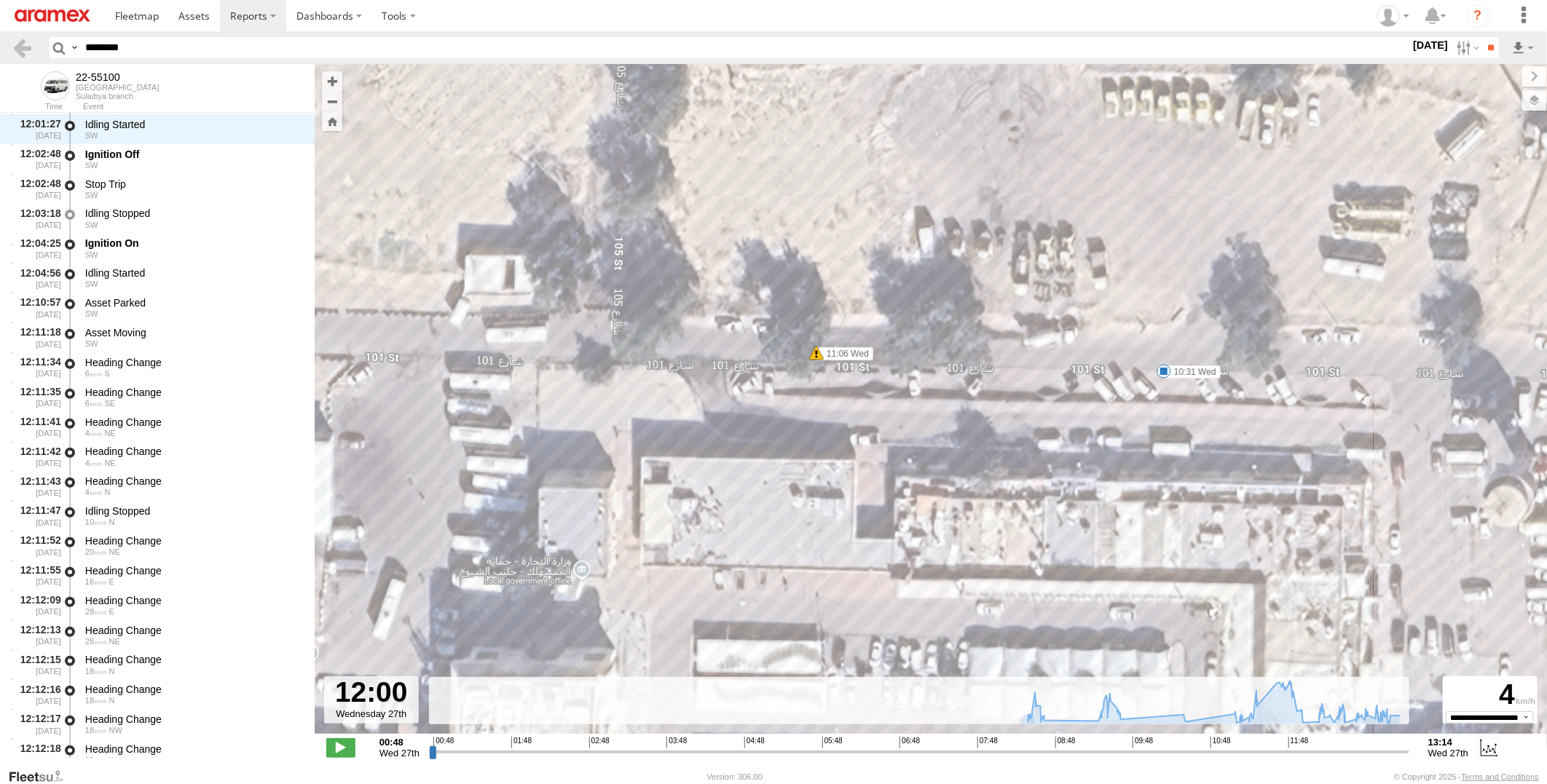
click at [1159, 373] on span at bounding box center [1164, 372] width 15 height 15
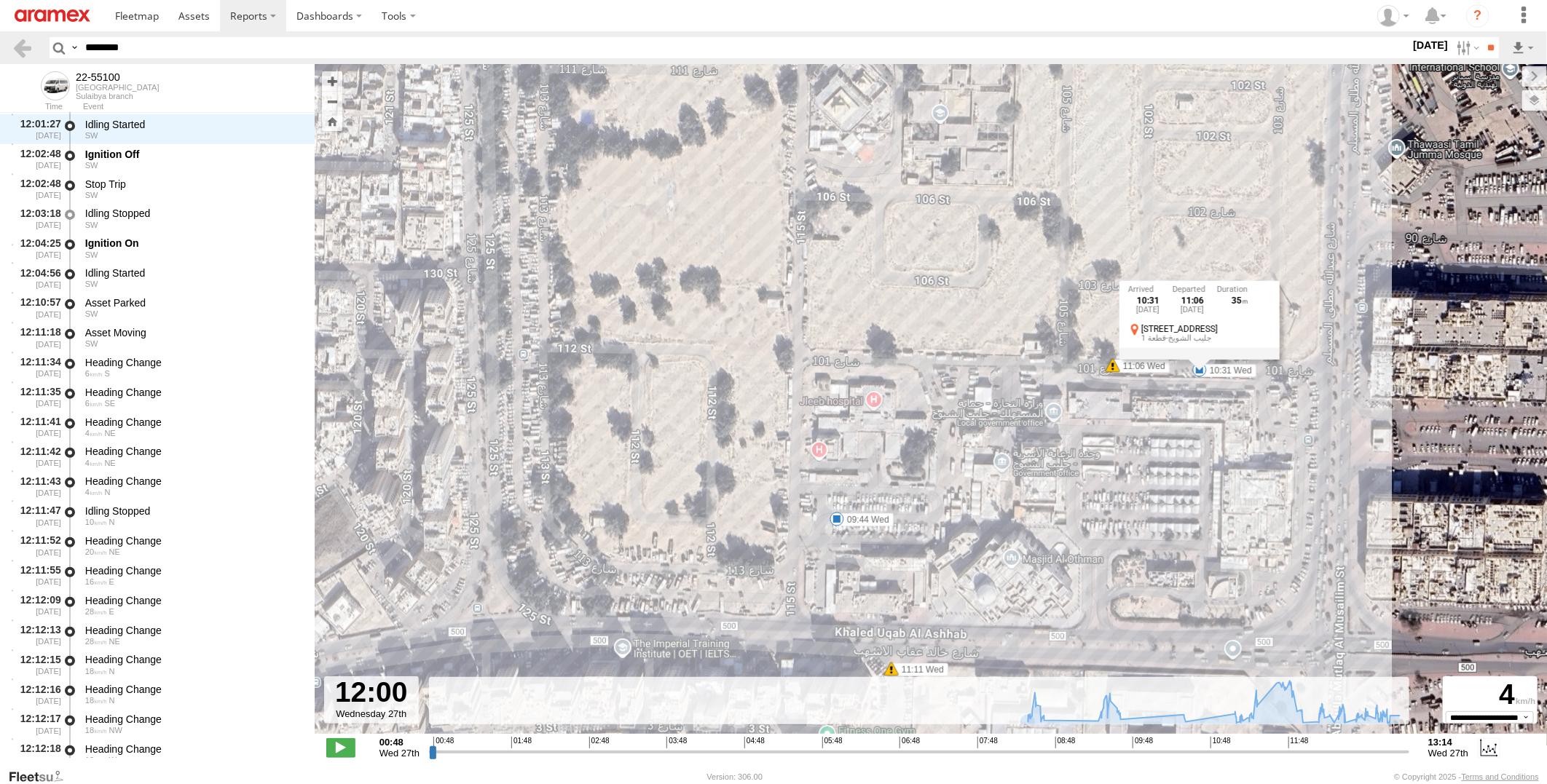
drag, startPoint x: 1163, startPoint y: 627, endPoint x: 1205, endPoint y: 444, distance: 187.8
click at [1204, 444] on div "22-55100 08:35 Wed 08:35 Wed 08:43 Wed 09:27 Wed 09:44 Wed 10:31 Wed 12:02 Wed …" at bounding box center [931, 406] width 1233 height 685
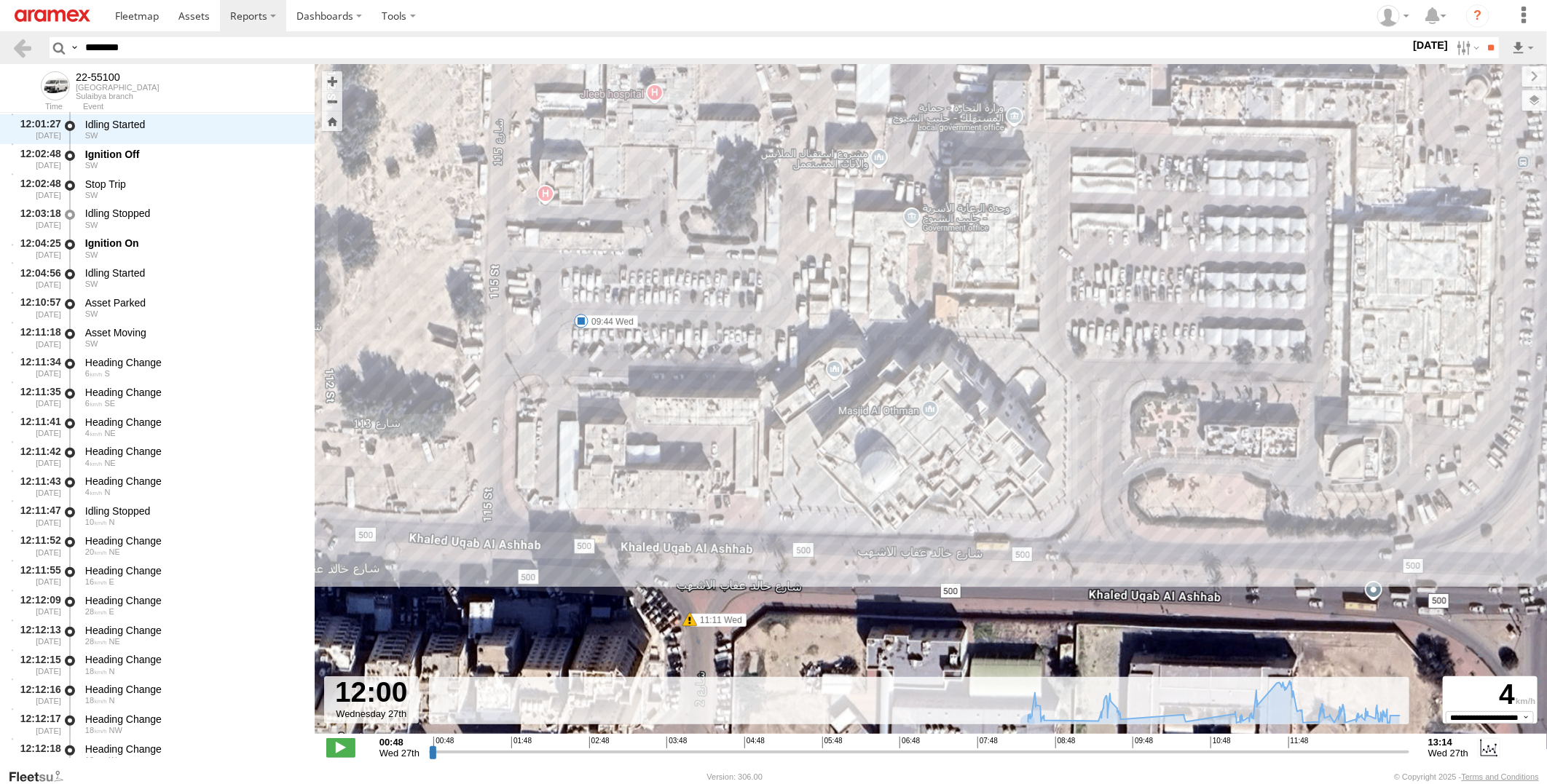
drag, startPoint x: 1187, startPoint y: 547, endPoint x: 1290, endPoint y: 230, distance: 333.3
click at [1290, 230] on div "22-55100 08:35 Wed 08:35 Wed 08:43 Wed 09:27 Wed 09:44 Wed 10:31 Wed 12:02 Wed …" at bounding box center [931, 406] width 1233 height 685
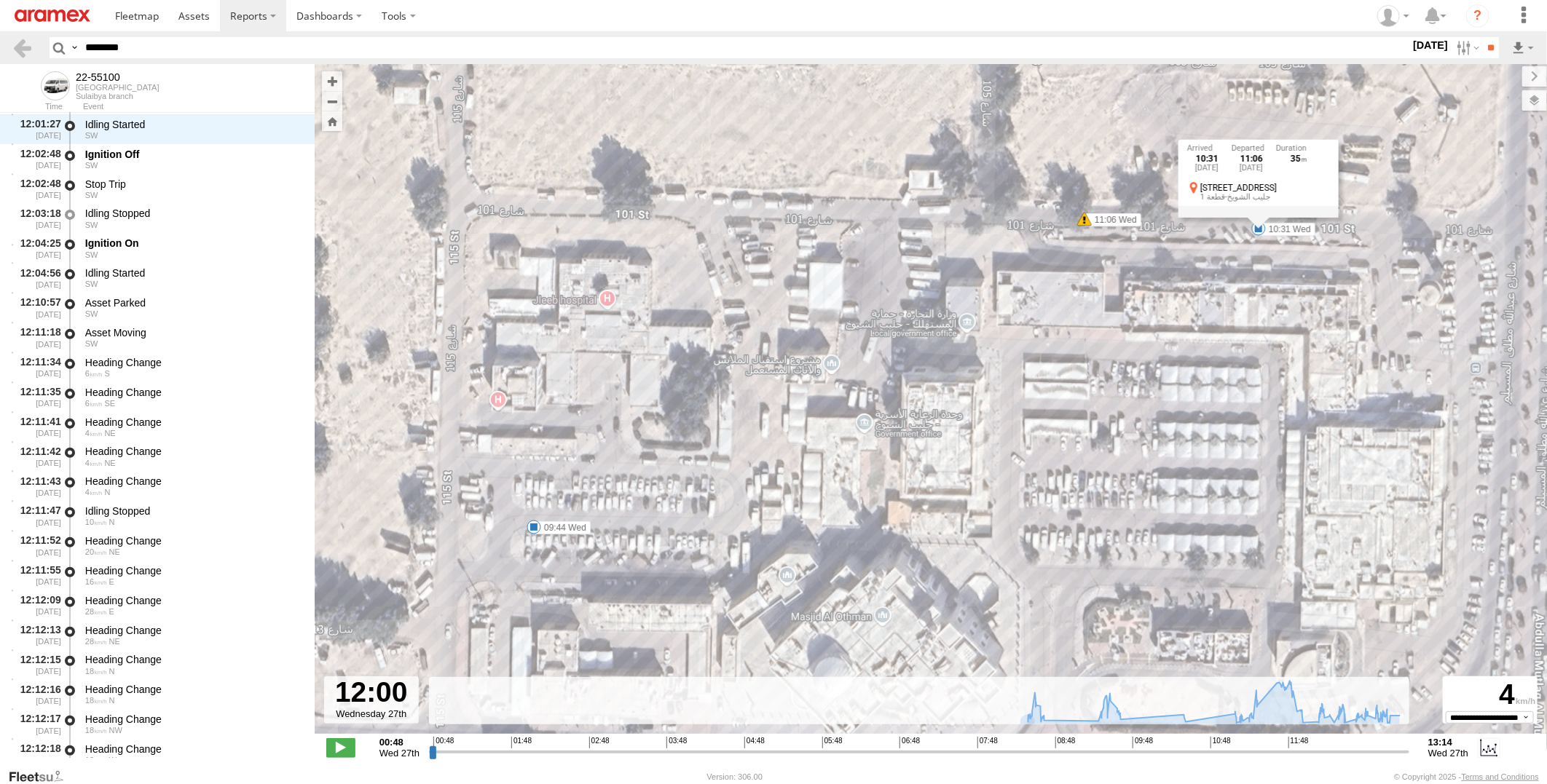
drag, startPoint x: 1110, startPoint y: 293, endPoint x: 1022, endPoint y: 602, distance: 321.3
click at [1022, 602] on div "22-55100 08:35 Wed 08:35 Wed 08:43 Wed 09:27 Wed 09:44 Wed 10:31 Wed 12:02 Wed …" at bounding box center [931, 406] width 1233 height 685
click at [609, 462] on div "22-55100 08:35 Wed 08:35 Wed 08:43 Wed 09:27 Wed 09:44 Wed 10:31 Wed 12:02 Wed …" at bounding box center [931, 406] width 1233 height 685
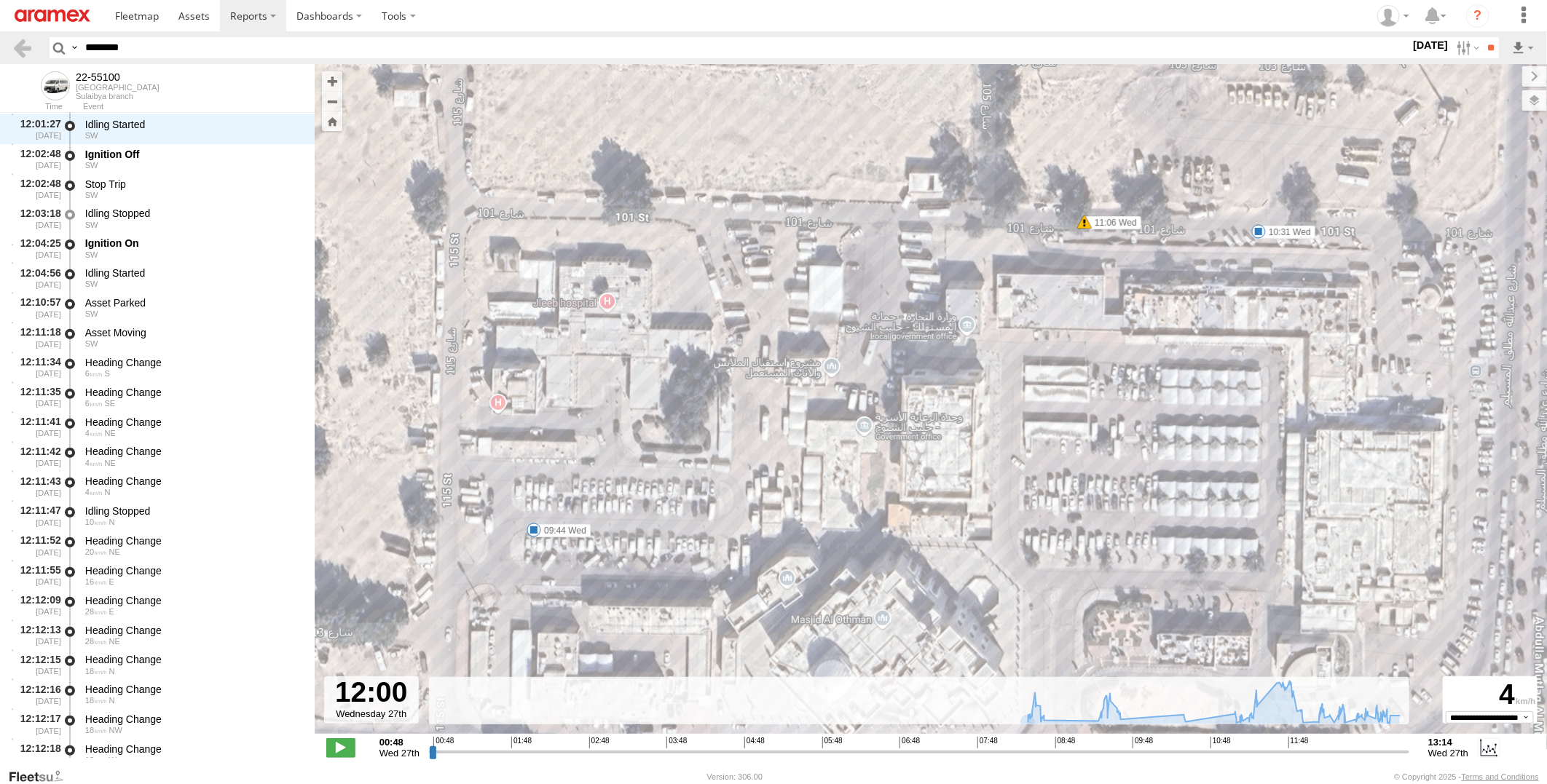
click at [636, 460] on div "22-55100 08:35 Wed 08:35 Wed 08:43 Wed 09:27 Wed 09:44 Wed 10:31 Wed 12:02 Wed …" at bounding box center [931, 406] width 1233 height 685
click at [534, 532] on span at bounding box center [534, 530] width 15 height 15
click at [705, 479] on div "22-55100 08:35 Wed 08:35 Wed 08:43 Wed 09:27 Wed 09:44 Wed 10:31 Wed 12:02 Wed …" at bounding box center [931, 406] width 1233 height 685
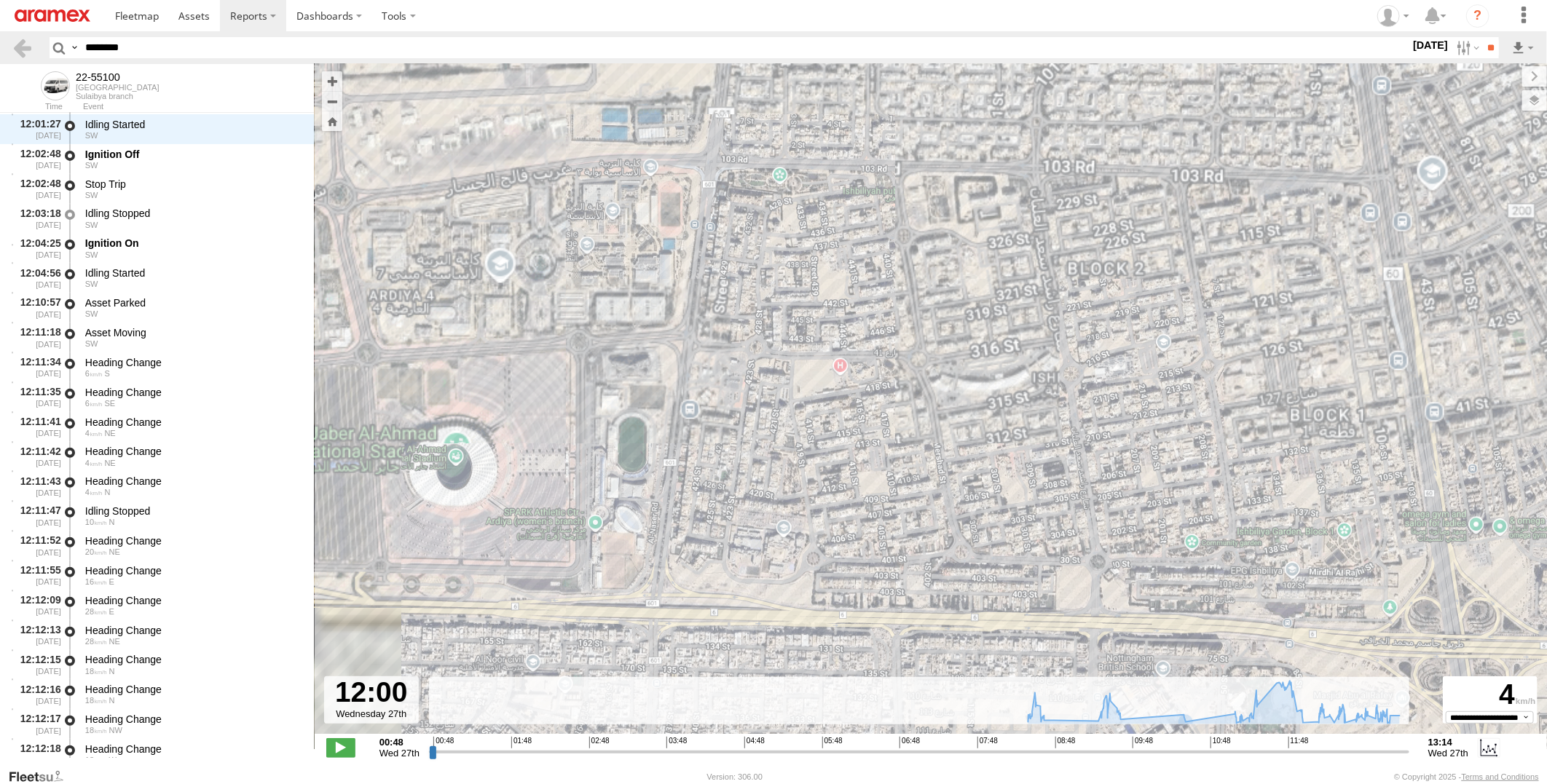
drag, startPoint x: 1193, startPoint y: 614, endPoint x: 1220, endPoint y: 401, distance: 214.7
click at [1220, 401] on div "22-55100 08:35 Wed 08:35 Wed 08:43 Wed 09:27 Wed 09:44 Wed 10:31 Wed 12:02 Wed …" at bounding box center [931, 406] width 1233 height 685
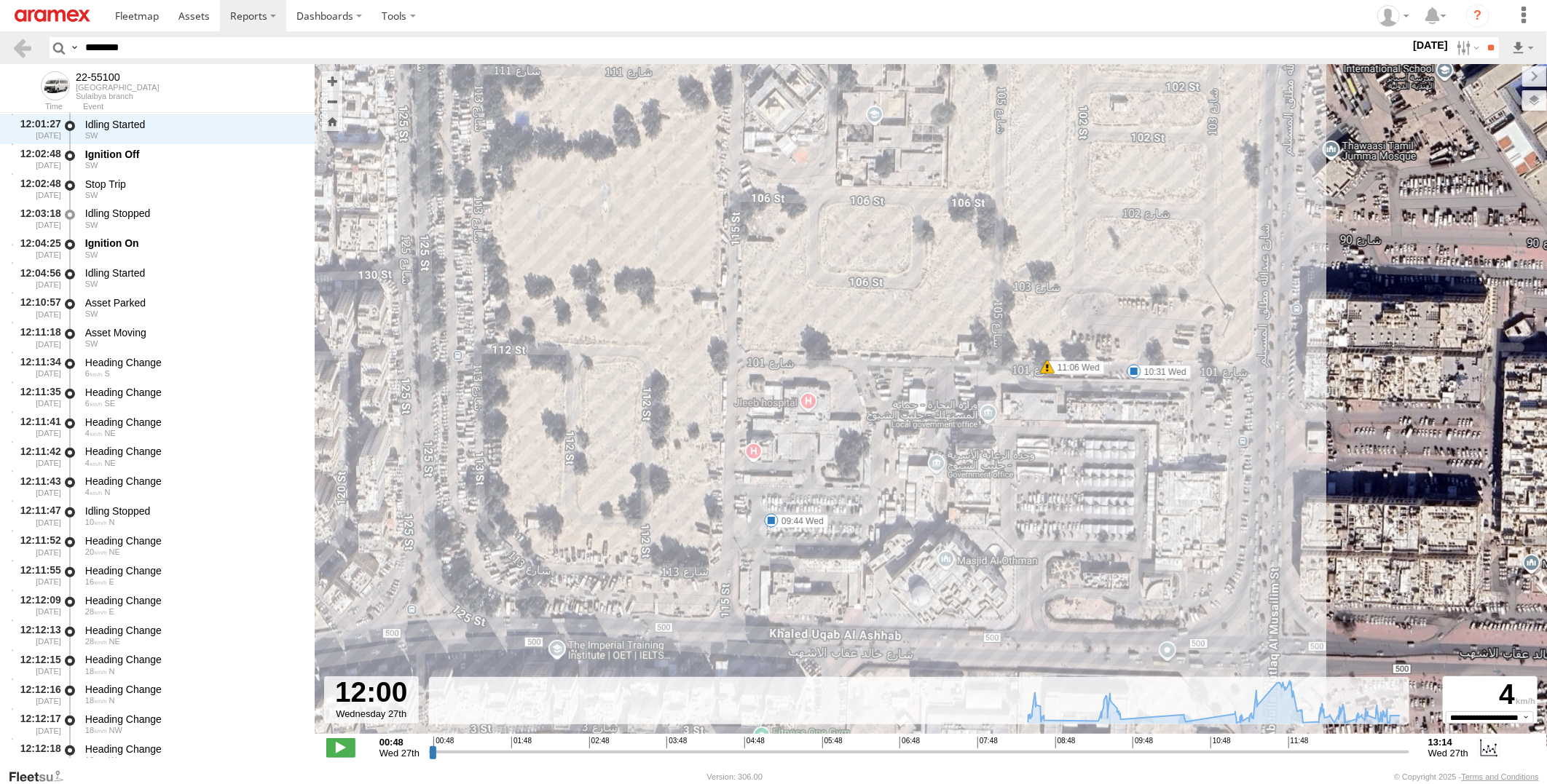
drag, startPoint x: 1156, startPoint y: 553, endPoint x: 1226, endPoint y: 375, distance: 191.3
click at [1226, 375] on div "22-55100 08:35 Wed 08:35 Wed 08:43 Wed 09:27 Wed 09:44 Wed 10:31 Wed 12:02 Wed …" at bounding box center [931, 406] width 1233 height 685
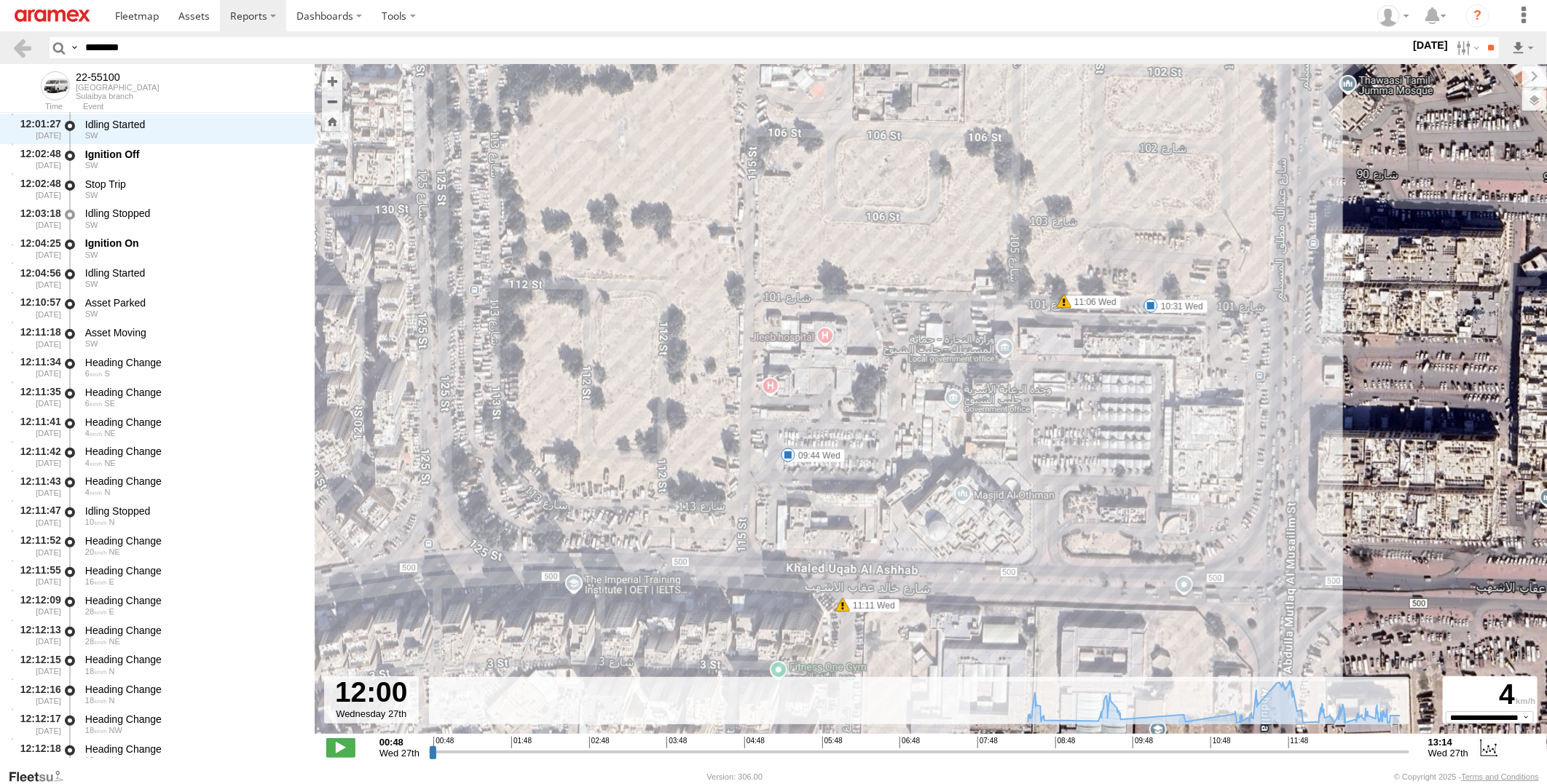
click at [1154, 306] on span at bounding box center [1151, 306] width 15 height 15
click at [1239, 353] on div "22-55100 08:35 Wed 08:35 Wed 08:43 Wed 09:27 Wed 09:44 Wed 10:31 Wed 12:02 Wed …" at bounding box center [931, 406] width 1233 height 685
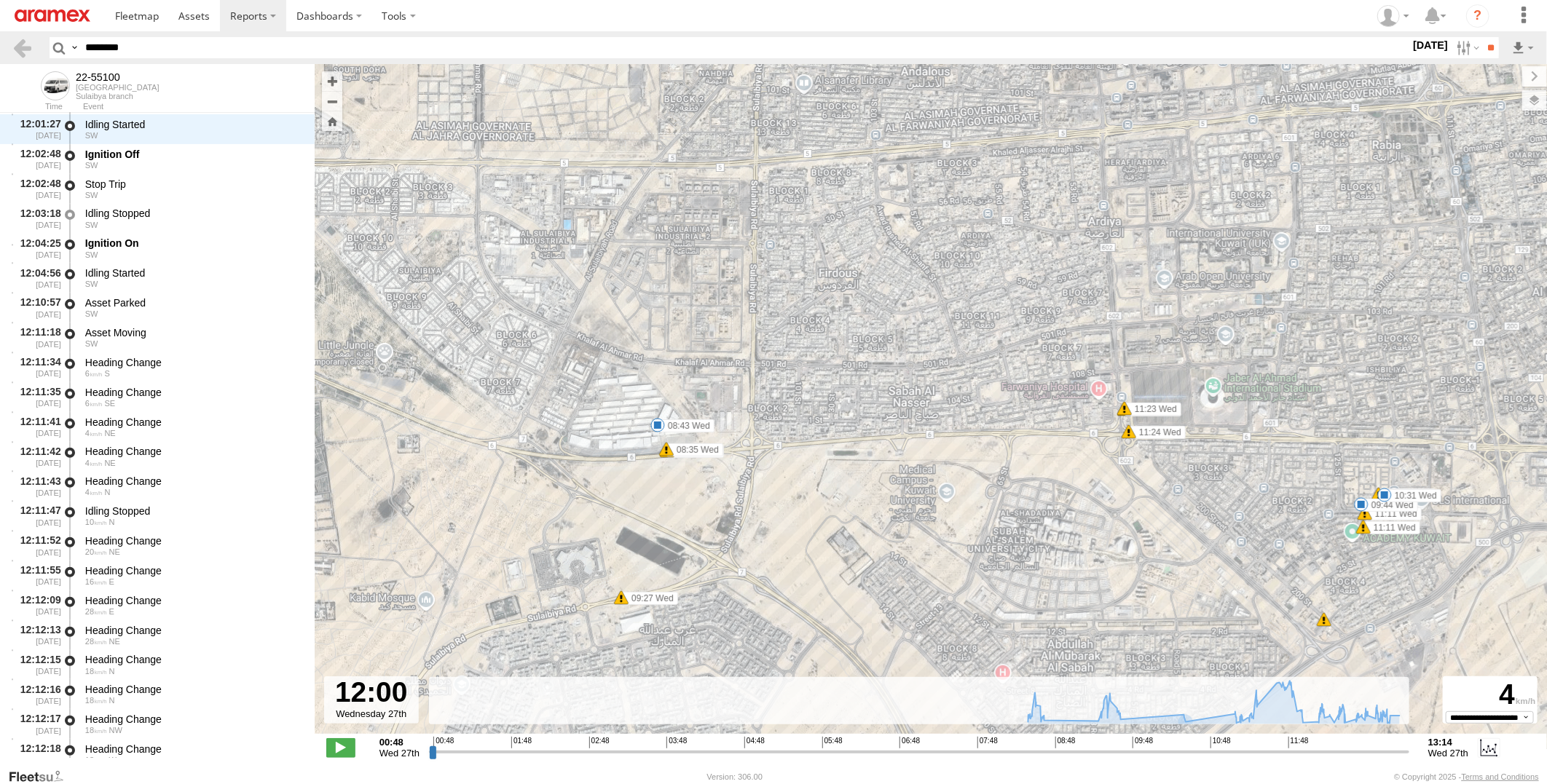
drag, startPoint x: 970, startPoint y: 556, endPoint x: 1314, endPoint y: 590, distance: 345.7
click at [1314, 590] on div "22-55100 08:35 Wed 08:35 Wed 08:43 Wed 09:27 Wed 09:44 Wed 10:31 Wed 12:02 Wed …" at bounding box center [931, 406] width 1233 height 685
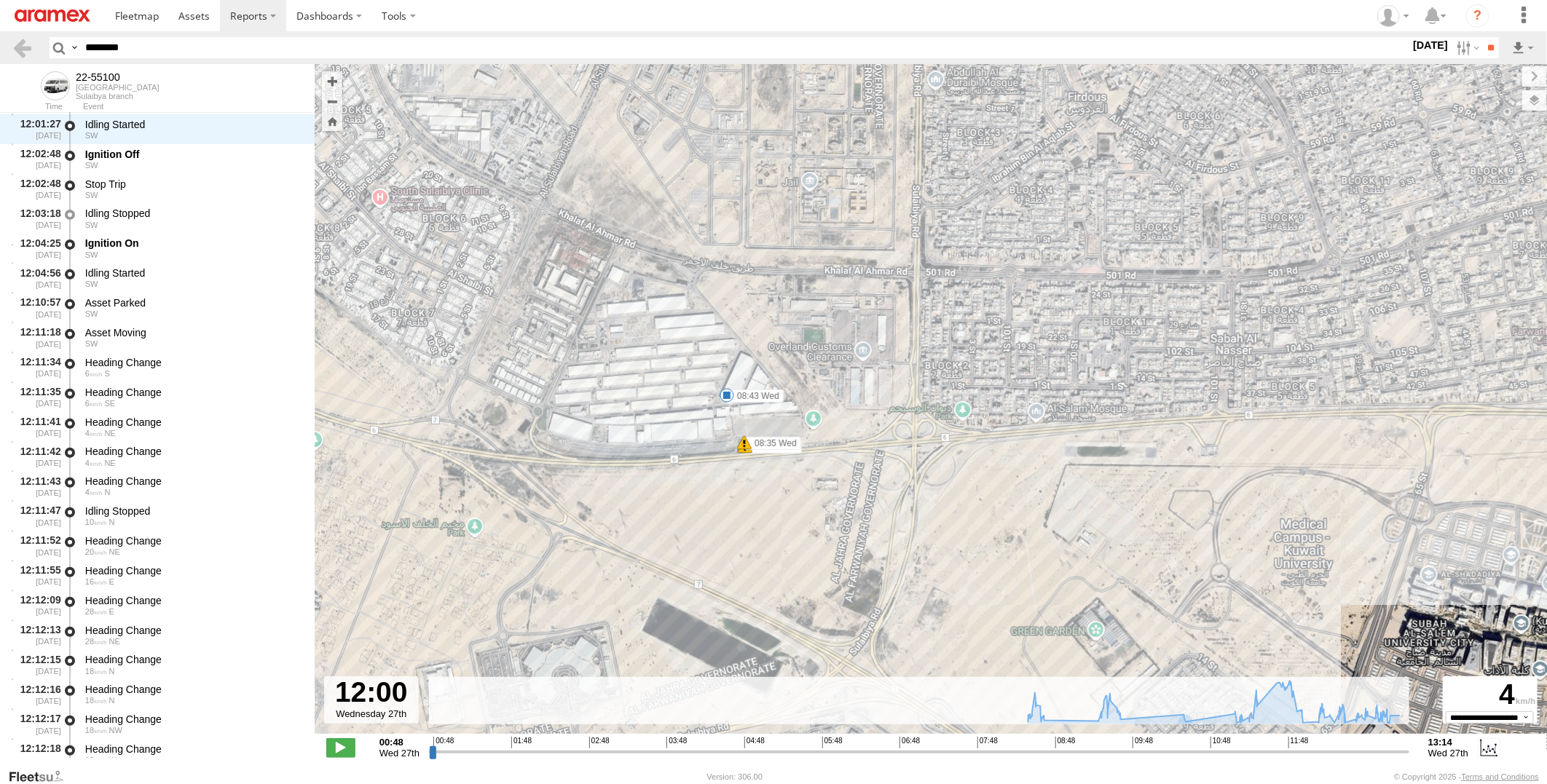
drag, startPoint x: 891, startPoint y: 453, endPoint x: 962, endPoint y: 420, distance: 78.3
click at [962, 420] on div "22-55100 08:35 Wed 08:35 Wed 08:43 Wed 09:27 Wed 09:44 Wed 10:31 Wed 12:02 Wed …" at bounding box center [931, 406] width 1233 height 685
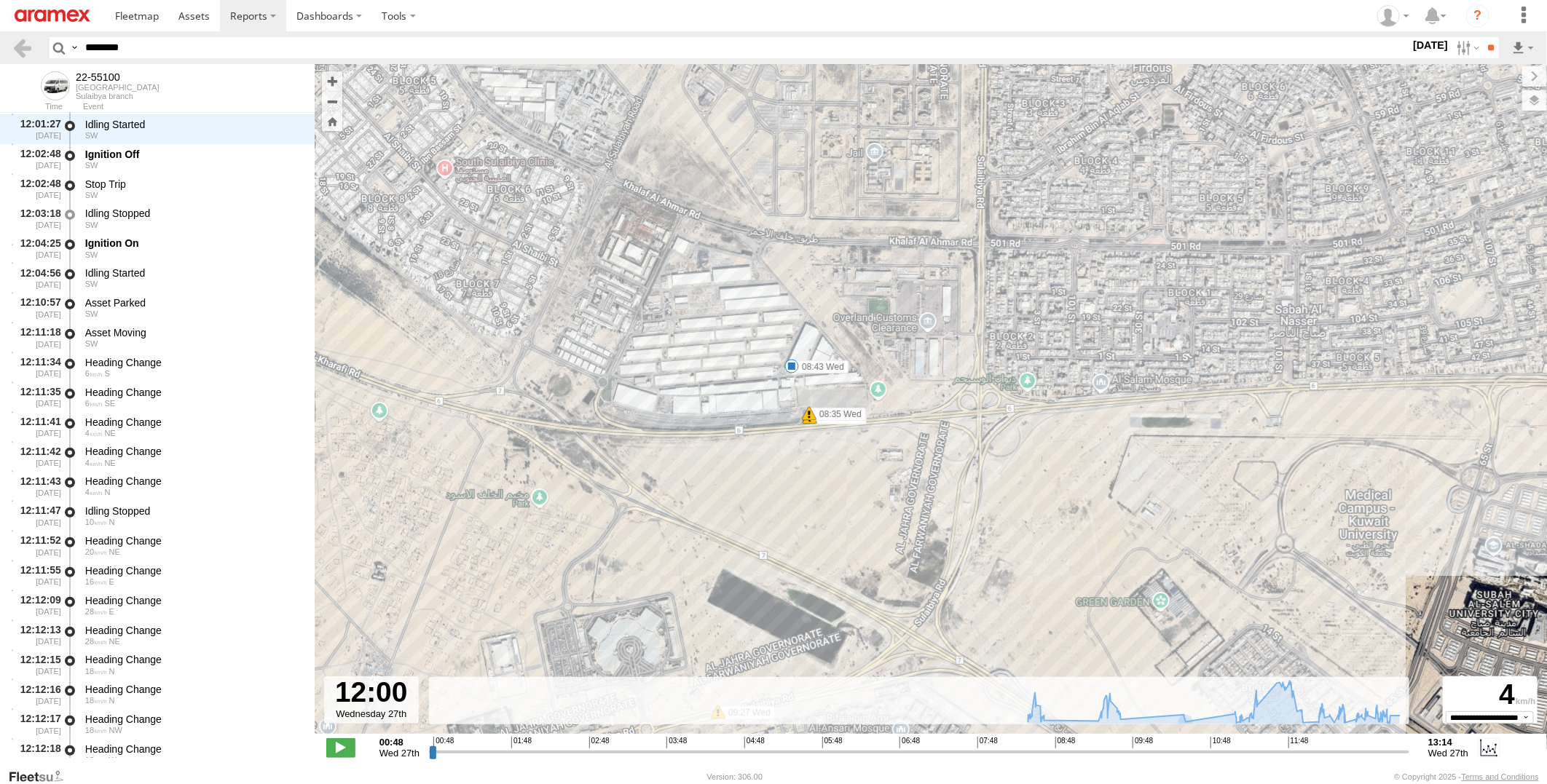
click at [792, 365] on span at bounding box center [792, 366] width 15 height 15
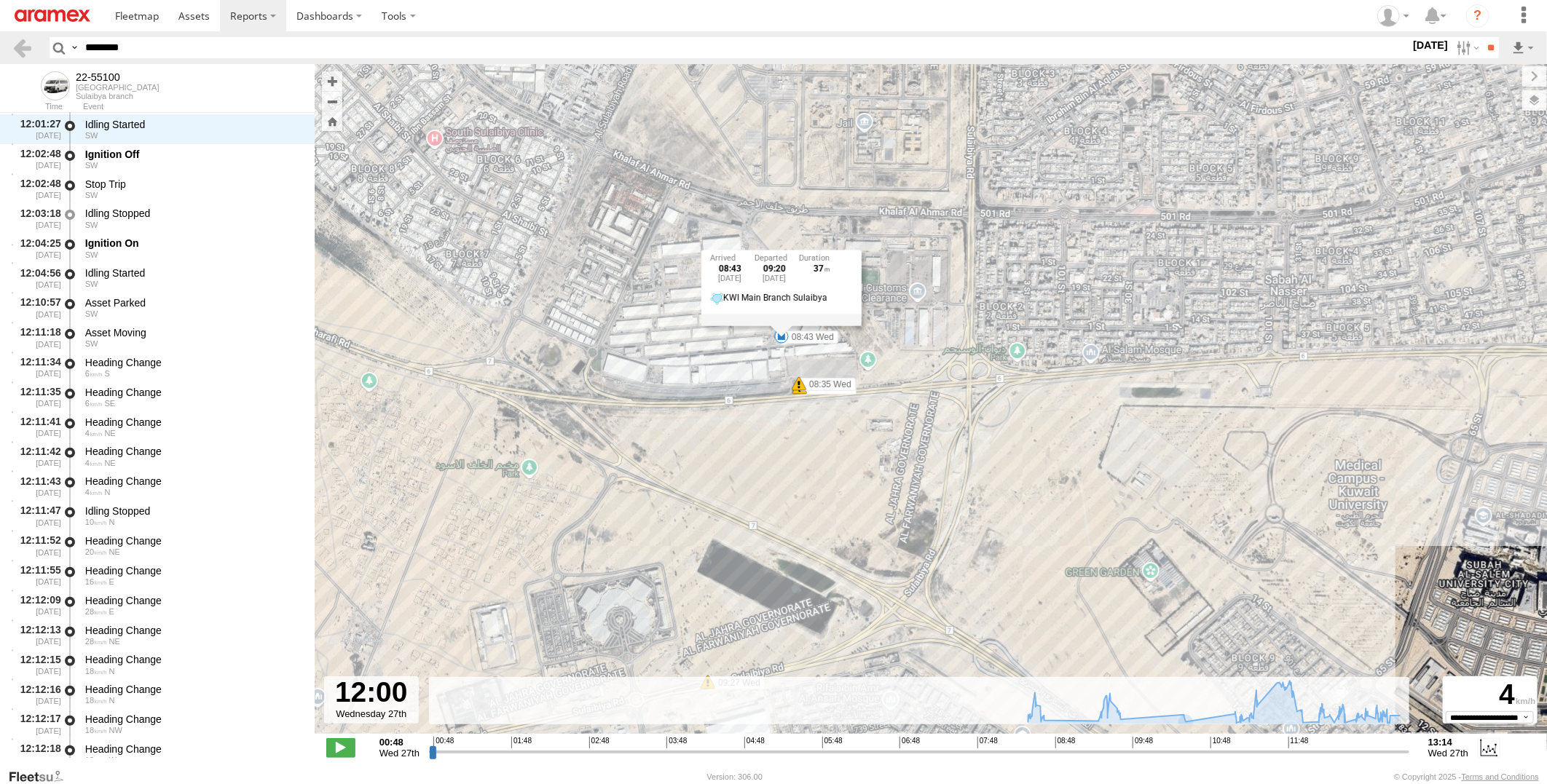
drag, startPoint x: 901, startPoint y: 459, endPoint x: 890, endPoint y: 430, distance: 31.0
click at [890, 430] on div "22-55100 08:35 Wed 08:35 Wed 08:43 Wed 09:27 Wed 09:44 Wed 10:31 Wed 12:02 Wed …" at bounding box center [931, 406] width 1233 height 685
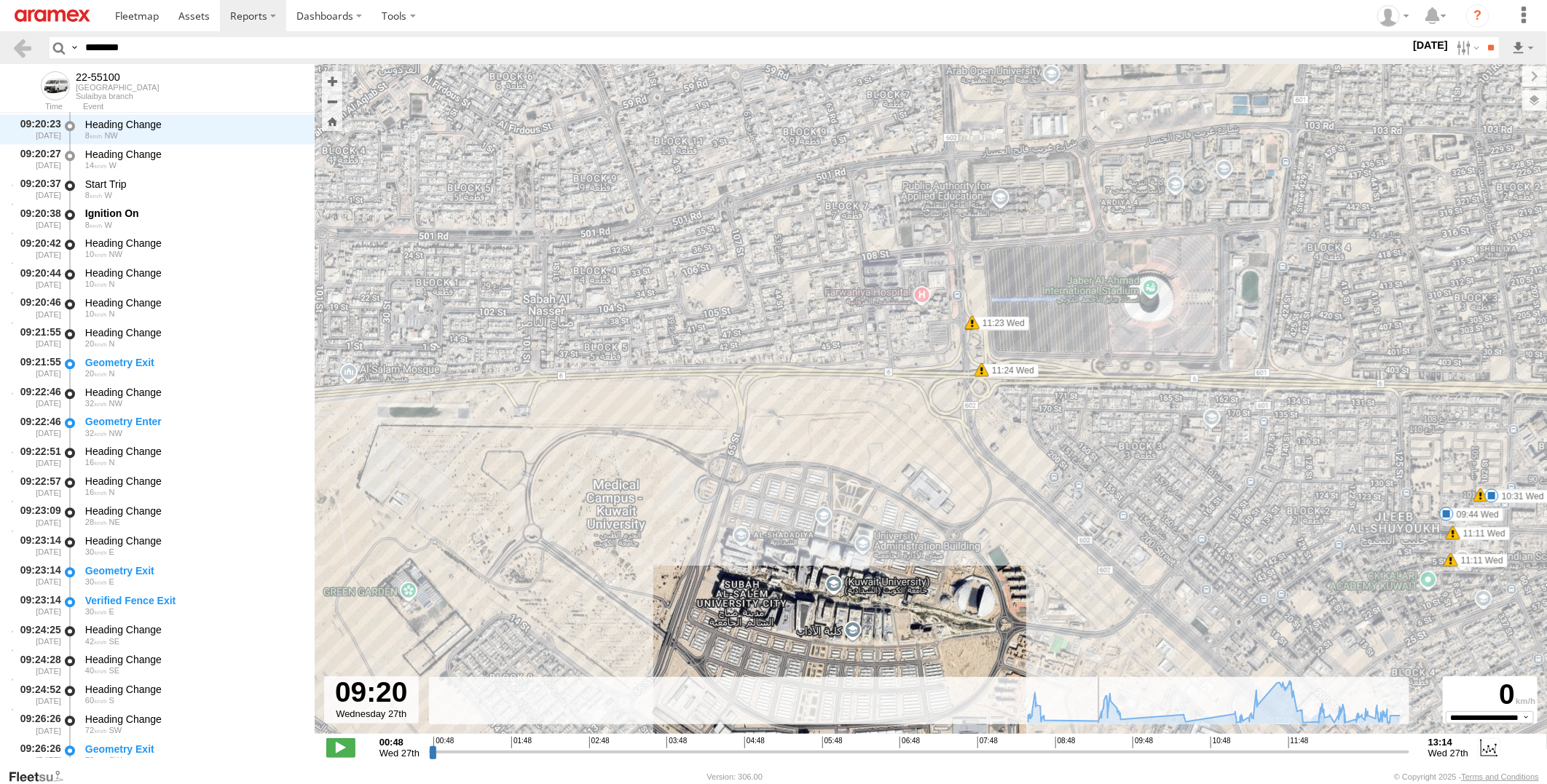
scroll to position [2677, 0]
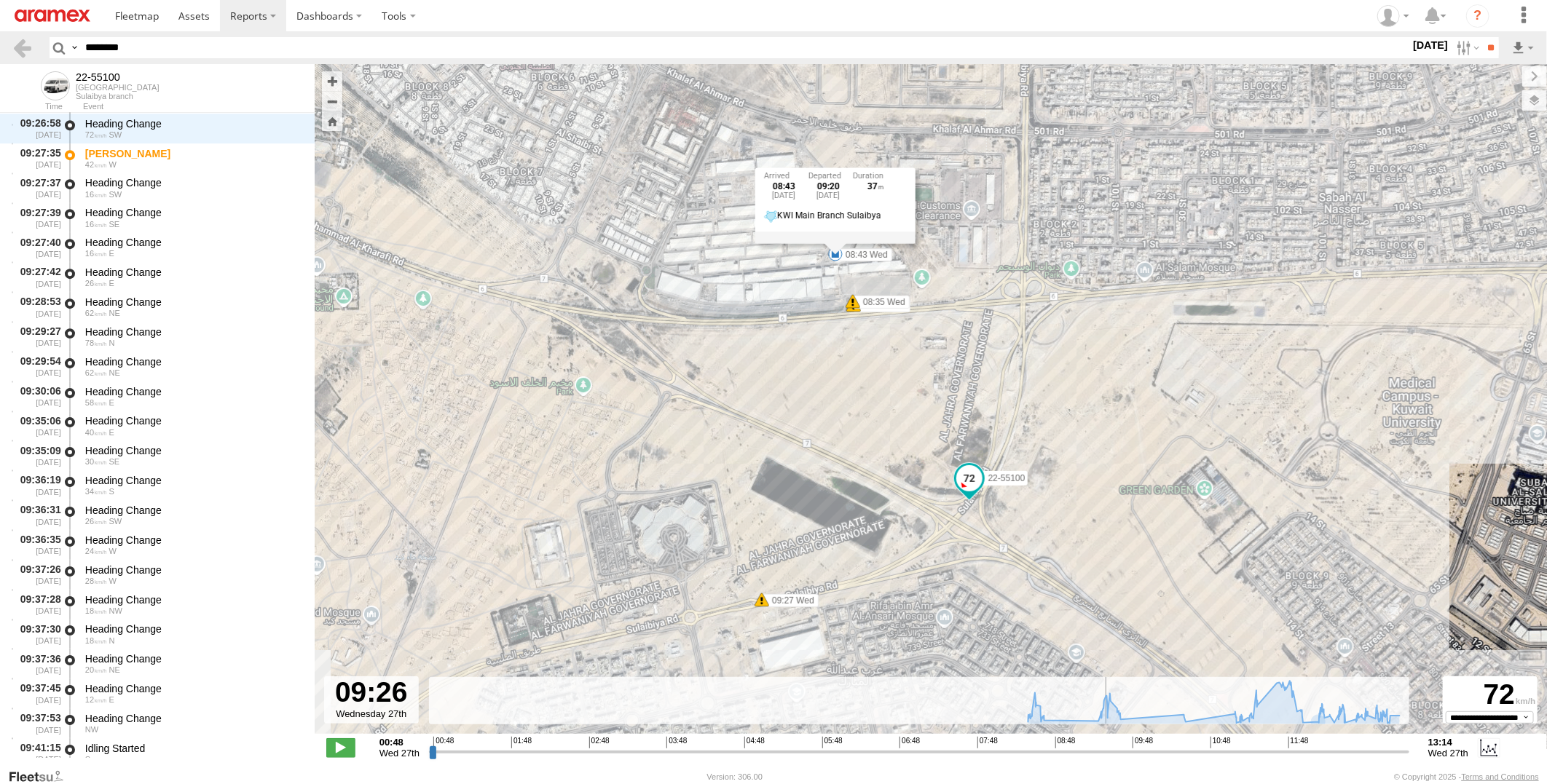
drag, startPoint x: 1308, startPoint y: 751, endPoint x: 1108, endPoint y: 747, distance: 200.0
type input "**********"
click at [1108, 747] on input "range" at bounding box center [919, 752] width 980 height 14
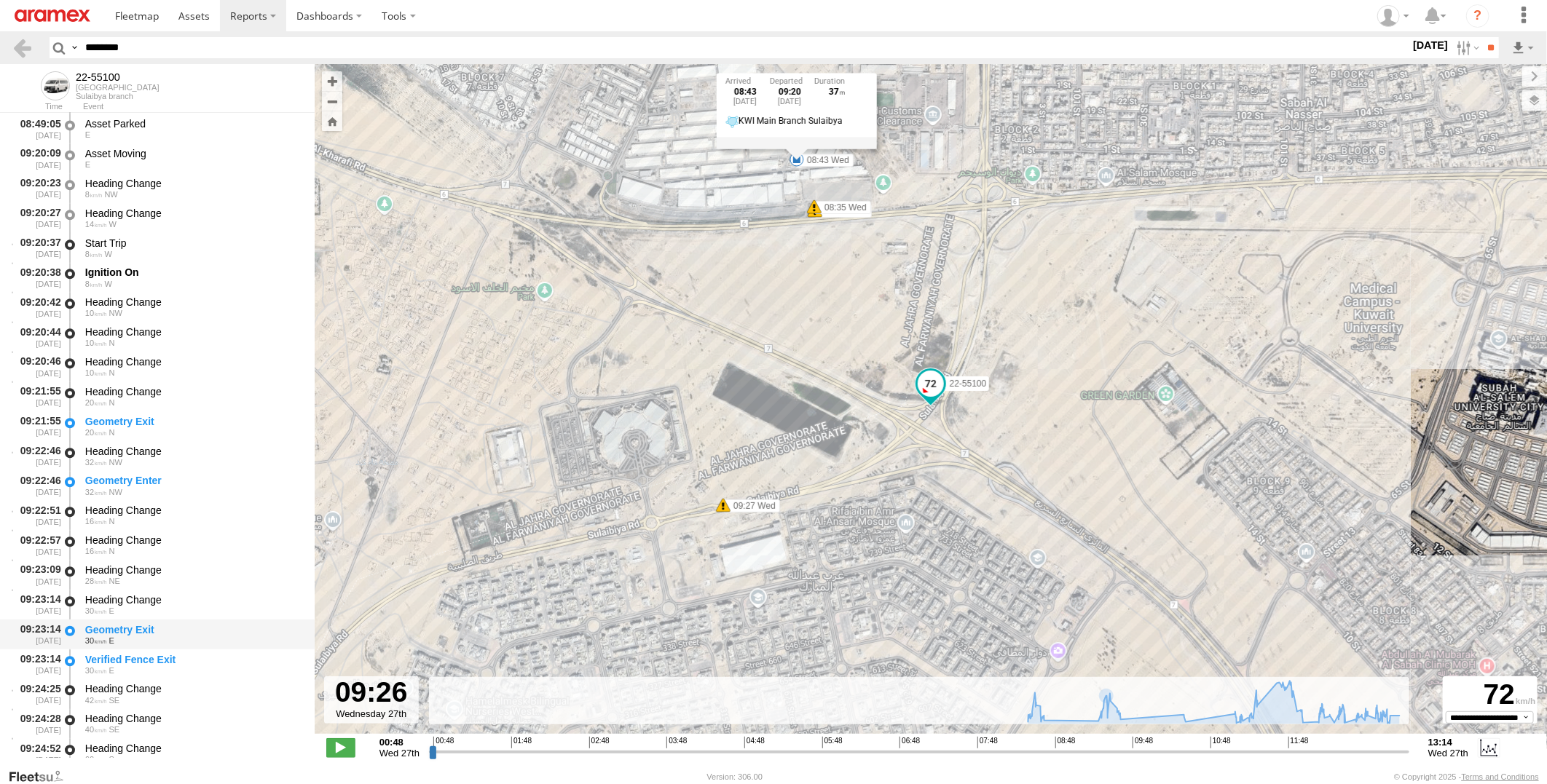
scroll to position [2098, 0]
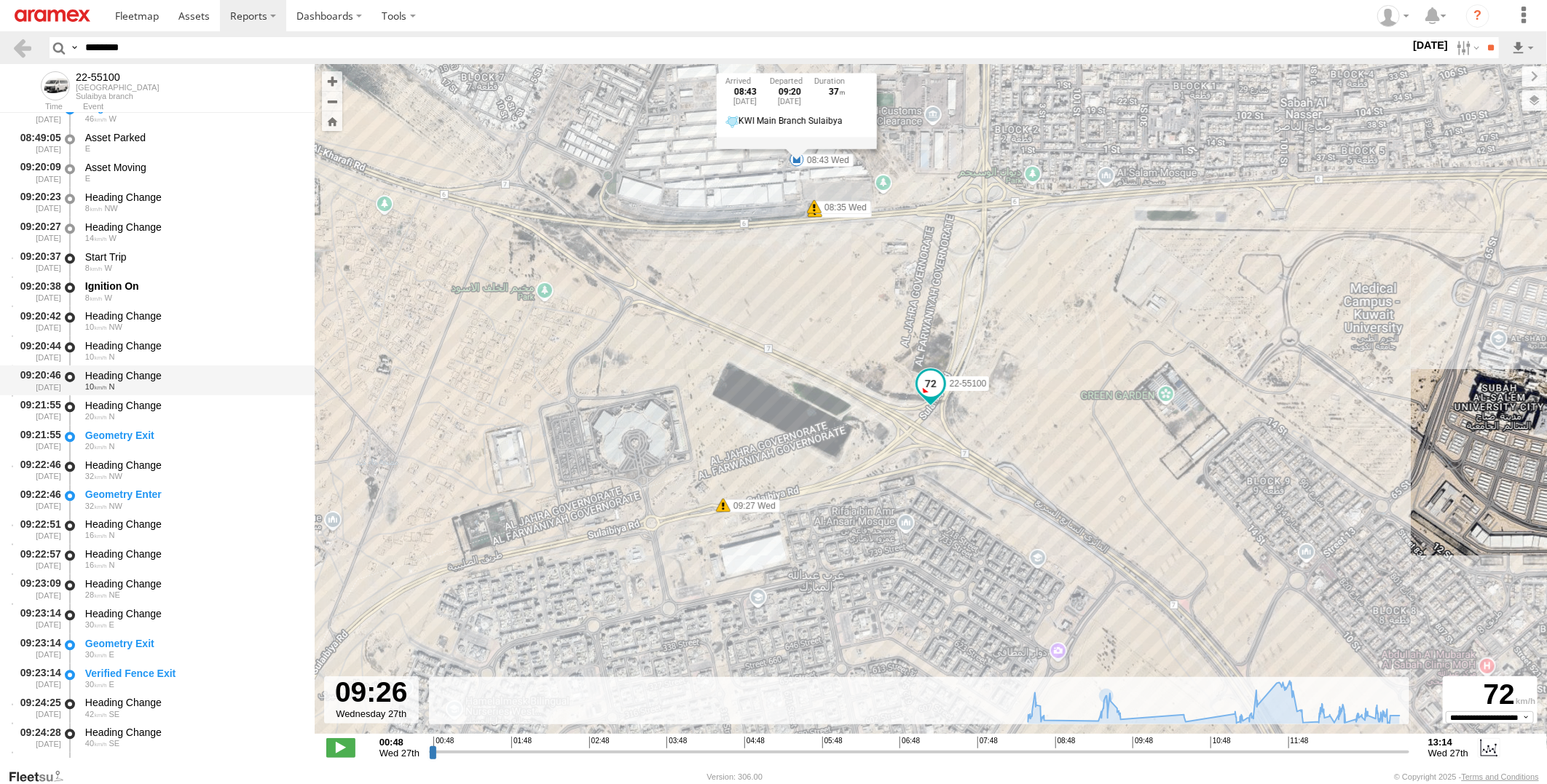
click at [183, 378] on div "Heading Change" at bounding box center [192, 376] width 215 height 13
click at [190, 292] on div "Ignition On" at bounding box center [192, 286] width 215 height 13
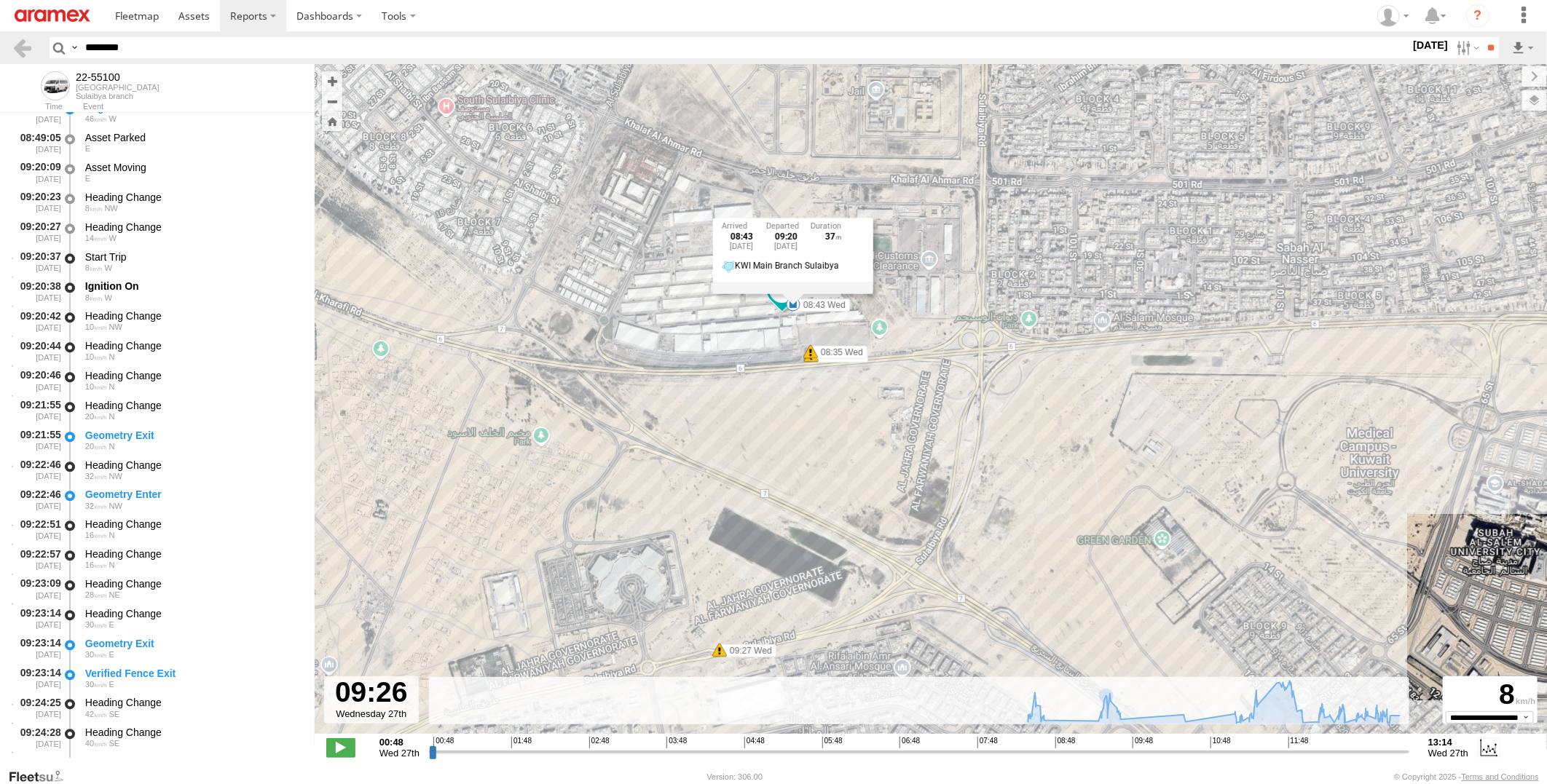
drag, startPoint x: 592, startPoint y: 317, endPoint x: 589, endPoint y: 464, distance: 147.0
click at [589, 464] on div "22-55100 08:35 Wed 08:35 Wed 08:43 Wed 09:27 Wed 09:44 Wed 10:31 Wed 12:02 Wed …" at bounding box center [931, 406] width 1233 height 685
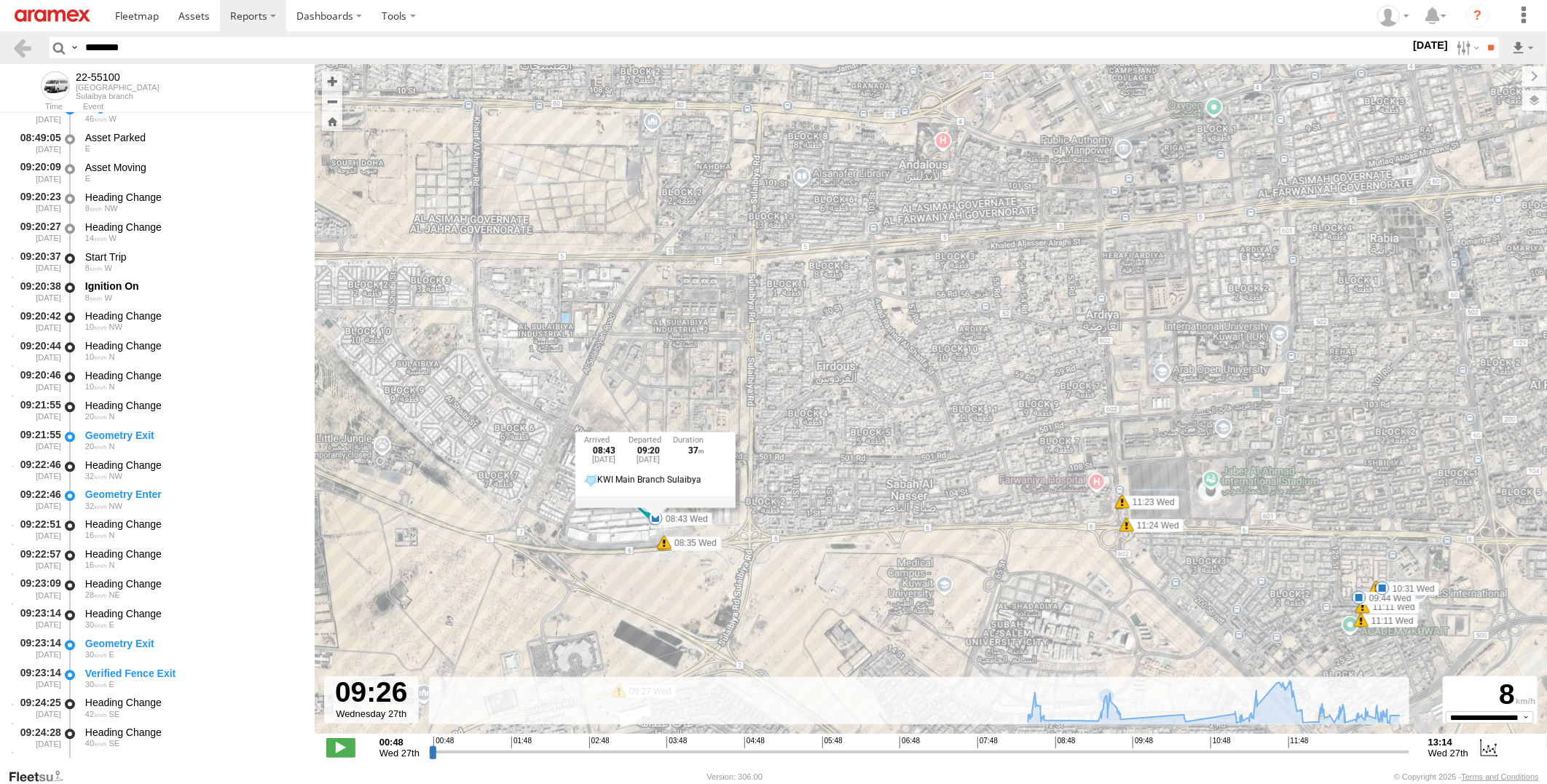
drag, startPoint x: 1014, startPoint y: 513, endPoint x: 834, endPoint y: 636, distance: 218.0
click at [834, 636] on div "22-55100 08:35 Wed 08:35 Wed 08:43 Wed 09:27 Wed 09:44 Wed 10:31 Wed 12:02 Wed …" at bounding box center [931, 406] width 1233 height 685
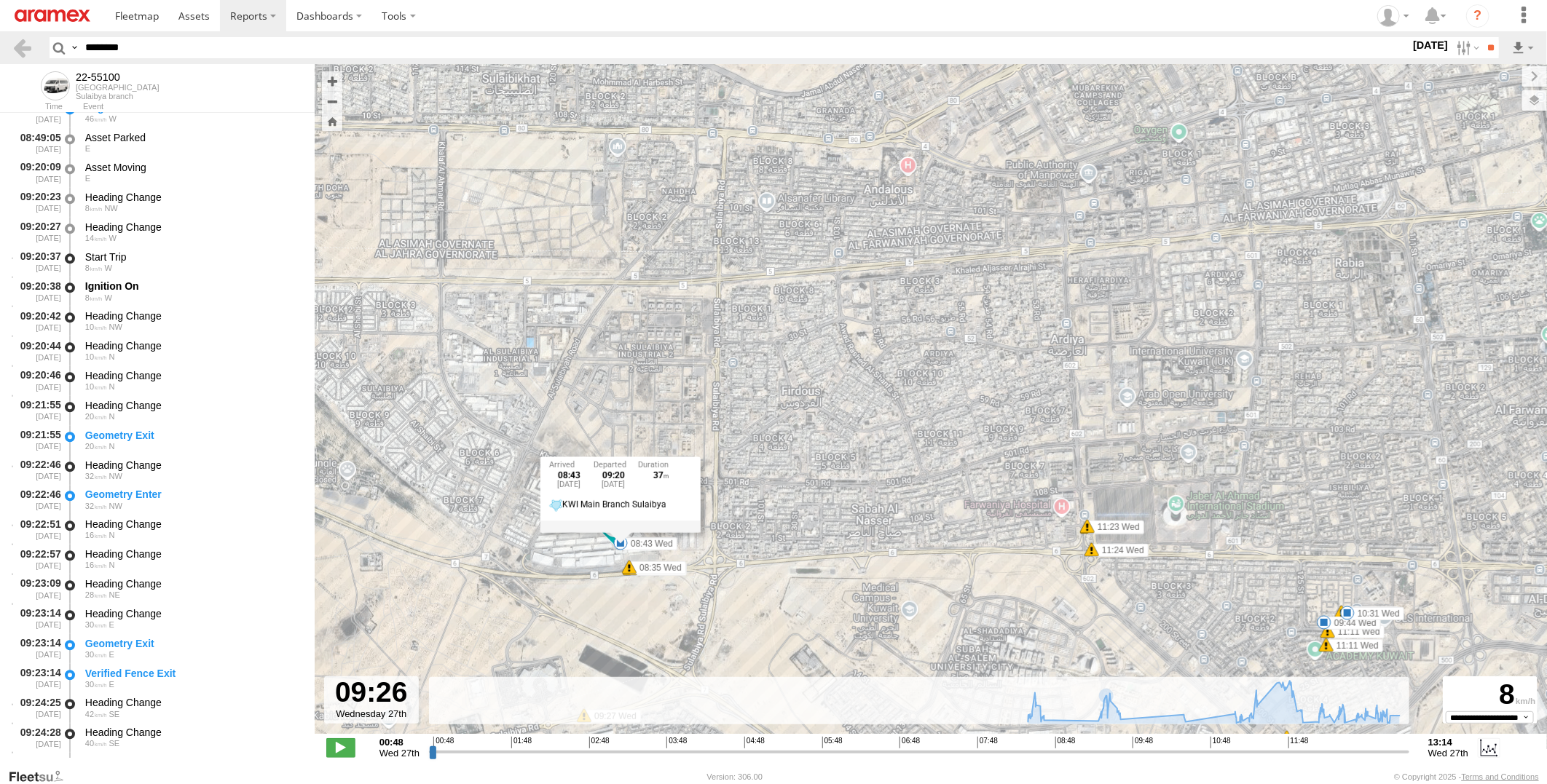
drag, startPoint x: 823, startPoint y: 556, endPoint x: 783, endPoint y: 585, distance: 49.4
click at [783, 585] on div "22-55100 08:35 Wed 08:35 Wed 08:43 Wed 09:27 Wed 09:44 Wed 10:31 Wed 12:02 Wed …" at bounding box center [931, 406] width 1233 height 685
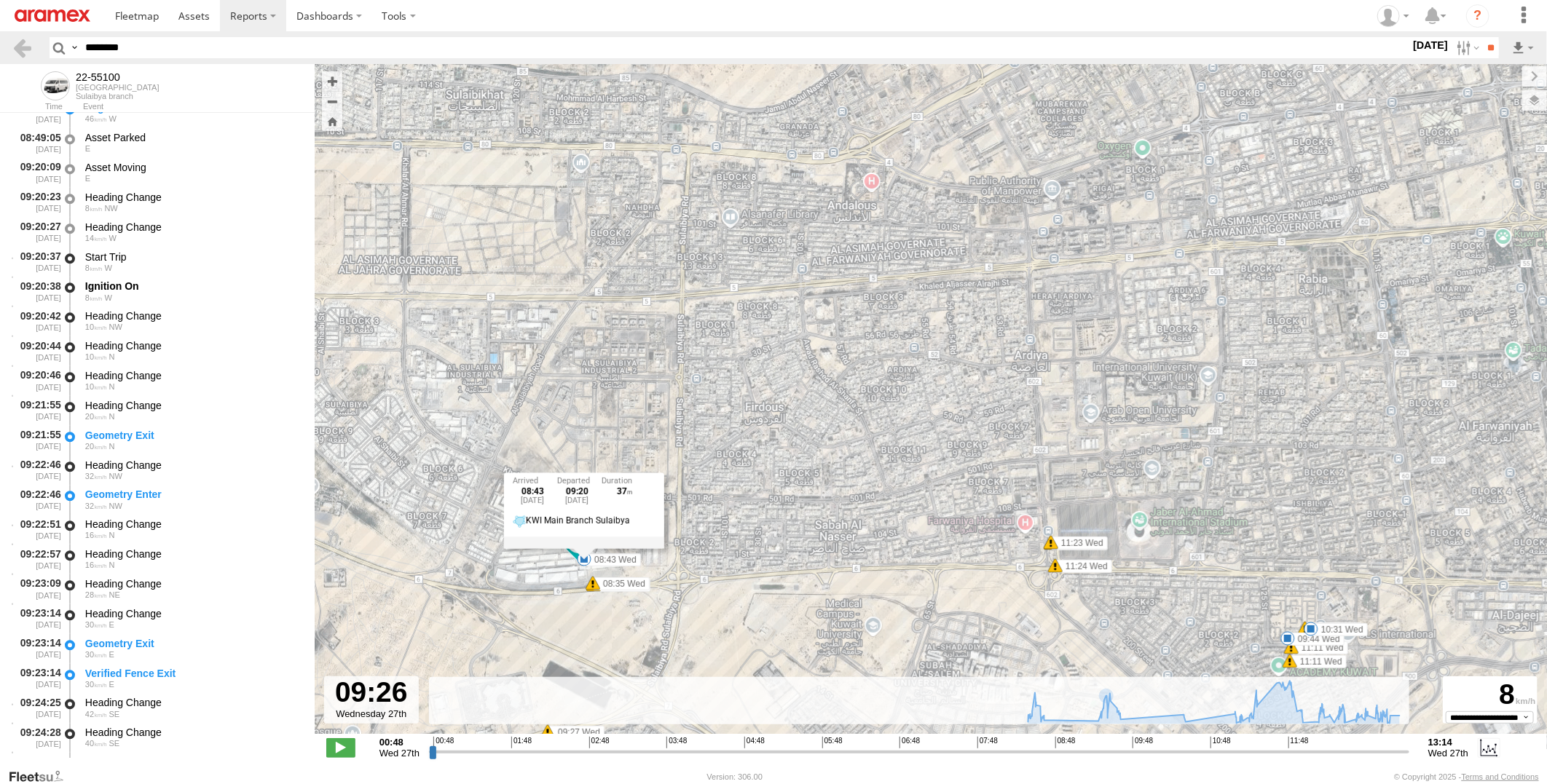
drag, startPoint x: 737, startPoint y: 597, endPoint x: 701, endPoint y: 612, distance: 39.0
click at [701, 612] on div "22-55100 08:35 Wed 08:35 Wed 08:43 Wed 09:27 Wed 09:44 Wed 10:31 Wed 12:02 Wed …" at bounding box center [931, 406] width 1233 height 685
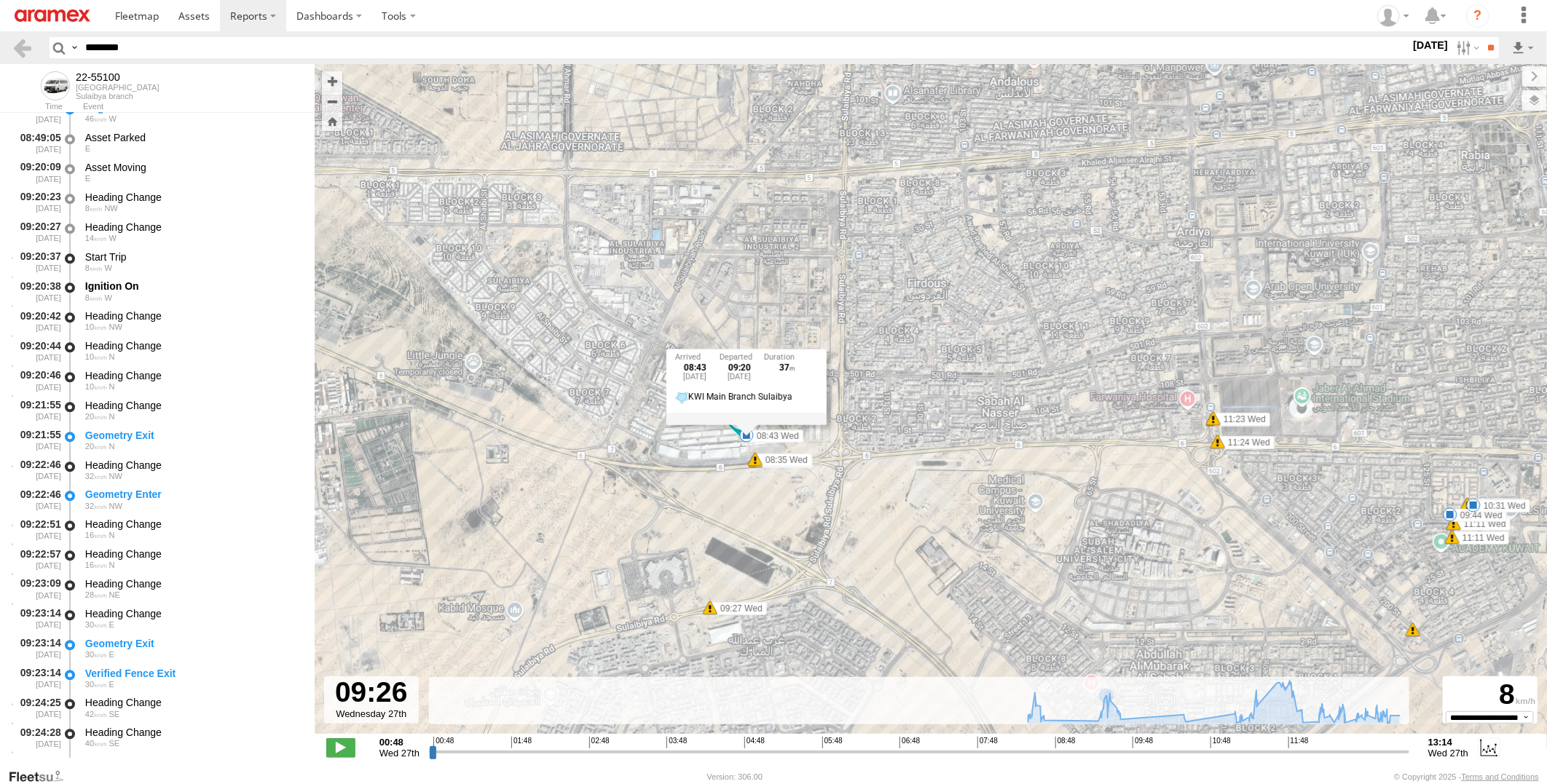
drag, startPoint x: 753, startPoint y: 607, endPoint x: 912, endPoint y: 481, distance: 202.9
click at [912, 481] on div "22-55100 08:35 Wed 08:35 Wed 08:43 Wed 09:27 Wed 09:44 Wed 10:31 Wed 12:02 Wed …" at bounding box center [931, 406] width 1233 height 685
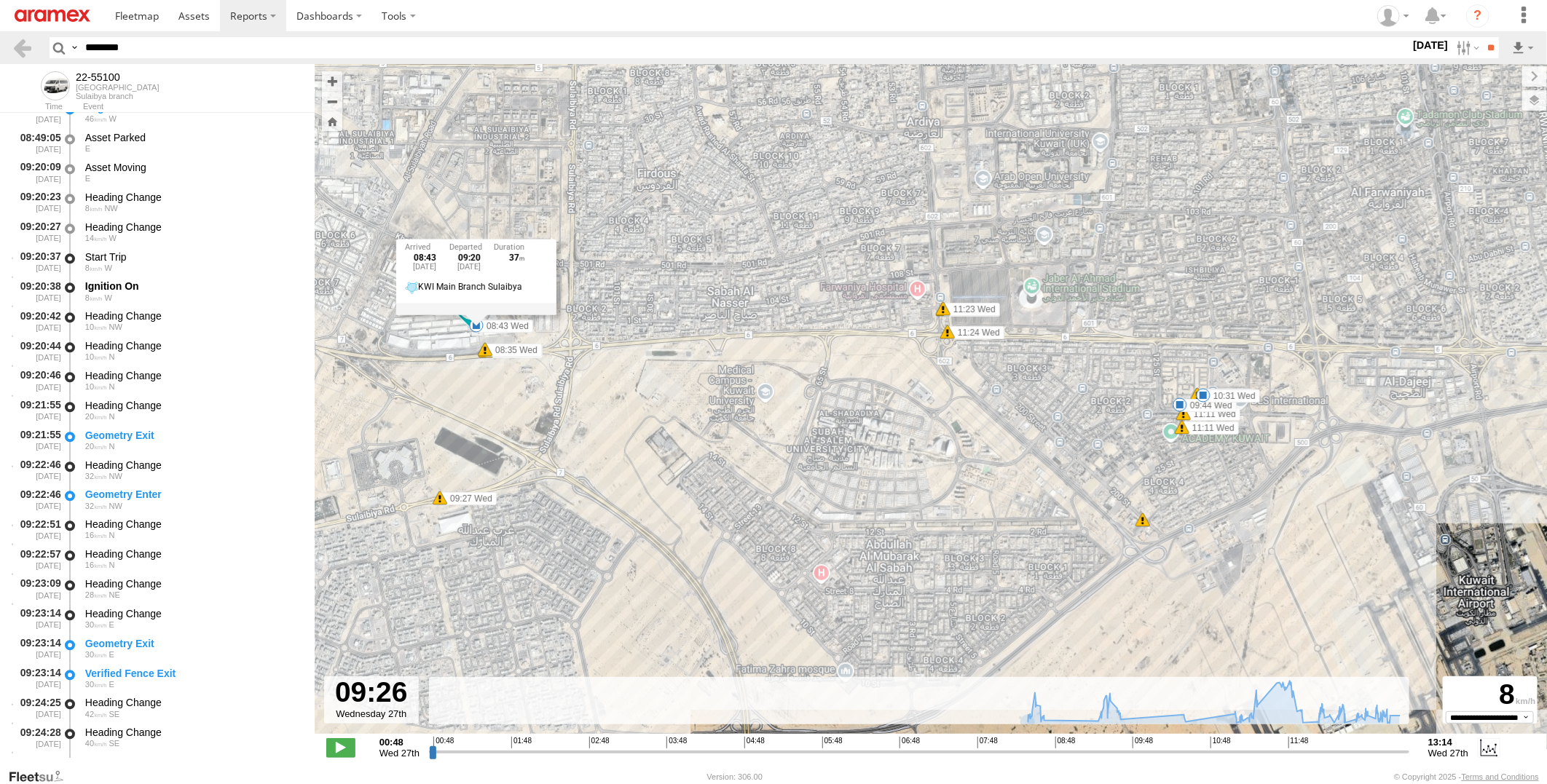
drag, startPoint x: 1210, startPoint y: 578, endPoint x: 940, endPoint y: 467, distance: 291.9
click at [940, 467] on div "22-55100 08:35 Wed 08:35 Wed 08:43 Wed 09:27 Wed 09:44 Wed 10:31 Wed 12:02 Wed …" at bounding box center [931, 406] width 1233 height 685
click at [1182, 406] on span at bounding box center [1180, 405] width 15 height 15
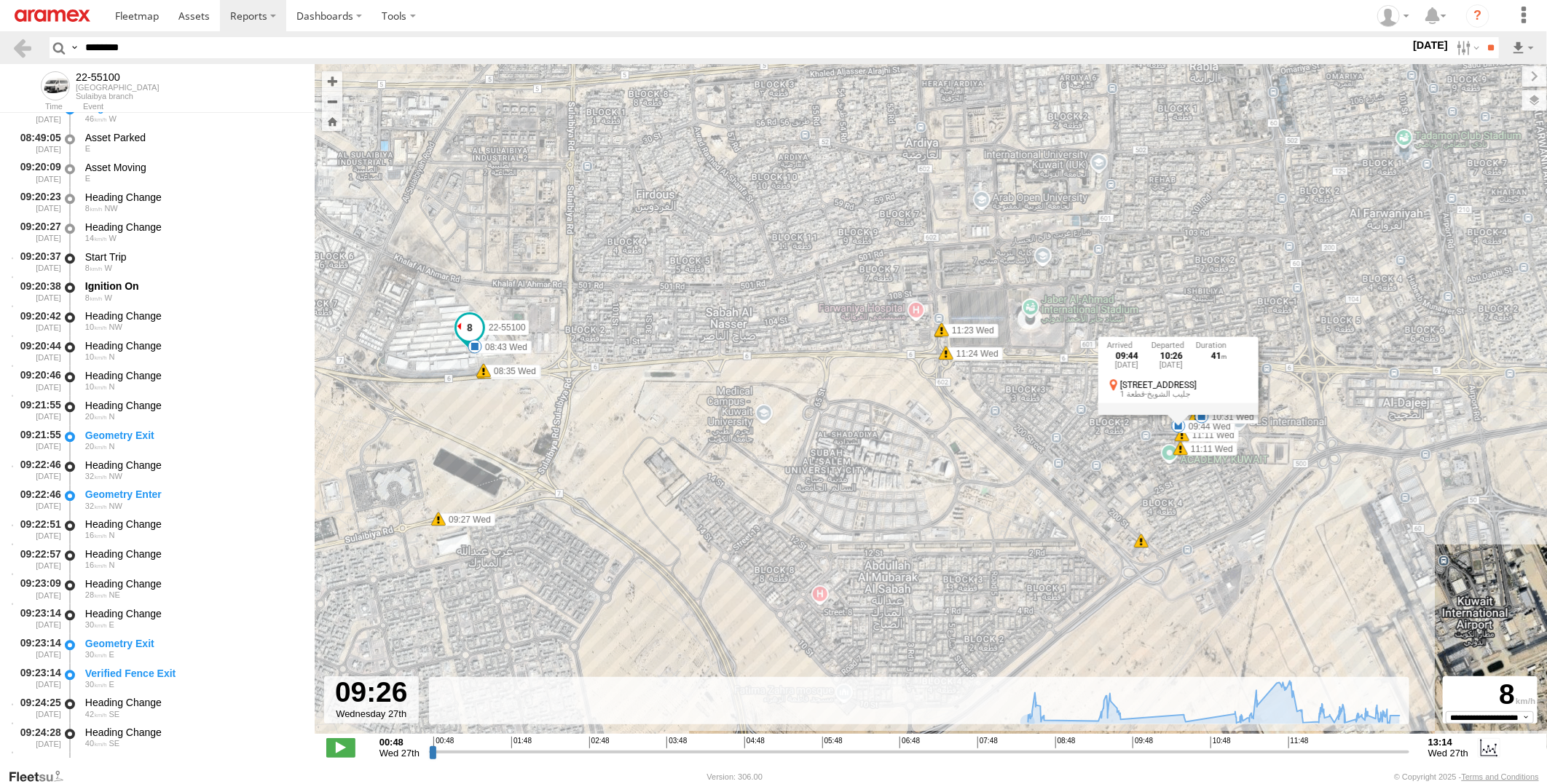
drag, startPoint x: 1219, startPoint y: 490, endPoint x: 1216, endPoint y: 509, distance: 19.2
click at [1216, 509] on div "22-55100 08:35 Wed 08:35 Wed 08:43 Wed 09:27 Wed 09:44 Wed 10:31 Wed 12:02 Wed …" at bounding box center [931, 406] width 1233 height 685
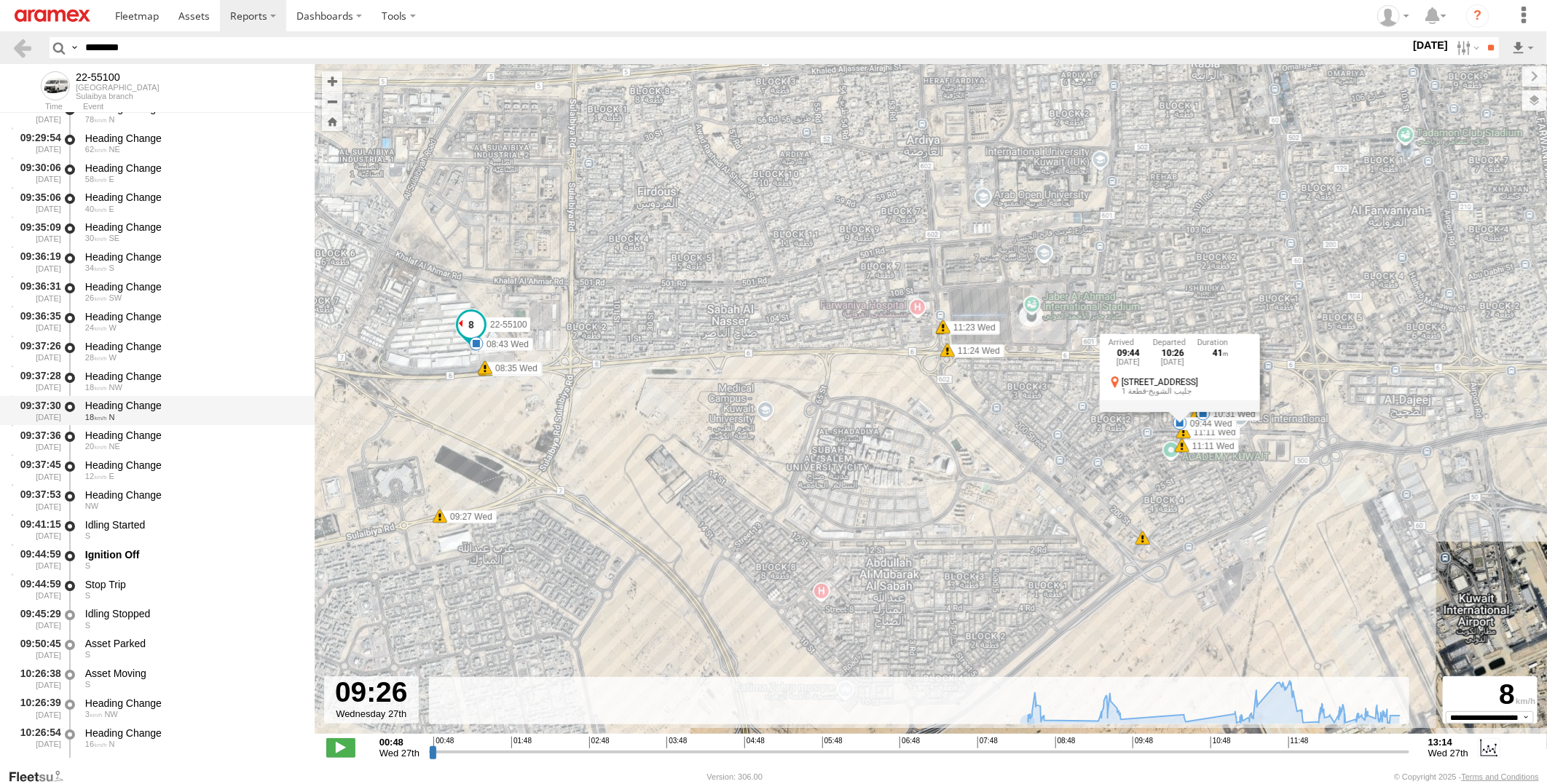
scroll to position [3068, 0]
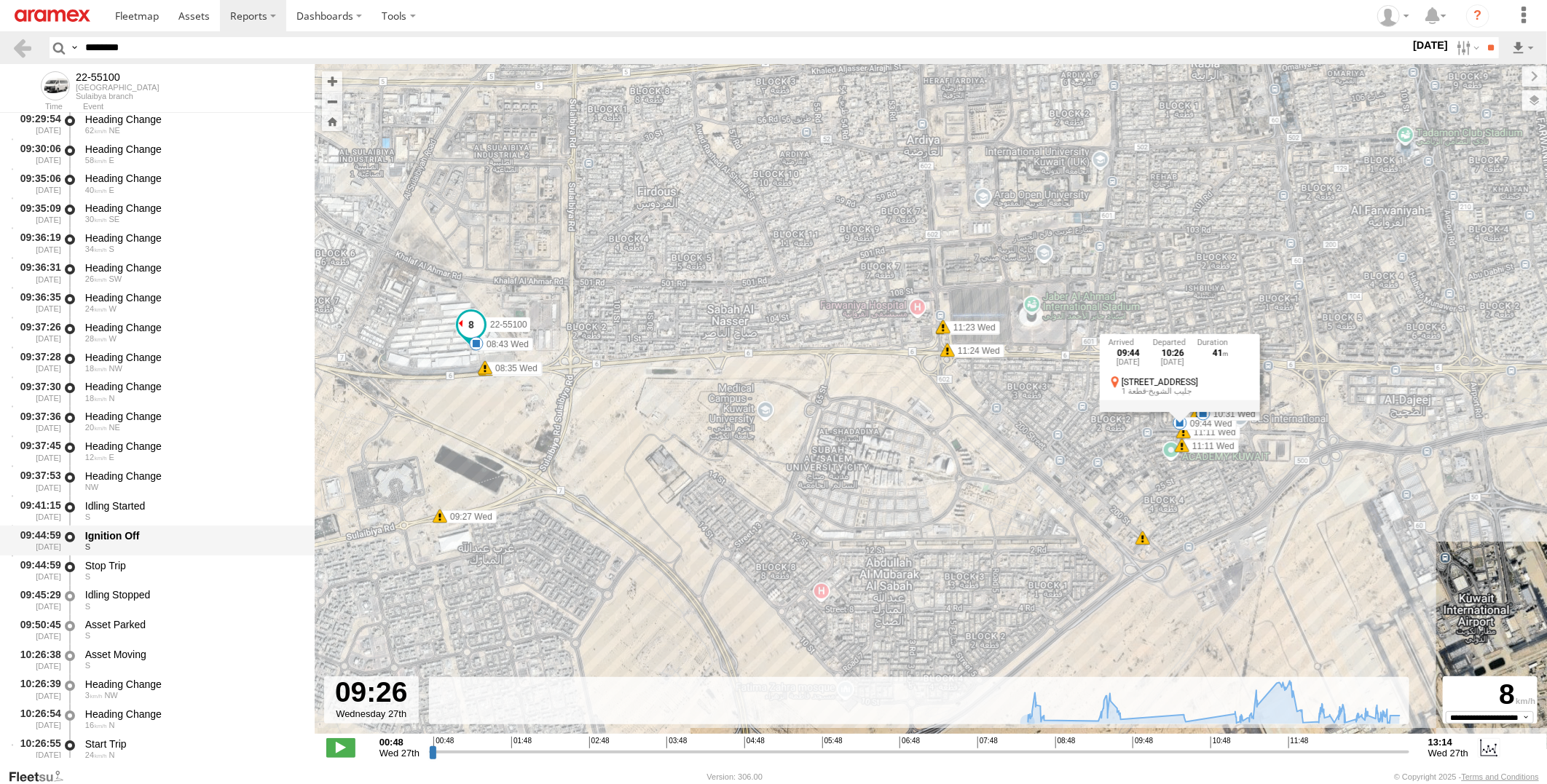
click at [161, 542] on div "S" at bounding box center [192, 547] width 215 height 9
click at [169, 509] on div "Idling Started" at bounding box center [192, 506] width 215 height 13
click at [1200, 501] on div "22-55100 08:35 Wed 08:35 Wed 08:43 Wed 09:27 Wed 09:44 Wed 10:31 Wed 12:02 Wed …" at bounding box center [931, 406] width 1233 height 685
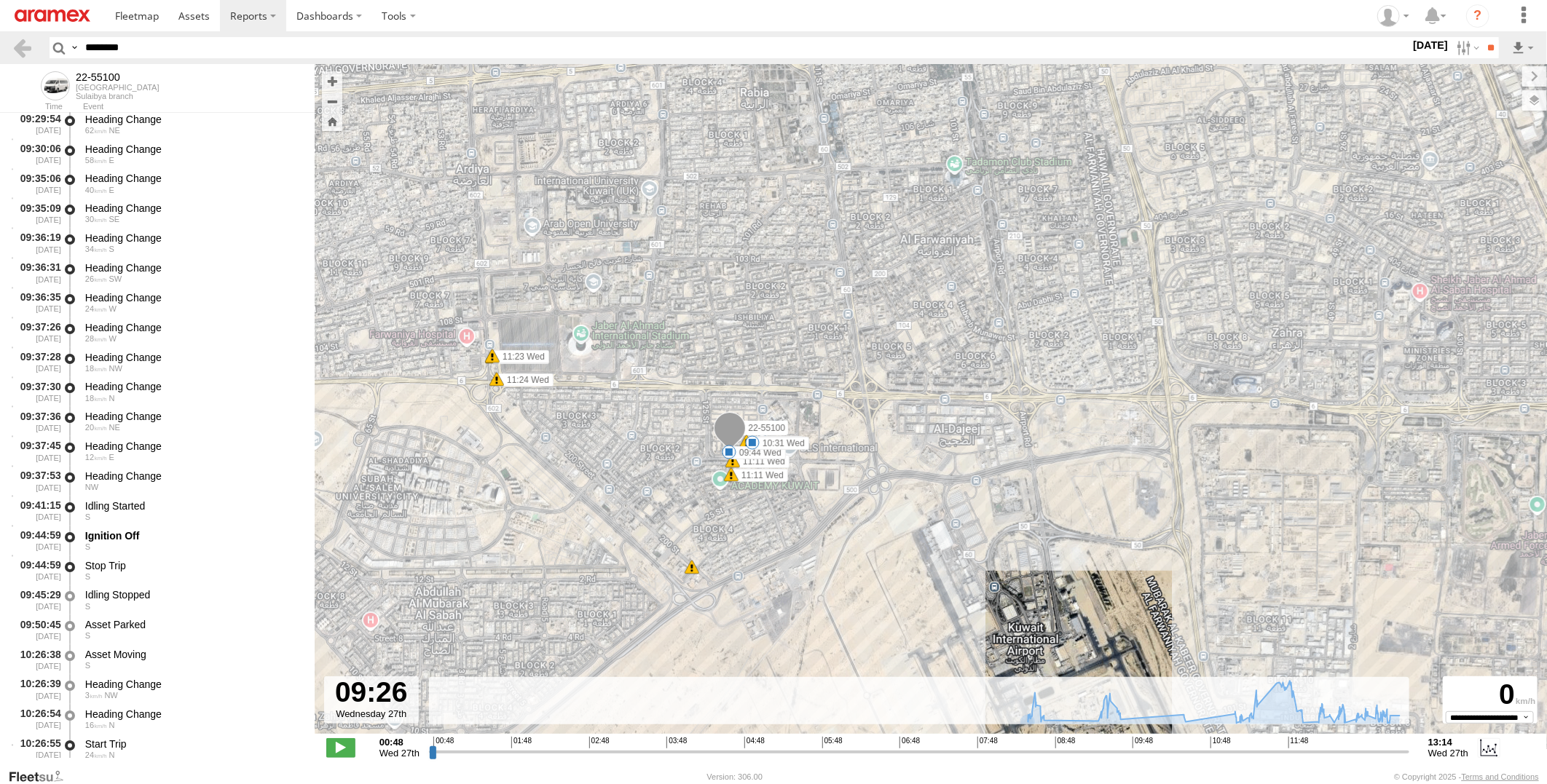
drag, startPoint x: 1200, startPoint y: 509, endPoint x: 746, endPoint y: 540, distance: 455.1
click at [746, 540] on div "22-55100 08:35 Wed 08:35 Wed 08:43 Wed 09:27 Wed 09:44 Wed 10:31 Wed 12:02 Wed …" at bounding box center [931, 406] width 1233 height 685
click at [726, 453] on span at bounding box center [729, 453] width 15 height 15
click at [1097, 313] on div "22-55100 08:35 Wed 08:35 Wed 08:43 Wed 09:27 Wed 09:44 Wed 10:31 Wed 12:02 Wed …" at bounding box center [931, 406] width 1233 height 685
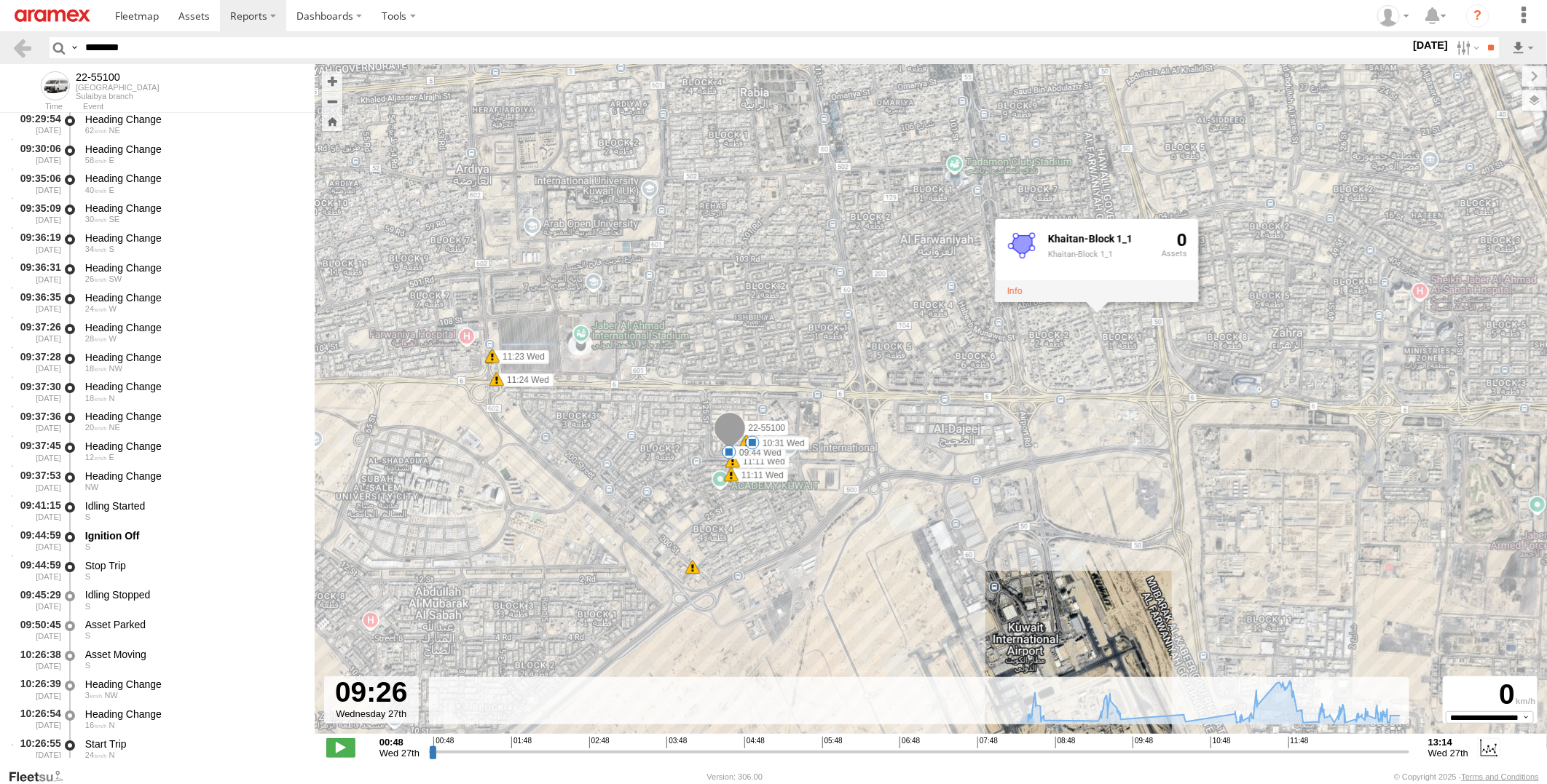
click at [756, 442] on span at bounding box center [753, 443] width 15 height 15
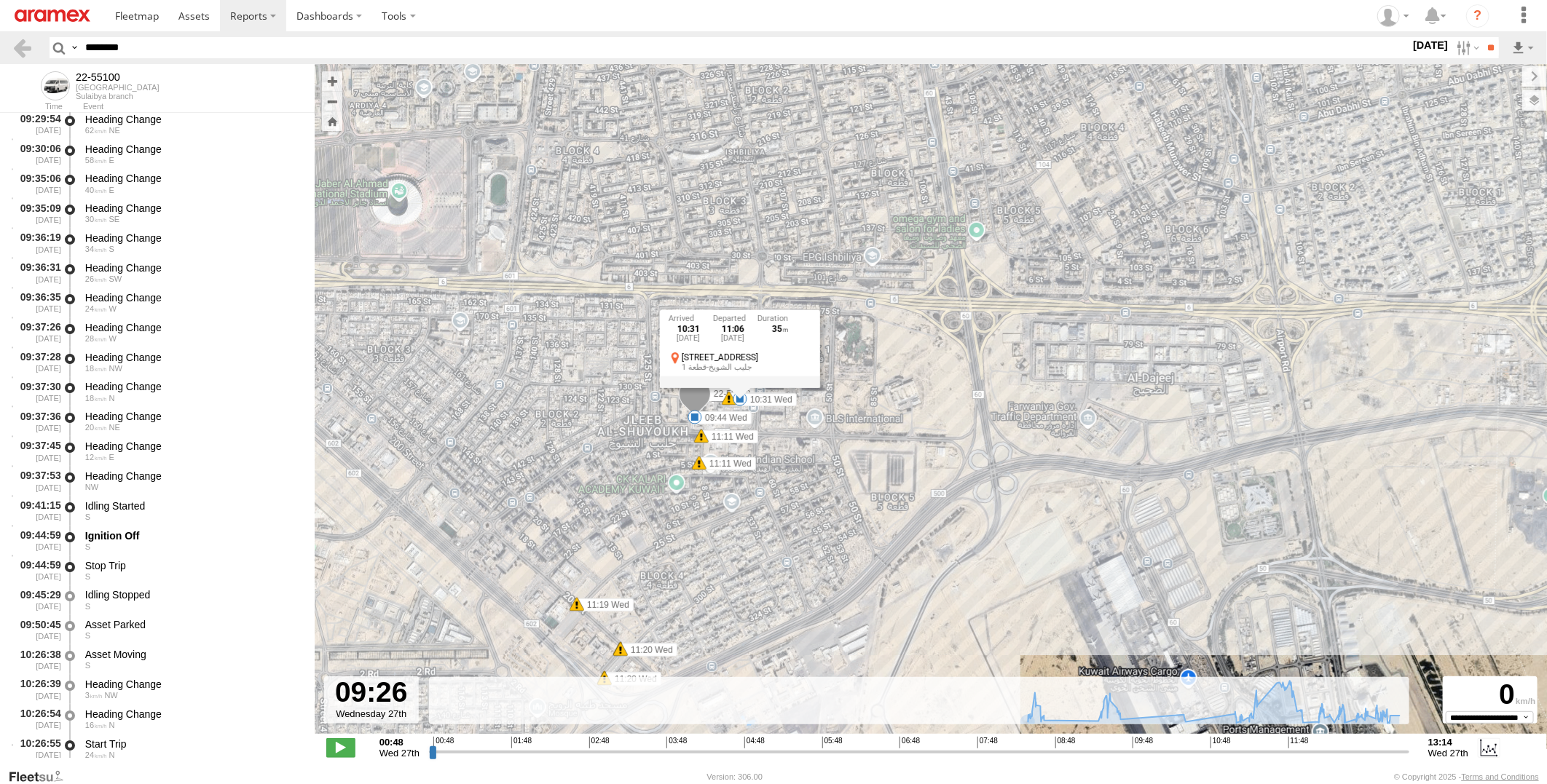
drag, startPoint x: 841, startPoint y: 495, endPoint x: 918, endPoint y: 469, distance: 81.3
click at [918, 469] on div "22-55100 08:35 Wed 08:35 Wed 08:43 Wed 09:27 Wed 09:44 Wed 10:31 Wed 12:02 Wed …" at bounding box center [931, 406] width 1233 height 685
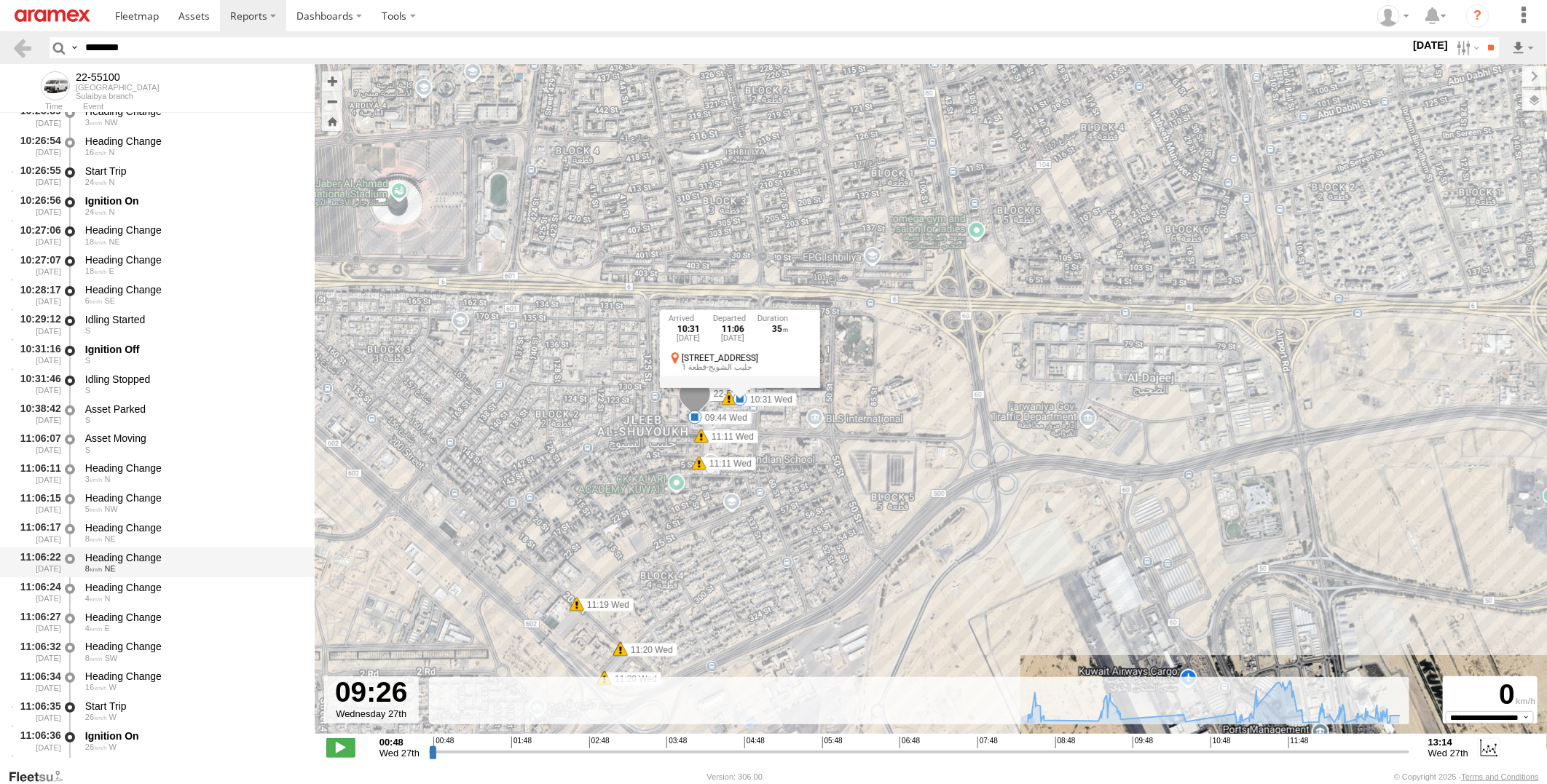
scroll to position [3636, 0]
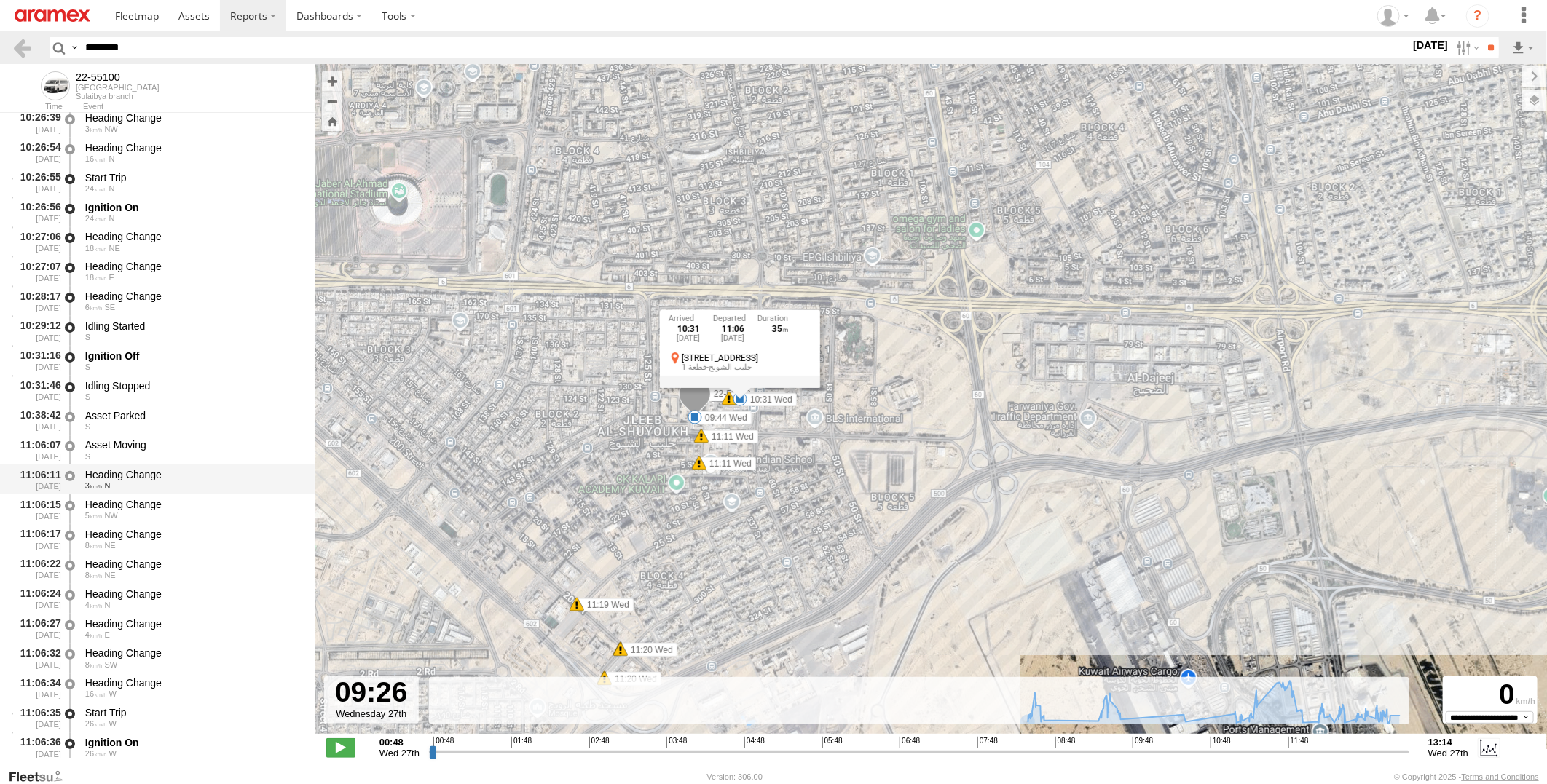
click at [190, 471] on div "Heading Change" at bounding box center [192, 475] width 215 height 13
click at [190, 444] on div "Asset Moving" at bounding box center [192, 445] width 215 height 13
click at [190, 472] on div "Heading Change" at bounding box center [192, 475] width 215 height 13
click at [195, 442] on div "Asset Moving" at bounding box center [192, 445] width 215 height 13
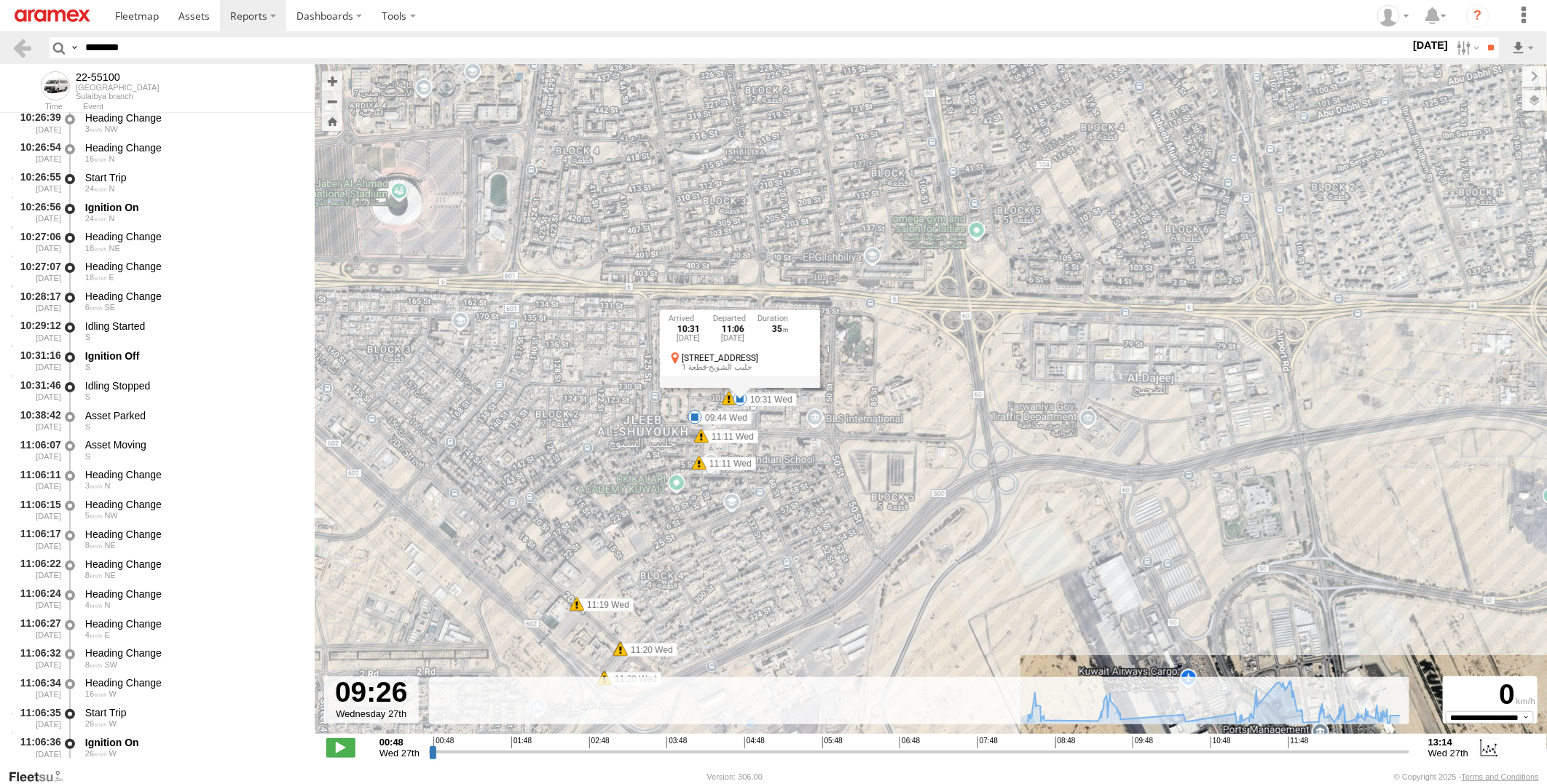
click at [1173, 229] on div "22-55100 08:35 Wed 08:35 Wed 08:43 Wed 09:27 Wed 09:44 Wed 10:31 Wed 12:02 Wed …" at bounding box center [931, 406] width 1233 height 685
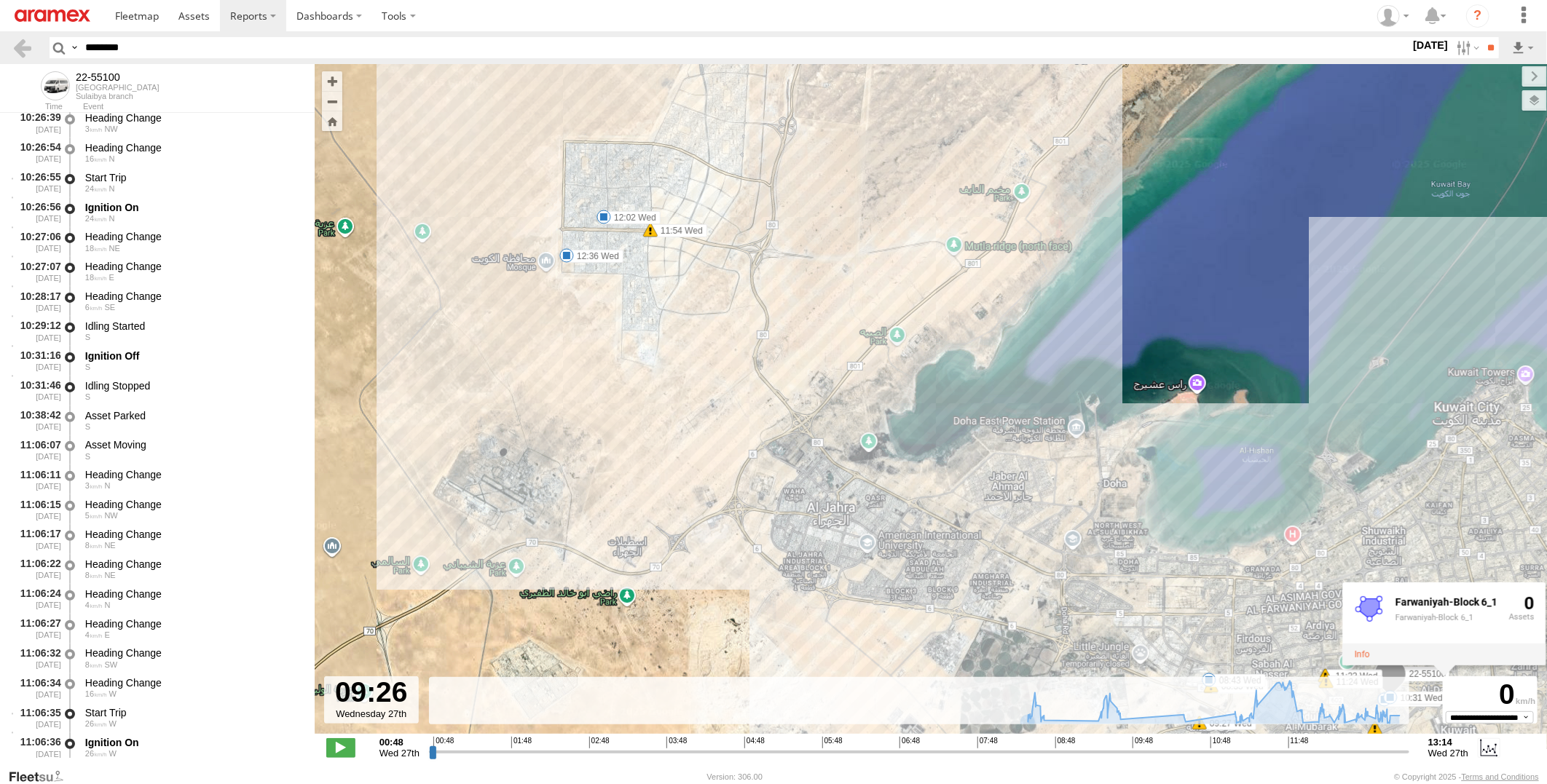
drag, startPoint x: 559, startPoint y: 426, endPoint x: 980, endPoint y: 617, distance: 462.3
click at [980, 617] on div "22-55100 08:35 Wed 08:35 Wed 08:43 Wed 09:27 Wed 09:44 Wed 10:31 Wed 12:02 Wed …" at bounding box center [931, 406] width 1233 height 685
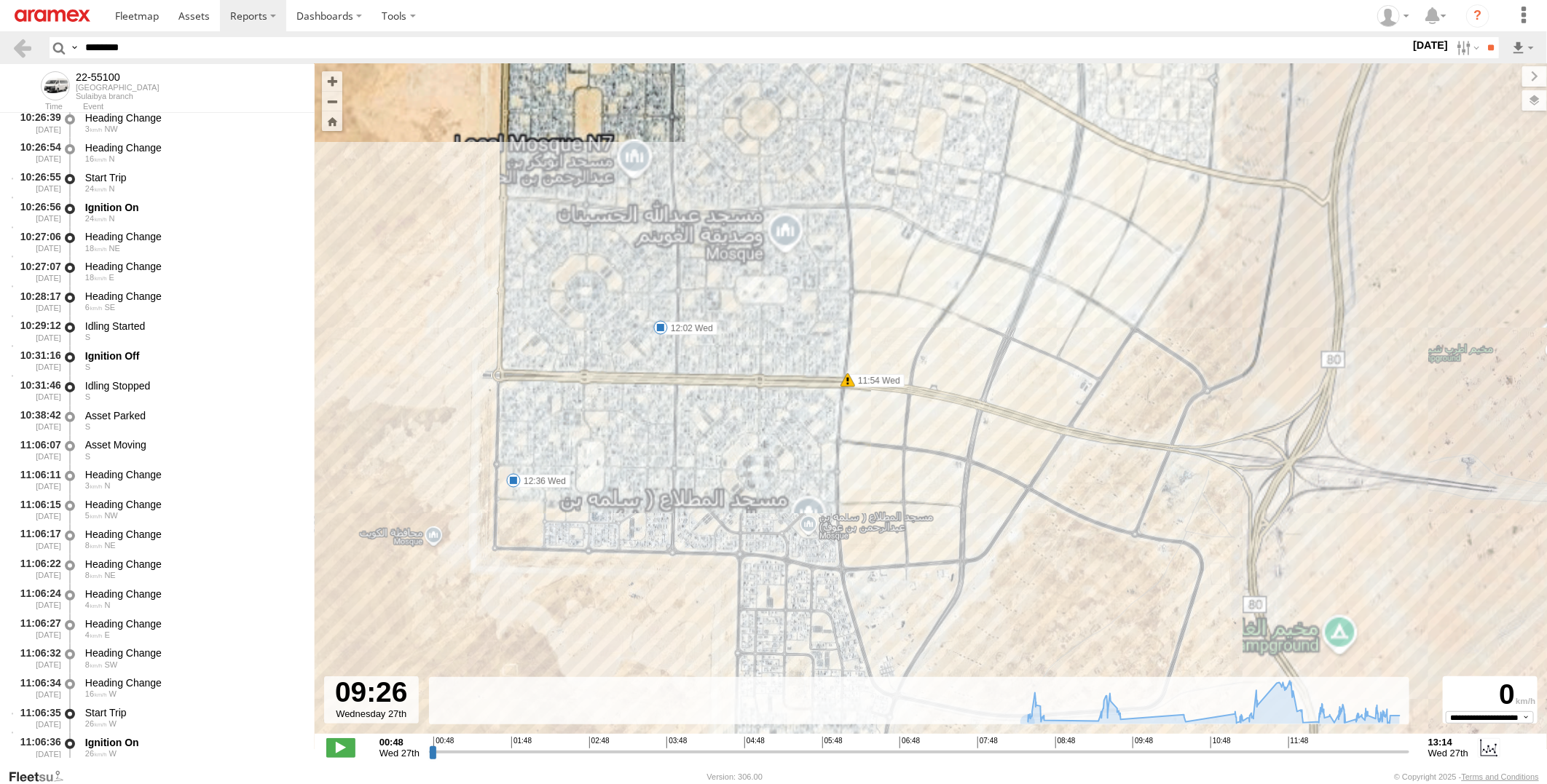
drag, startPoint x: 615, startPoint y: 200, endPoint x: 683, endPoint y: 456, distance: 264.9
click at [683, 456] on div "22-55100 08:35 Wed 08:35 Wed 08:43 Wed 09:27 Wed 09:44 Wed 10:31 Wed 12:02 Wed …" at bounding box center [931, 406] width 1233 height 685
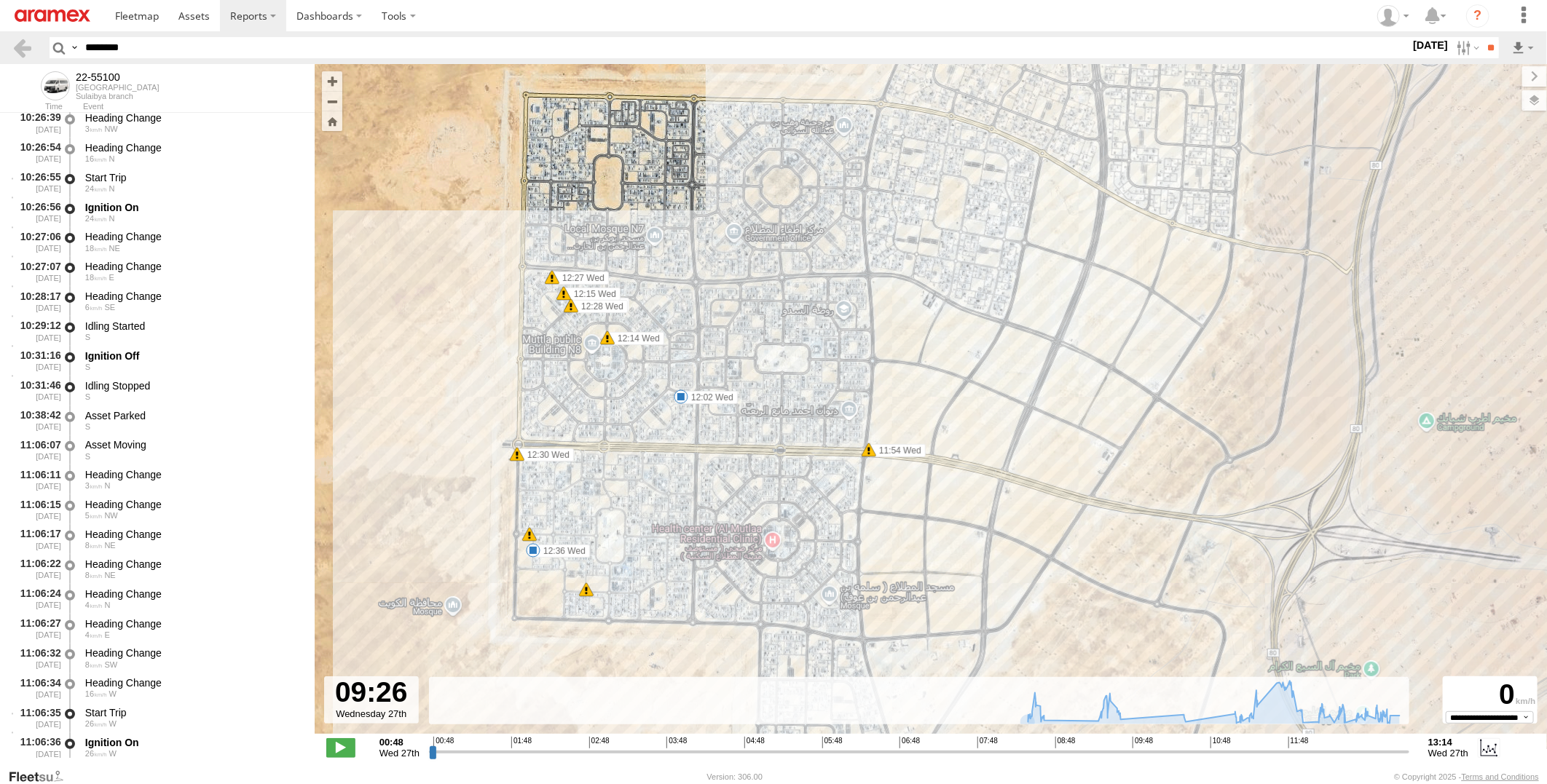
click at [683, 397] on span at bounding box center [681, 397] width 15 height 15
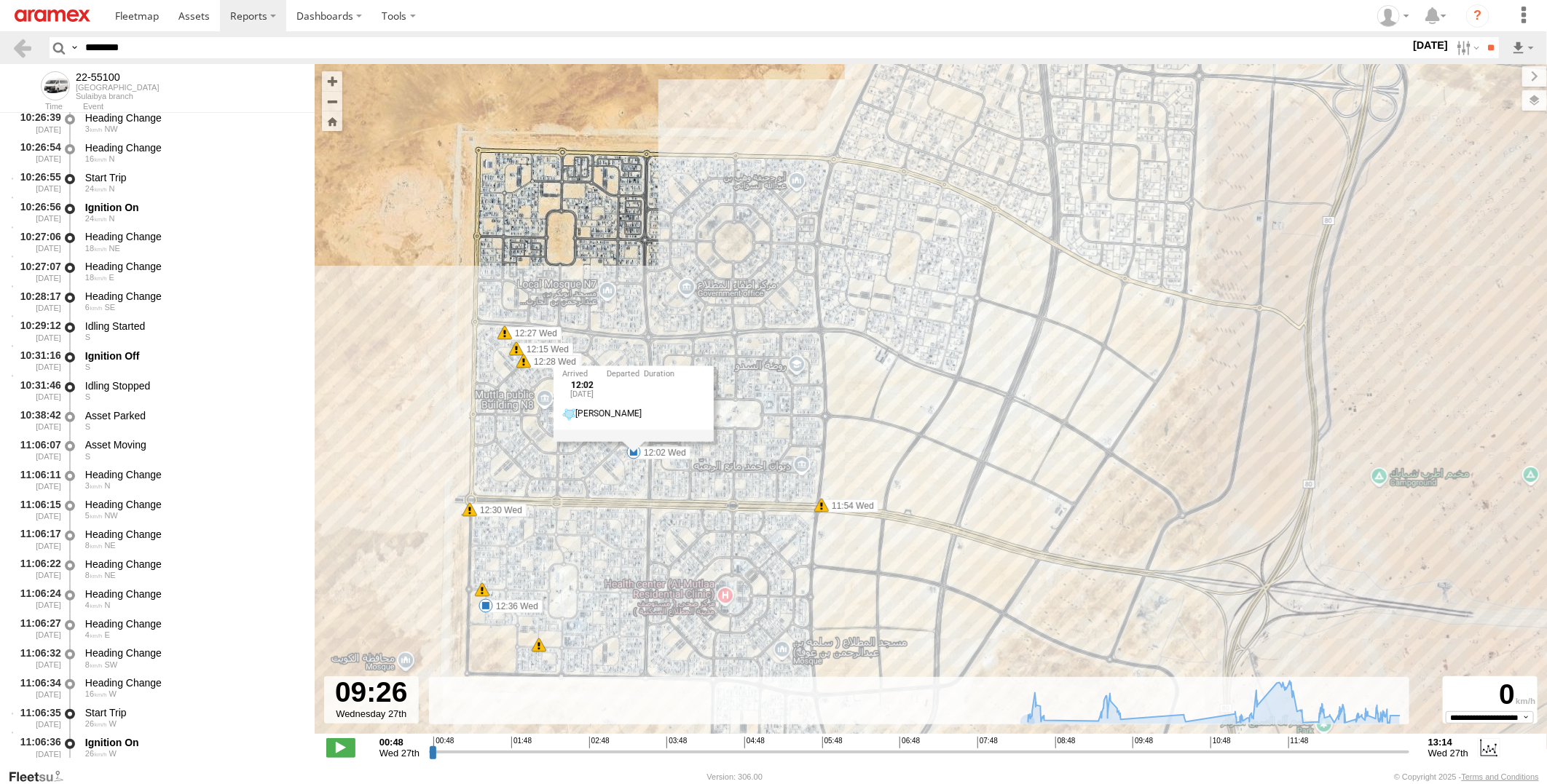
click at [489, 608] on span at bounding box center [486, 606] width 15 height 15
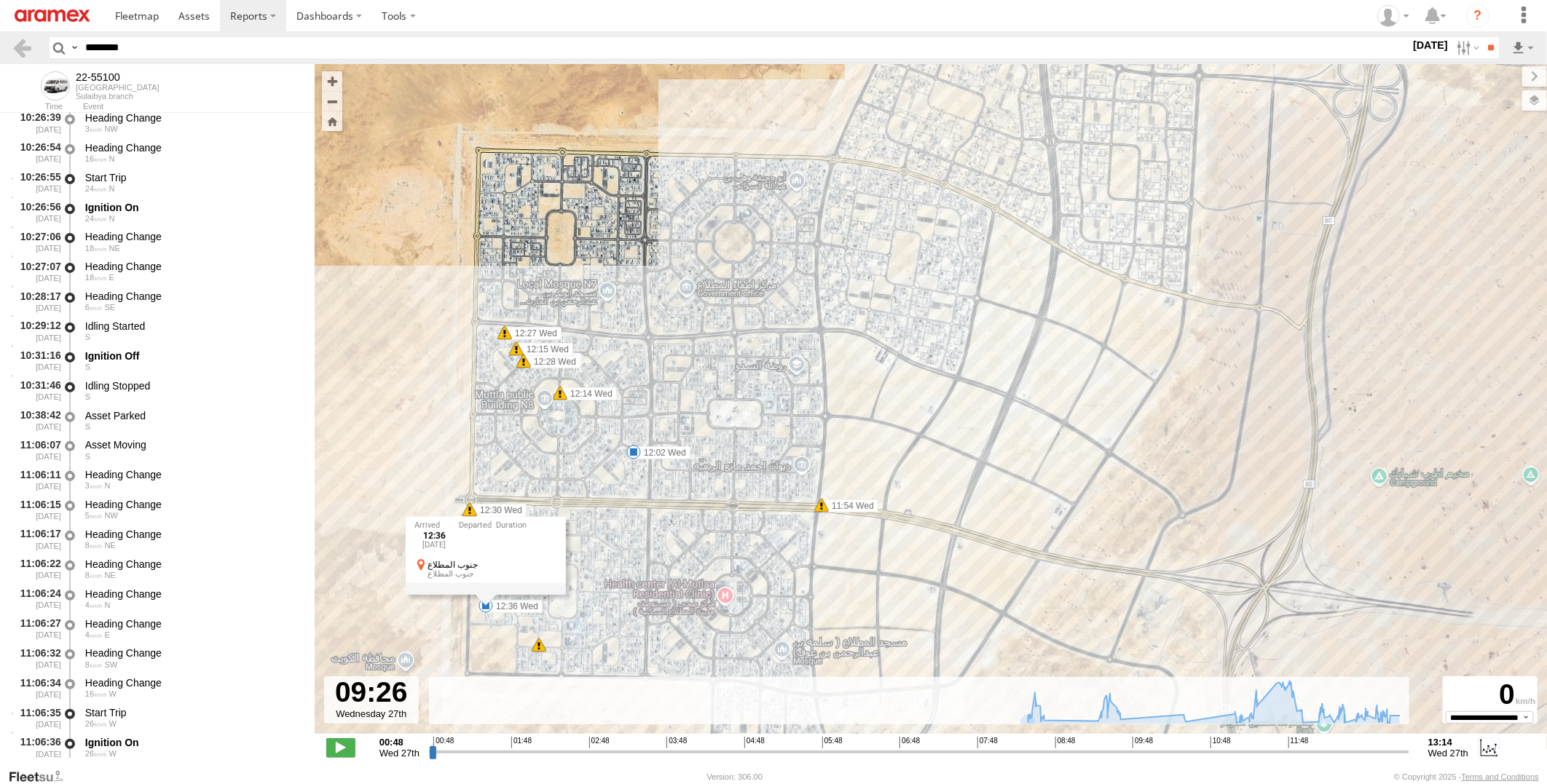
click at [637, 454] on span at bounding box center [634, 453] width 15 height 15
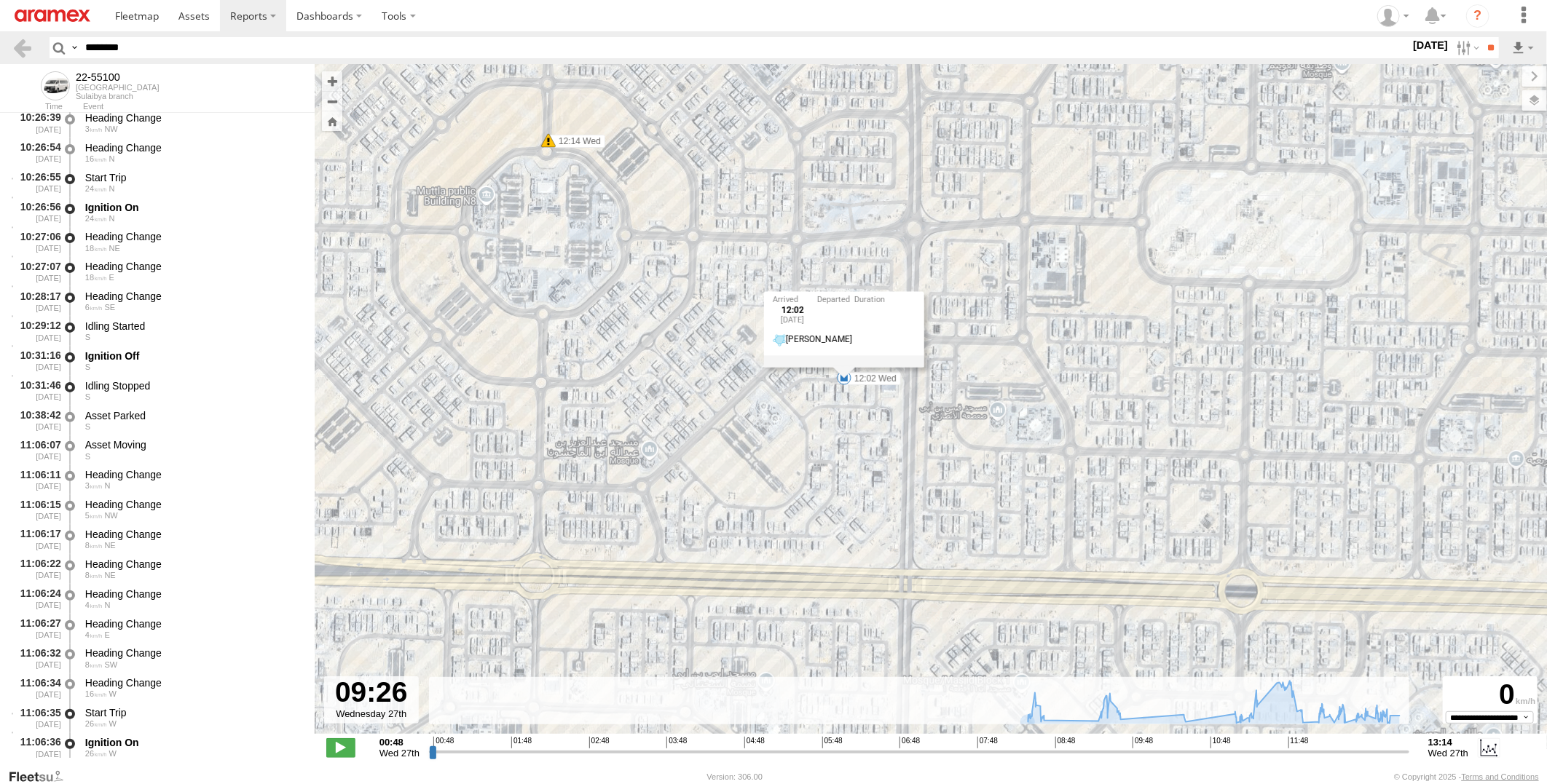
drag, startPoint x: 644, startPoint y: 497, endPoint x: 971, endPoint y: 452, distance: 330.1
click at [971, 452] on div "22-55100 08:35 Wed 08:35 Wed 08:43 Wed 09:27 Wed 09:44 Wed 10:31 Wed 12:02 Wed …" at bounding box center [931, 406] width 1233 height 685
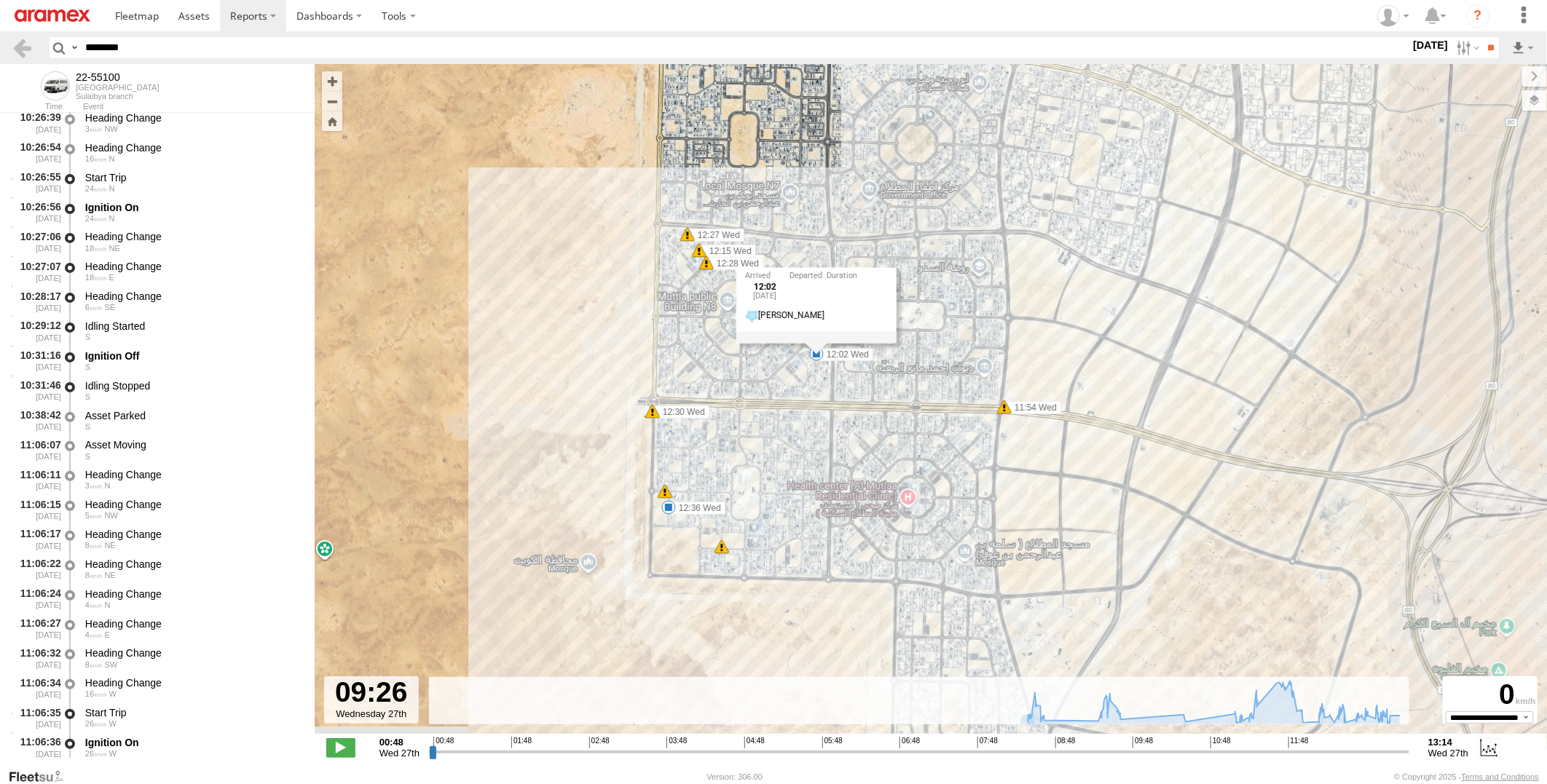
drag, startPoint x: 1202, startPoint y: 566, endPoint x: 1005, endPoint y: 434, distance: 237.1
click at [1005, 434] on div "22-55100 08:35 Wed 08:35 Wed 08:43 Wed 09:27 Wed 09:44 Wed 10:31 Wed 12:02 Wed …" at bounding box center [931, 406] width 1233 height 685
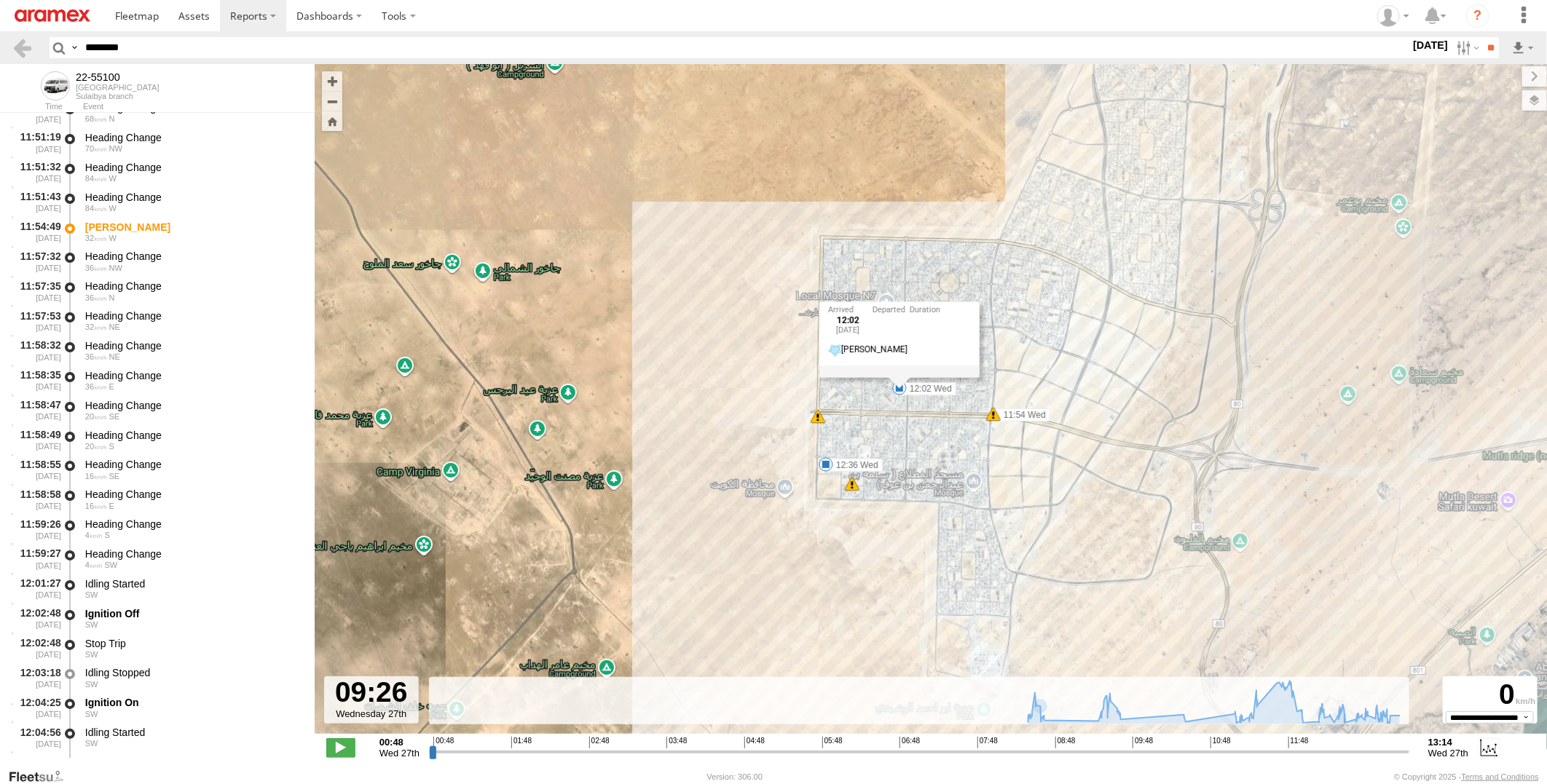
scroll to position [6873, 0]
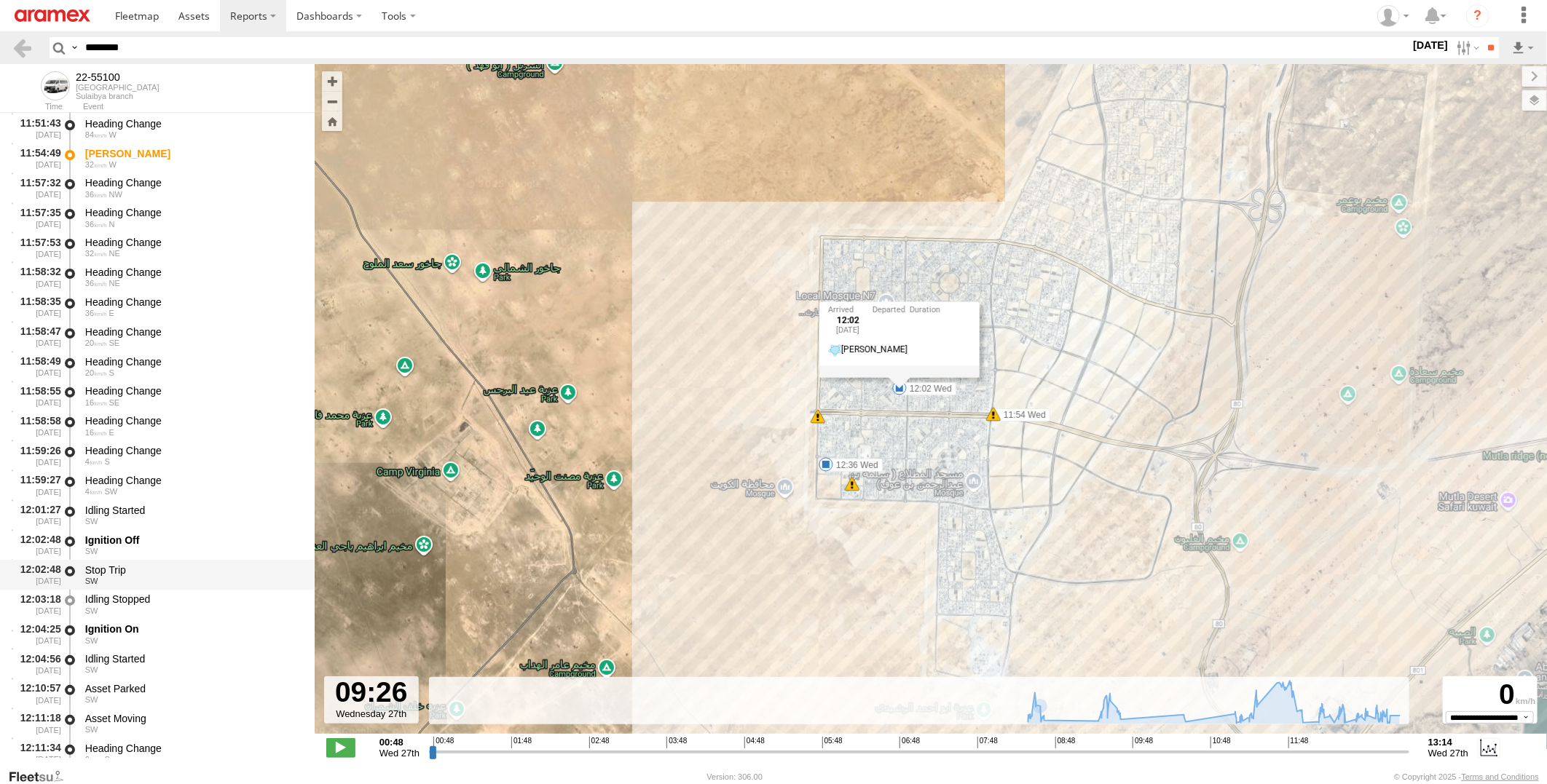
click at [190, 569] on div "Stop Trip" at bounding box center [192, 570] width 215 height 13
click at [190, 514] on div "Idling Started" at bounding box center [192, 510] width 215 height 13
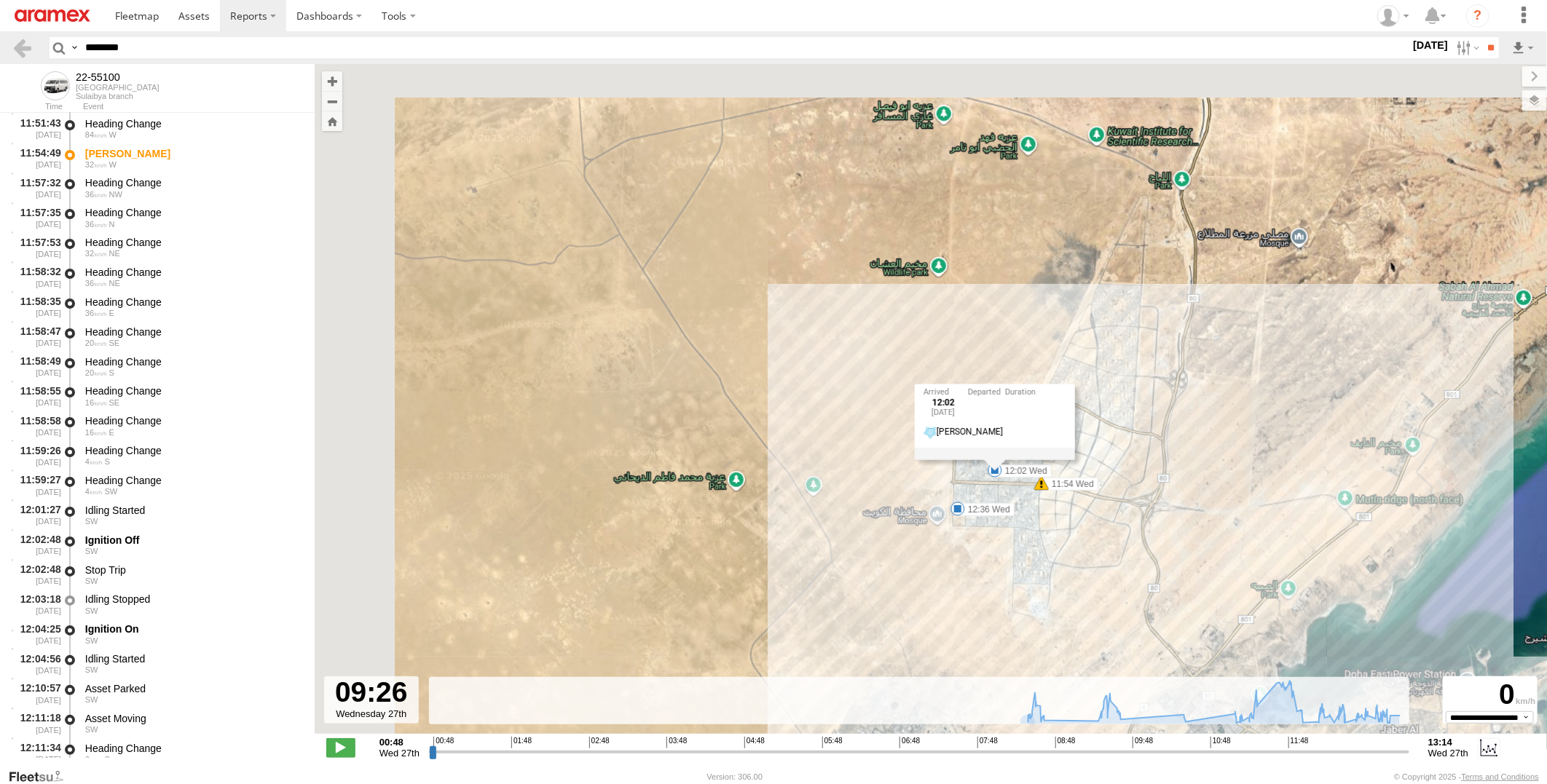
drag, startPoint x: 1263, startPoint y: 581, endPoint x: 712, endPoint y: 362, distance: 592.9
click at [733, 365] on div "22-55100 08:35 Wed 08:35 Wed 08:43 Wed 09:27 Wed 09:44 Wed 10:31 Wed 12:02 Wed …" at bounding box center [931, 406] width 1233 height 685
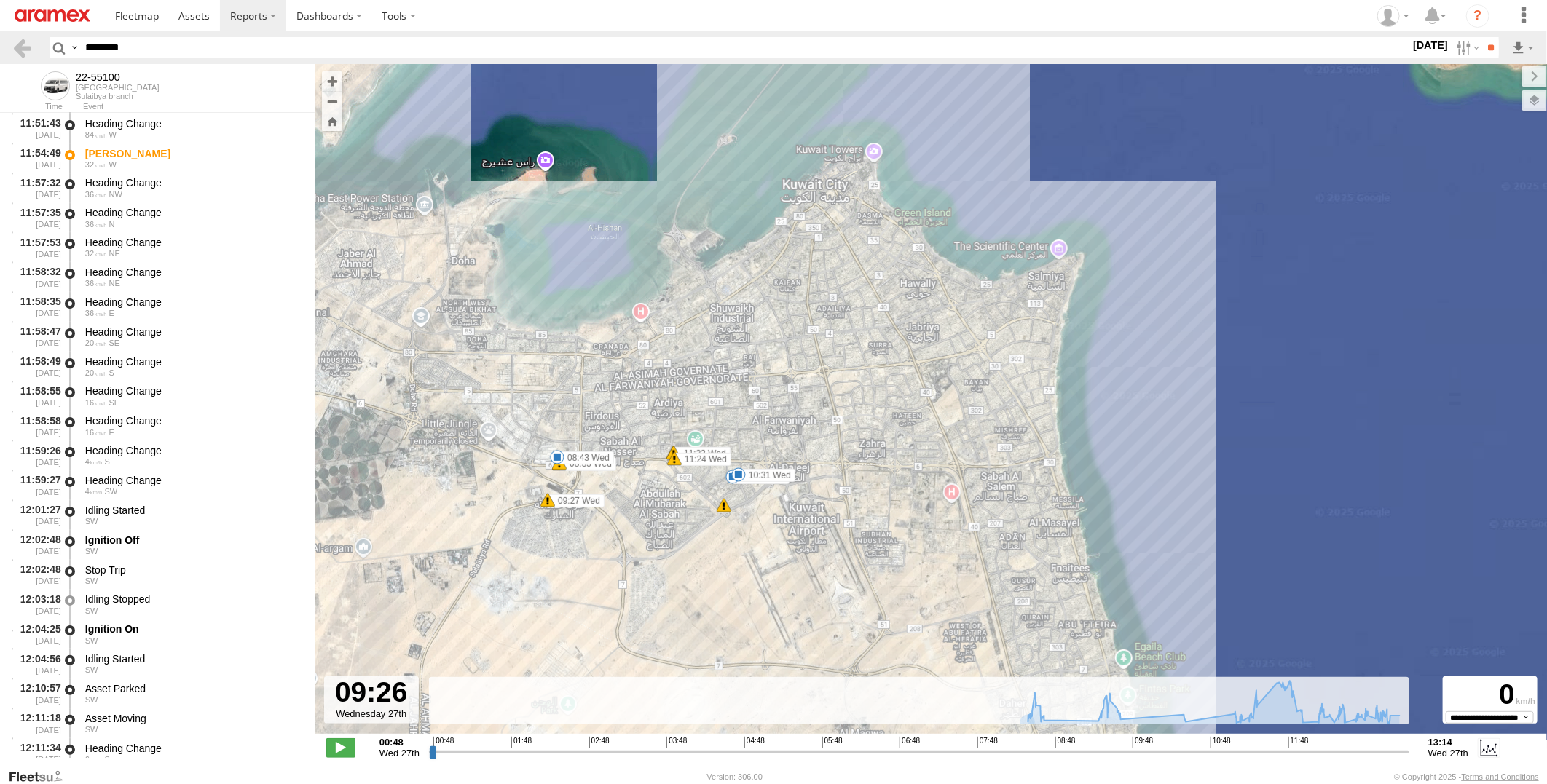
drag, startPoint x: 846, startPoint y: 459, endPoint x: 1046, endPoint y: 397, distance: 209.4
click at [1046, 397] on div "22-55100 08:35 Wed 08:35 Wed 08:43 Wed 09:27 Wed 09:44 Wed 10:31 Wed 12:02 Wed …" at bounding box center [931, 406] width 1233 height 685
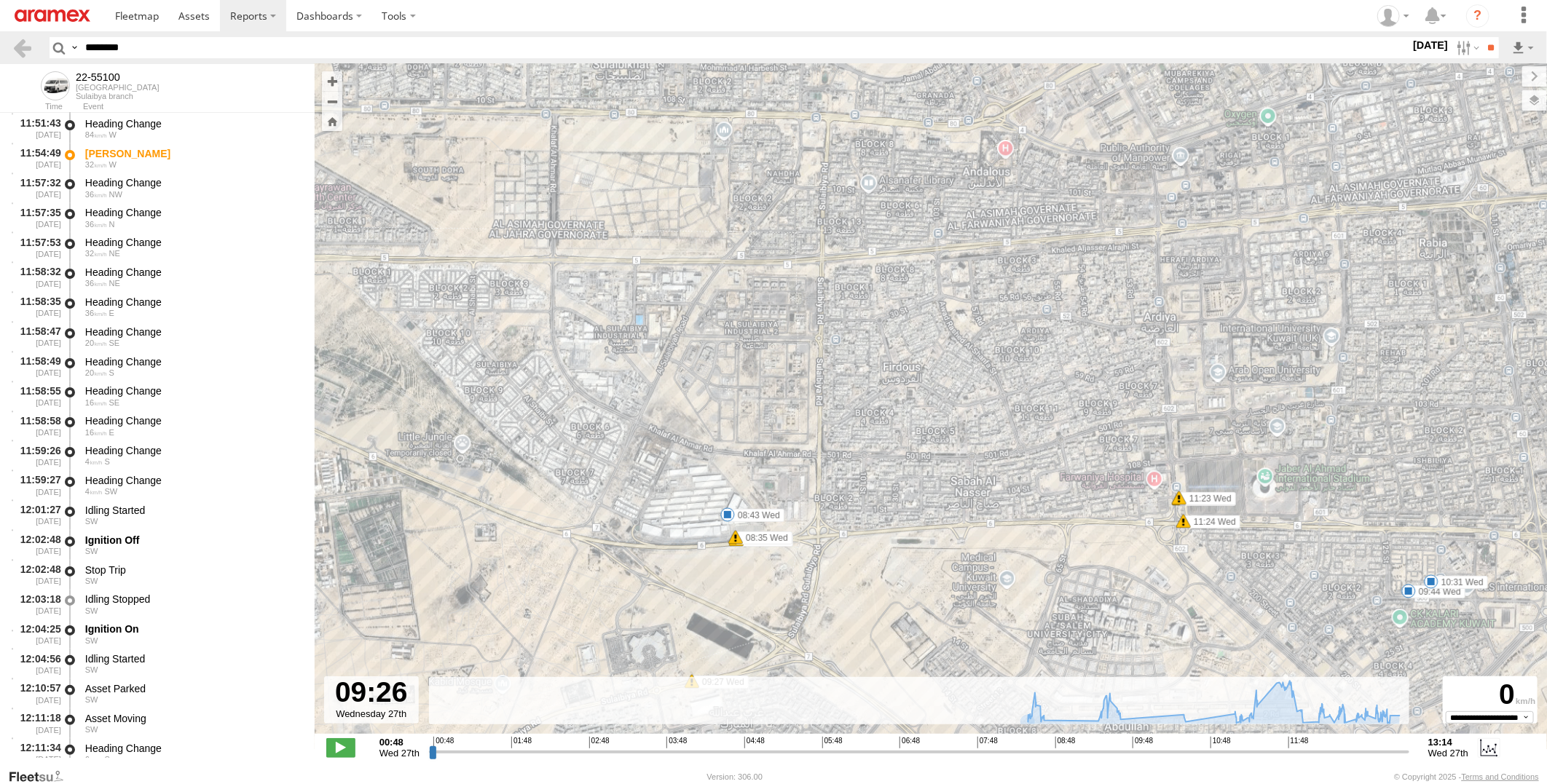
drag, startPoint x: 781, startPoint y: 425, endPoint x: 846, endPoint y: 375, distance: 82.0
click at [846, 375] on div "22-55100 08:35 Wed 08:35 Wed 08:43 Wed 09:27 Wed 09:44 Wed 10:31 Wed 12:02 Wed …" at bounding box center [931, 406] width 1233 height 685
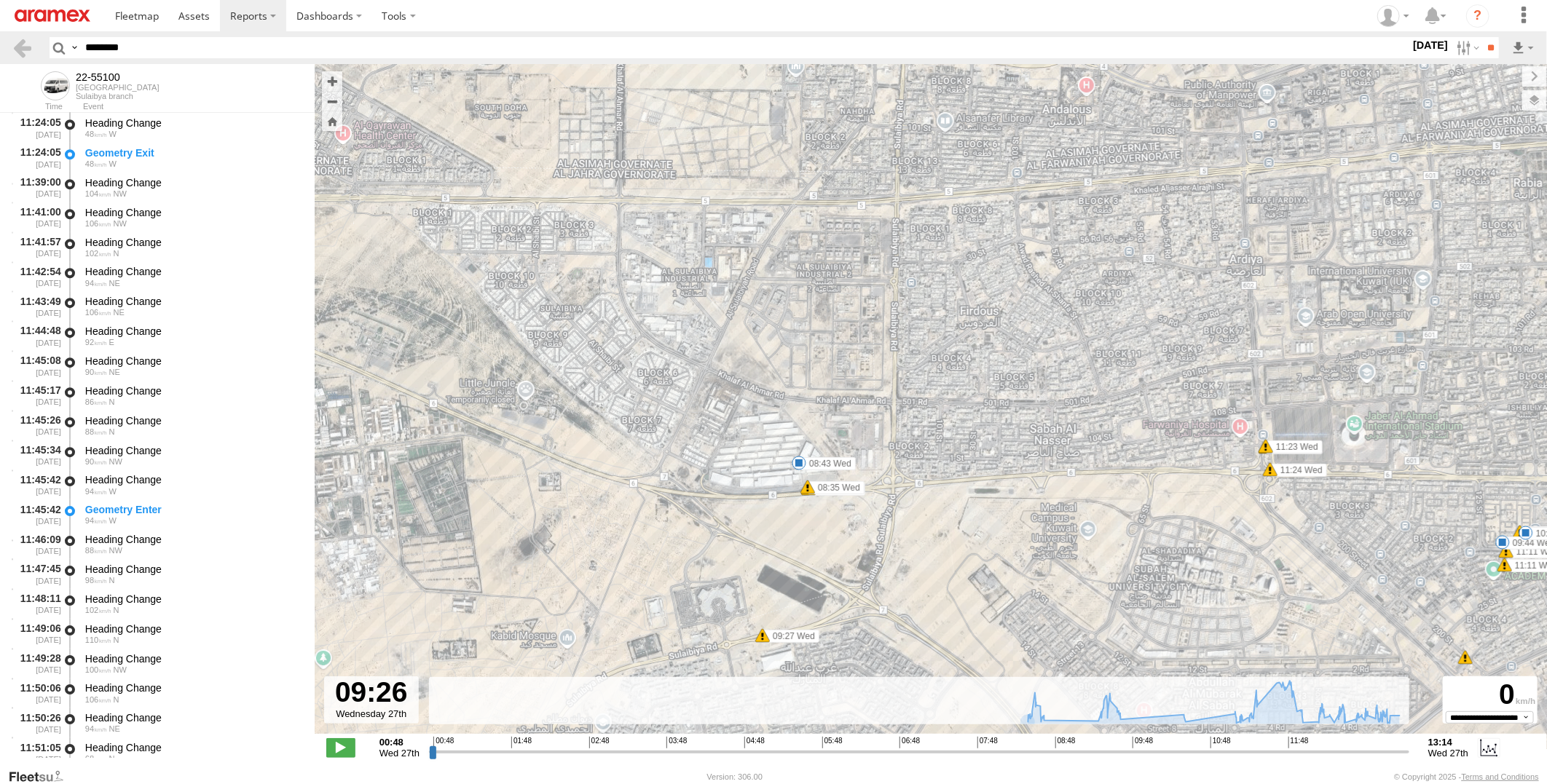
scroll to position [5983, 0]
click at [796, 459] on span at bounding box center [799, 463] width 15 height 15
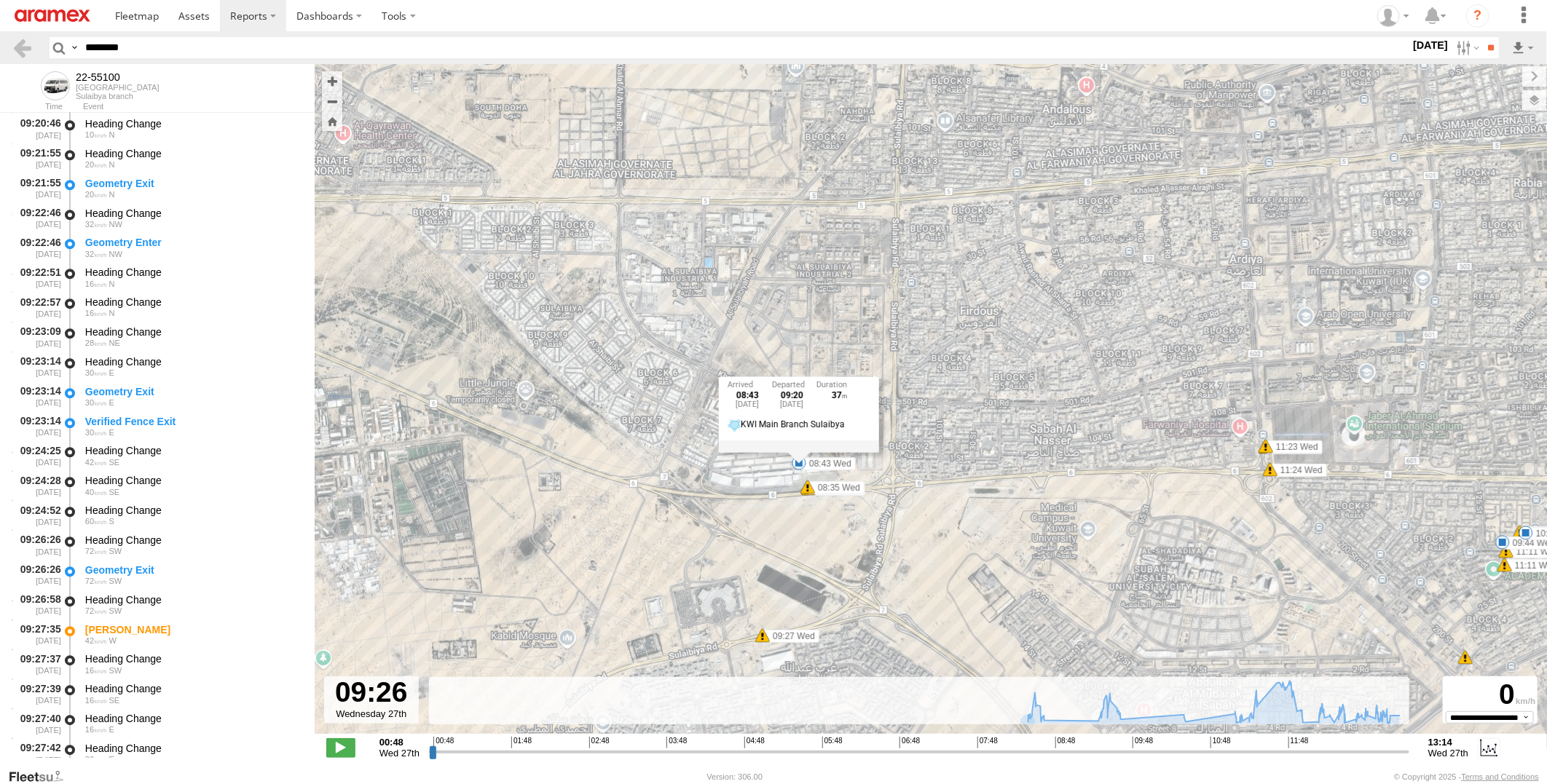
scroll to position [2260, 0]
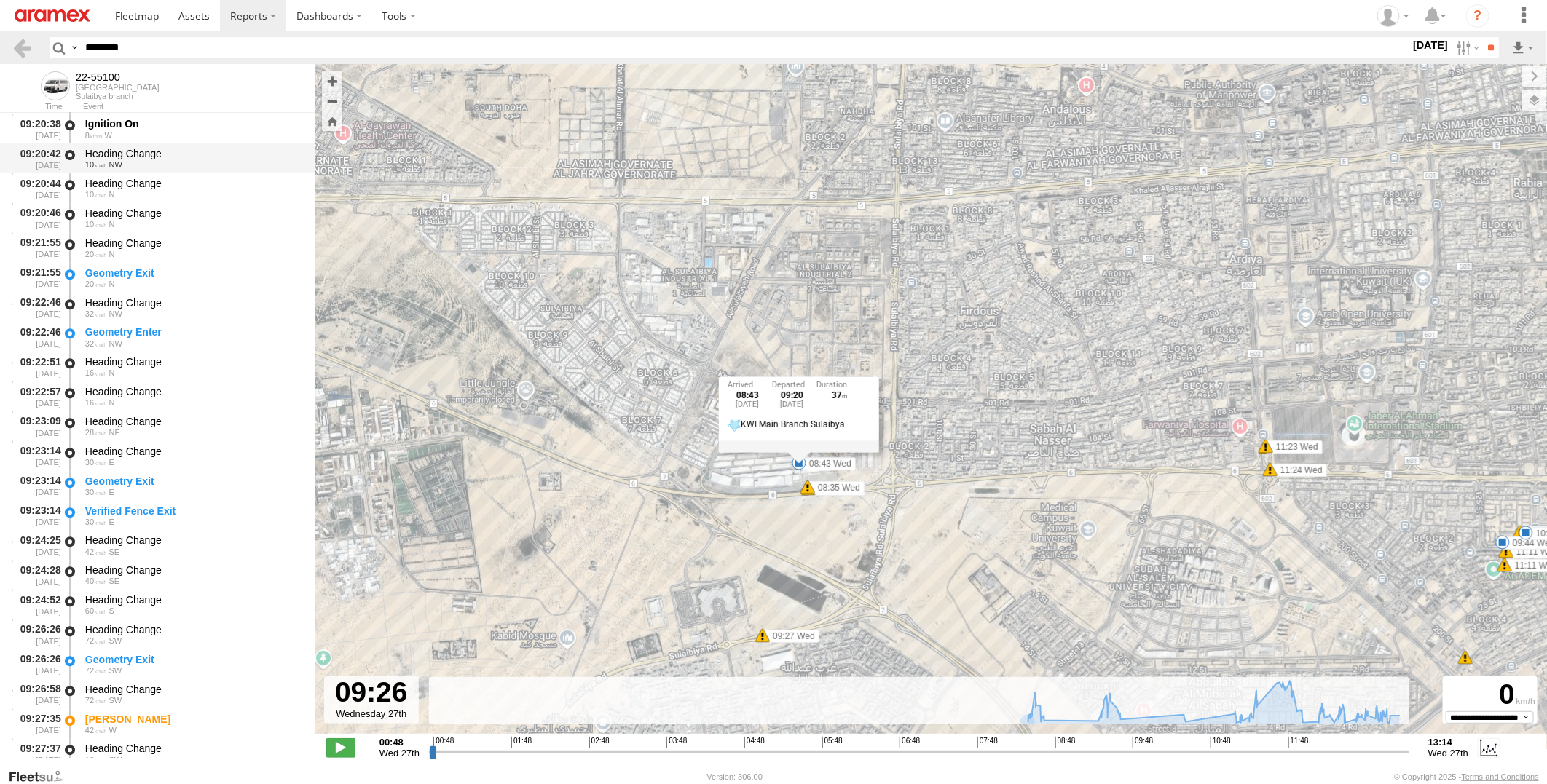
click at [191, 152] on div "Heading Change" at bounding box center [192, 153] width 215 height 13
